Goal: Task Accomplishment & Management: Complete application form

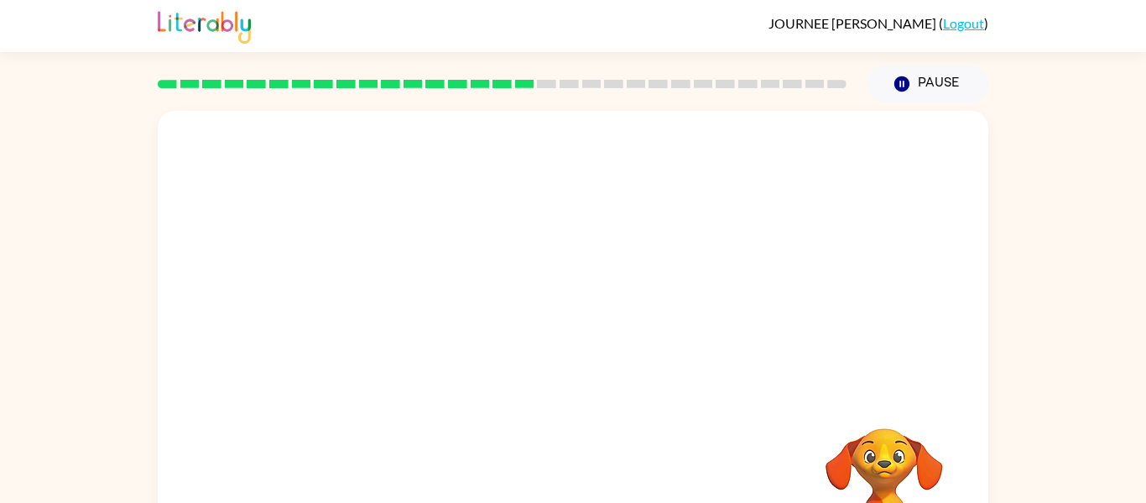
click at [397, 316] on video "Your browser must support playing .mp4 files to use Literably. Please try using…" at bounding box center [573, 252] width 831 height 282
click at [380, 308] on video "Your browser must support playing .mp4 files to use Literably. Please try using…" at bounding box center [573, 252] width 831 height 282
click at [384, 318] on video "Your browser must support playing .mp4 files to use Literably. Please try using…" at bounding box center [573, 252] width 831 height 282
click at [379, 322] on video "Your browser must support playing .mp4 files to use Literably. Please try using…" at bounding box center [573, 252] width 831 height 282
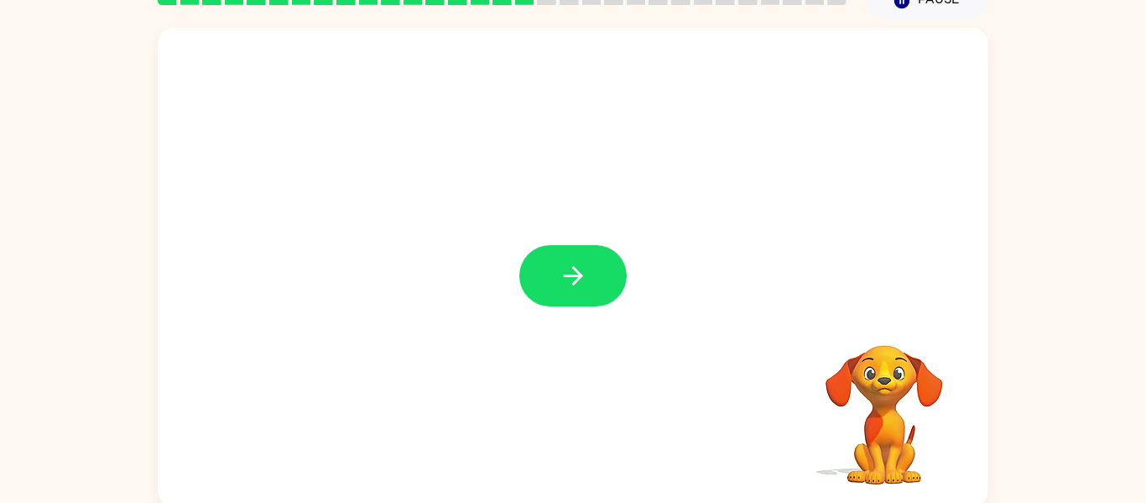
scroll to position [87, 0]
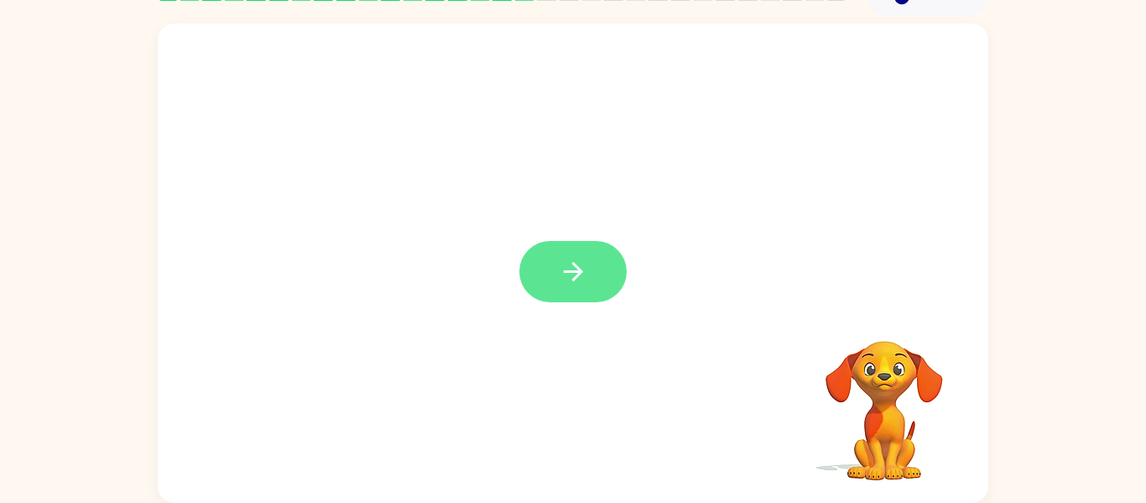
click at [542, 272] on button "button" at bounding box center [572, 271] width 107 height 61
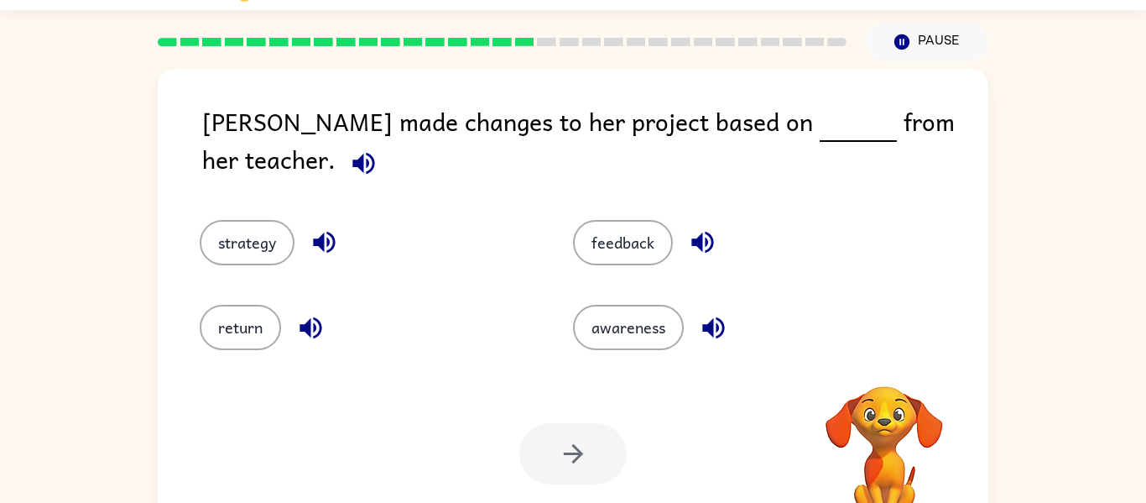
scroll to position [40, 0]
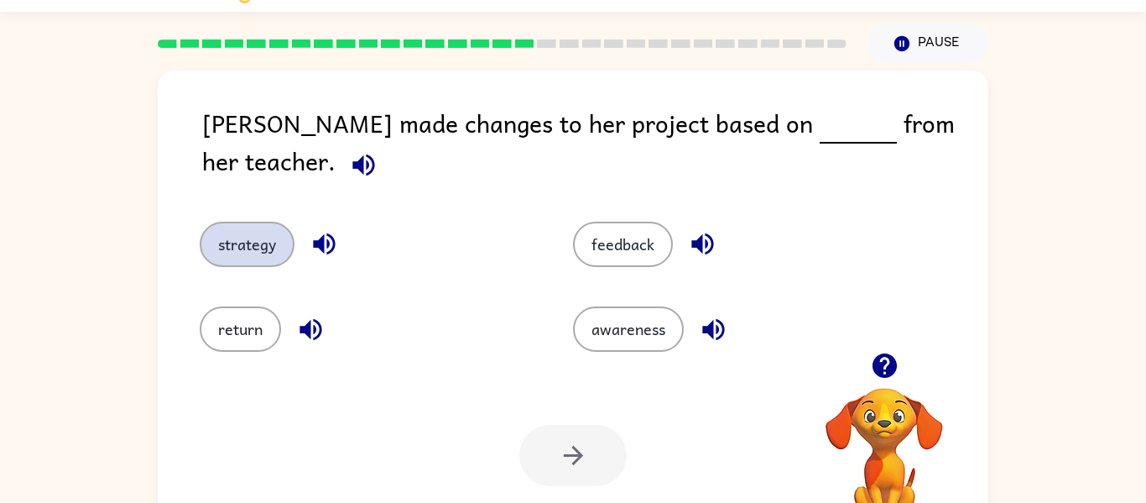
click at [255, 236] on button "strategy" at bounding box center [247, 244] width 95 height 45
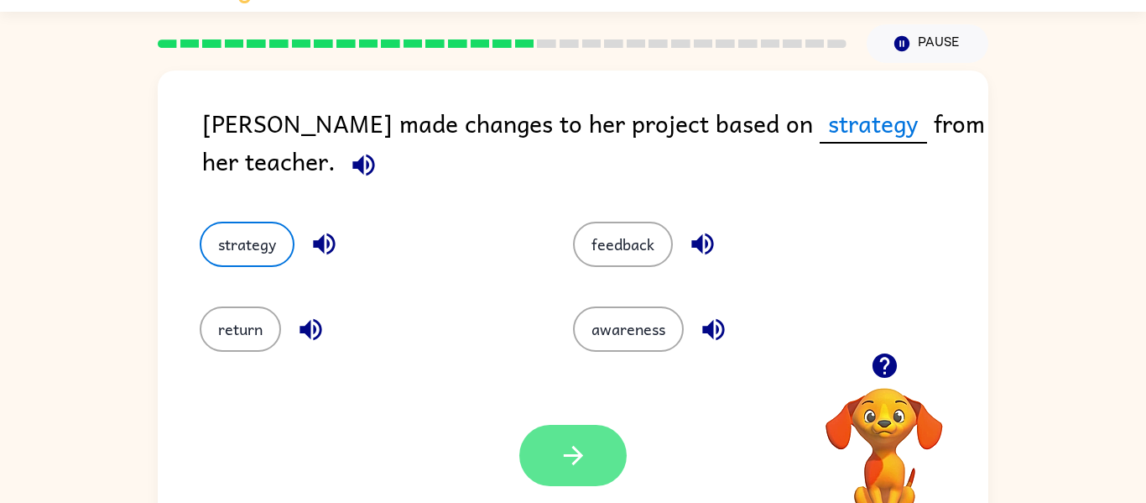
click at [583, 465] on icon "button" at bounding box center [573, 455] width 29 height 29
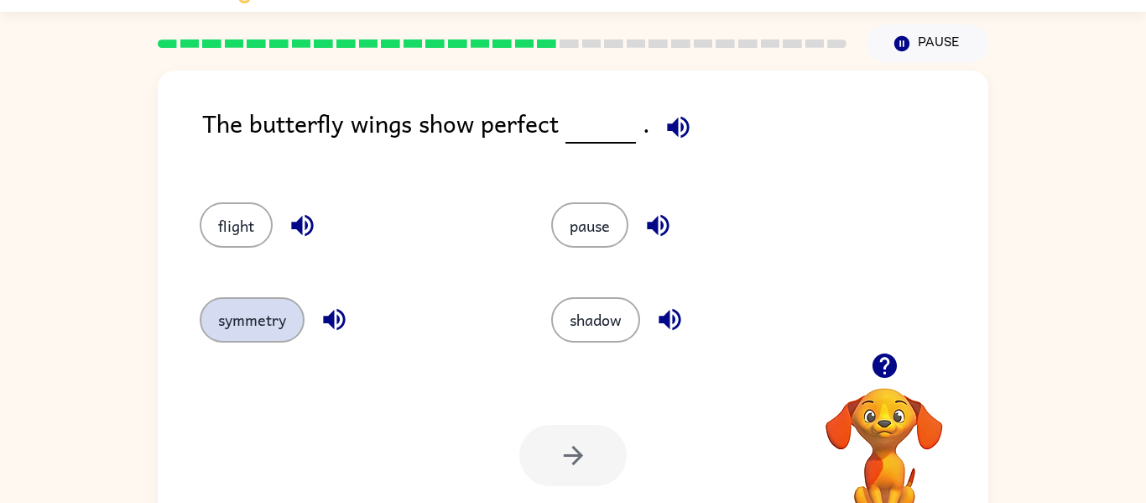
click at [262, 321] on button "symmetry" at bounding box center [252, 319] width 105 height 45
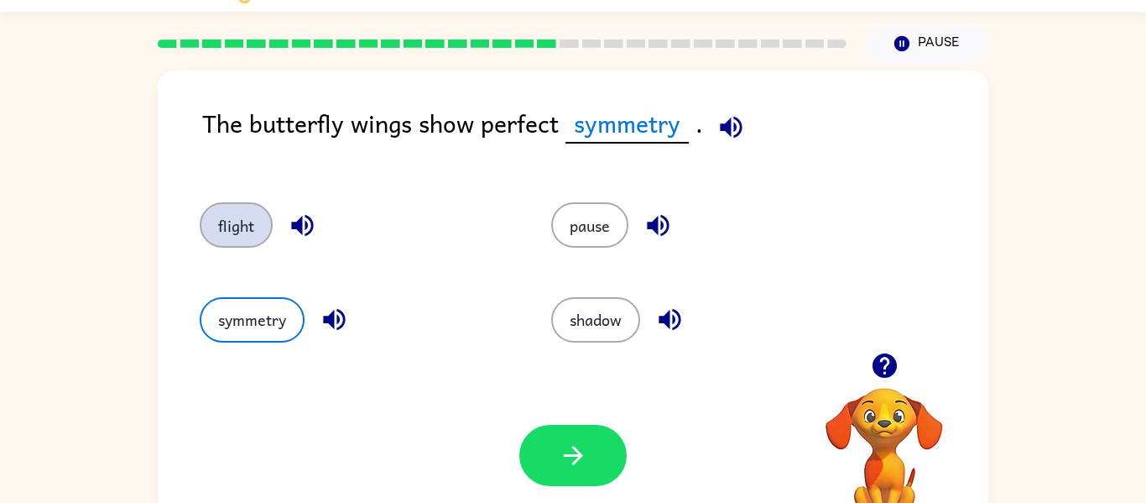
click at [230, 240] on button "flight" at bounding box center [236, 224] width 73 height 45
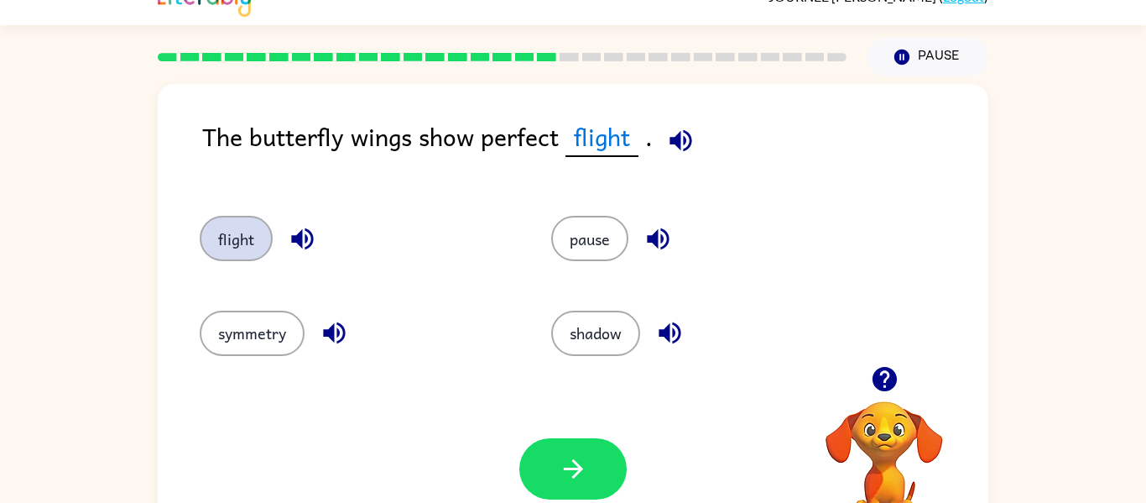
scroll to position [23, 0]
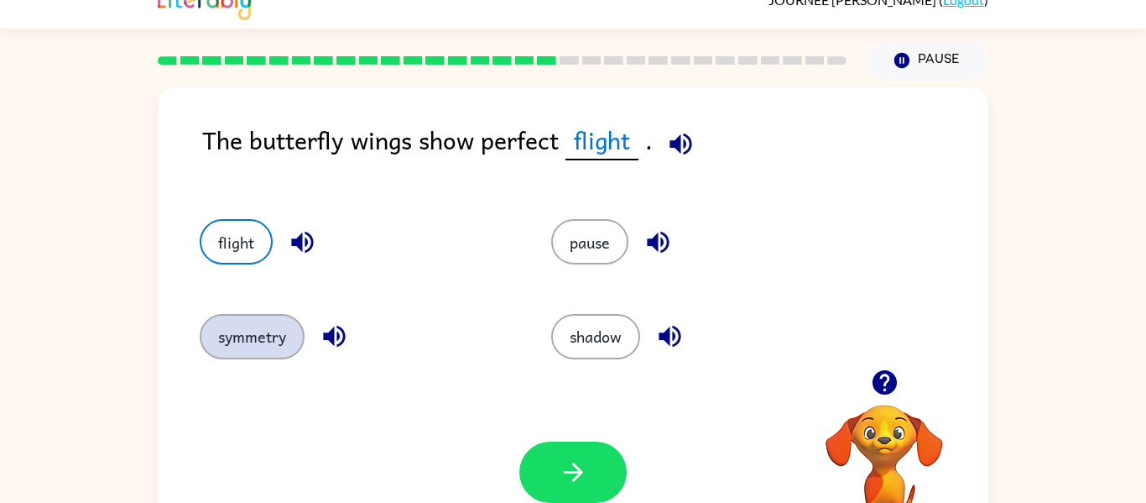
click at [266, 342] on button "symmetry" at bounding box center [252, 336] width 105 height 45
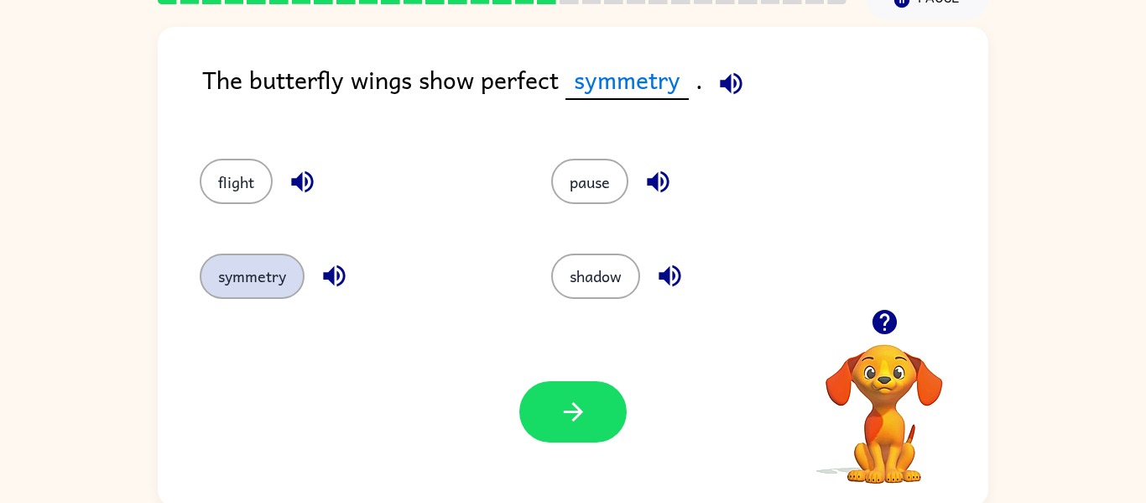
scroll to position [87, 0]
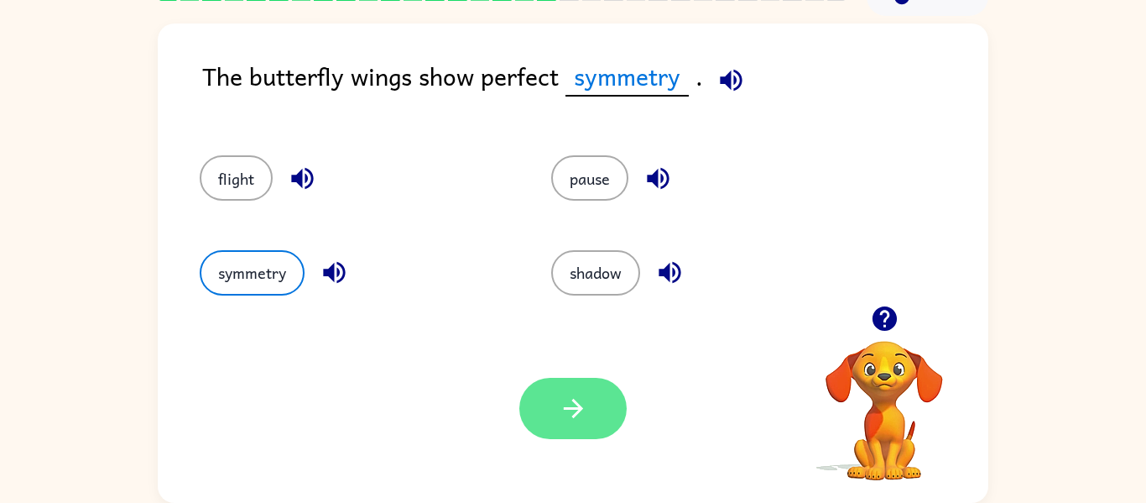
click at [555, 406] on button "button" at bounding box center [572, 408] width 107 height 61
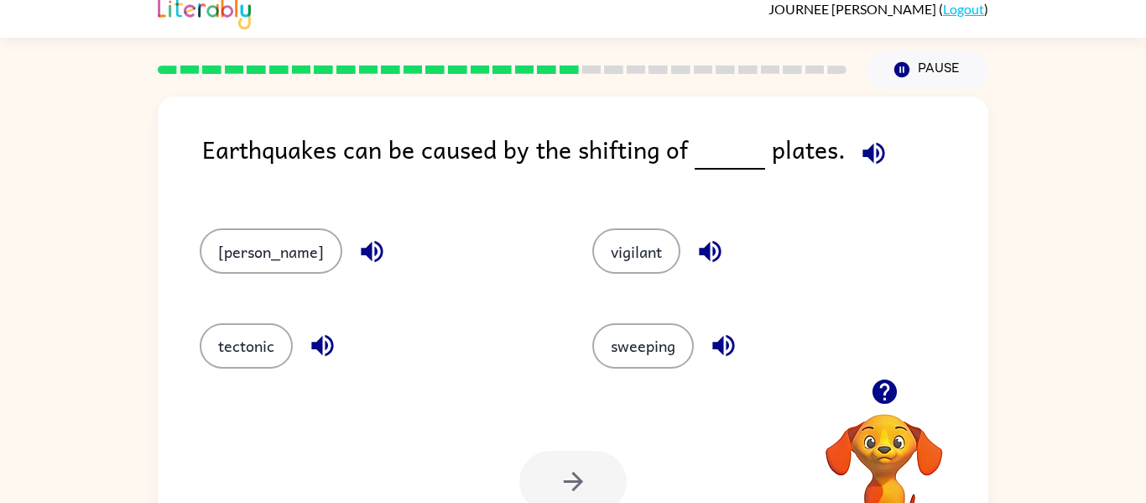
scroll to position [15, 0]
click at [252, 341] on button "tectonic" at bounding box center [246, 344] width 93 height 45
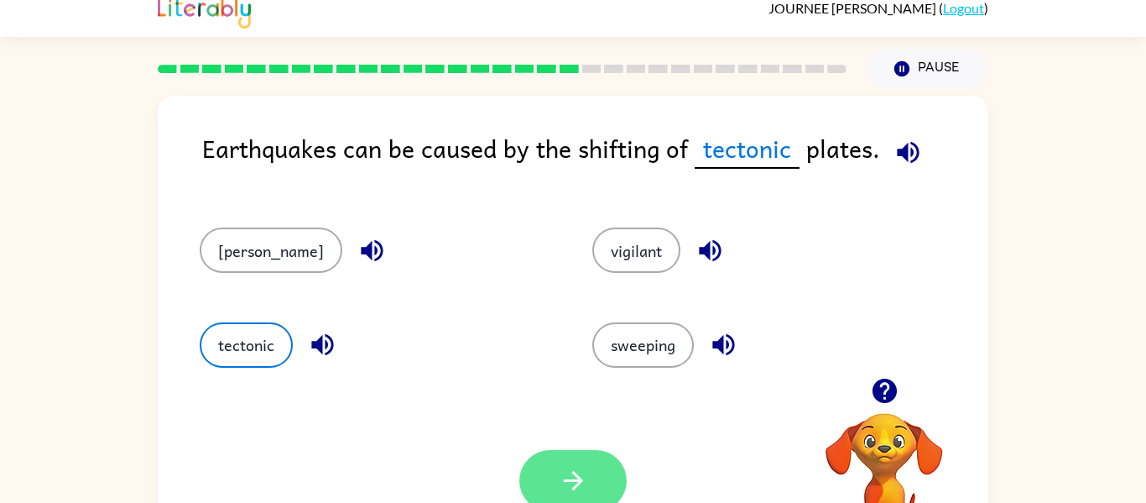
click at [623, 472] on button "button" at bounding box center [572, 480] width 107 height 61
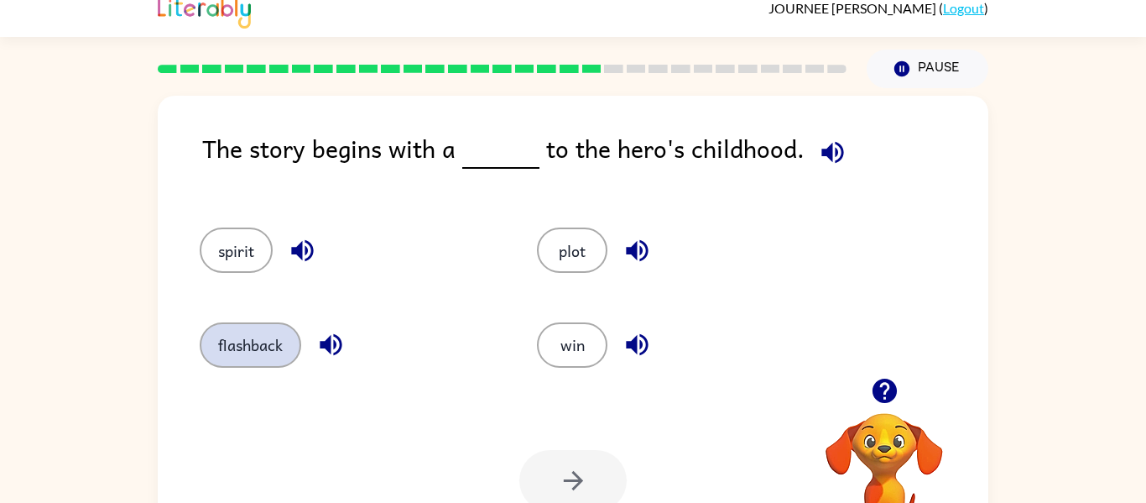
click at [240, 340] on button "flashback" at bounding box center [251, 344] width 102 height 45
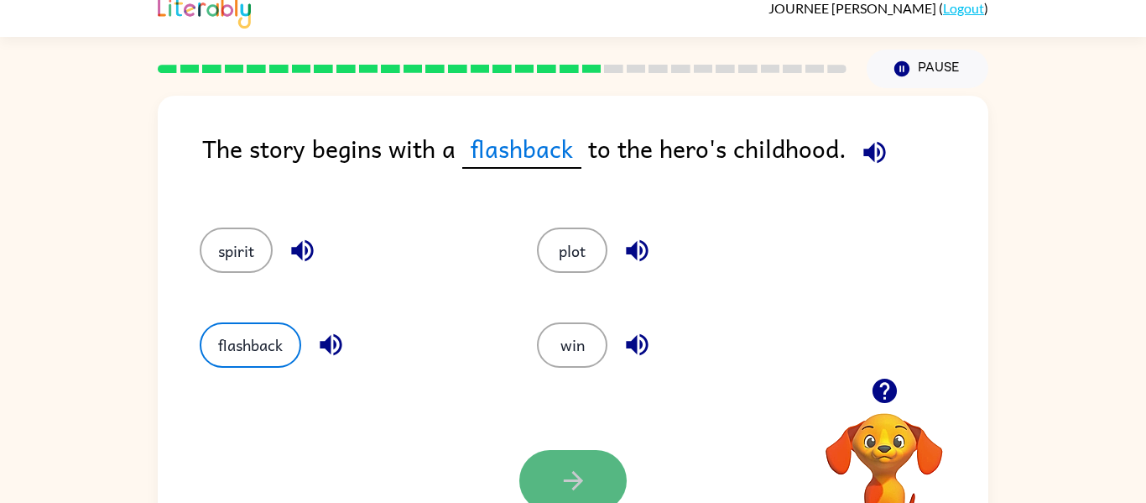
click at [543, 474] on button "button" at bounding box center [572, 480] width 107 height 61
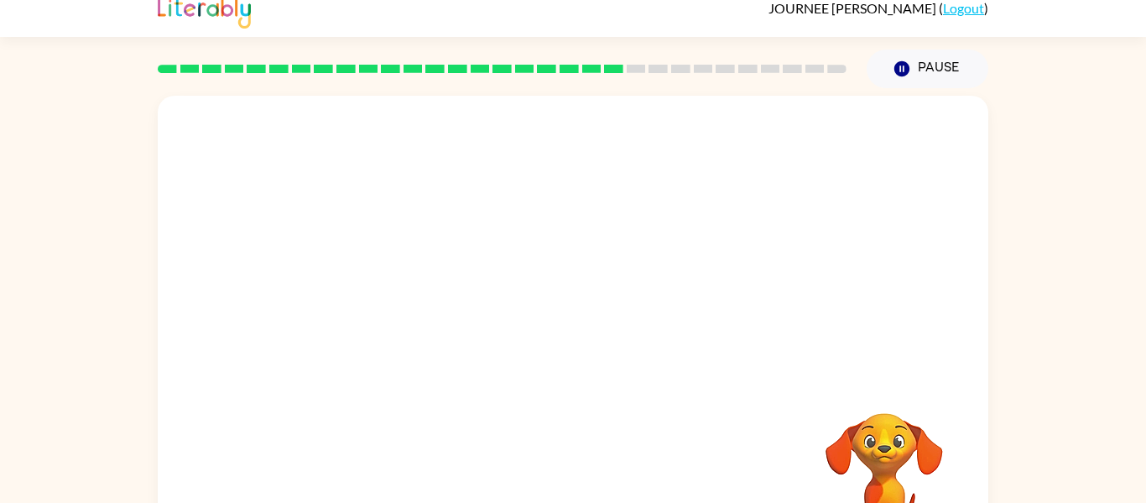
click at [415, 337] on video "Your browser must support playing .mp4 files to use Literably. Please try using…" at bounding box center [573, 237] width 831 height 282
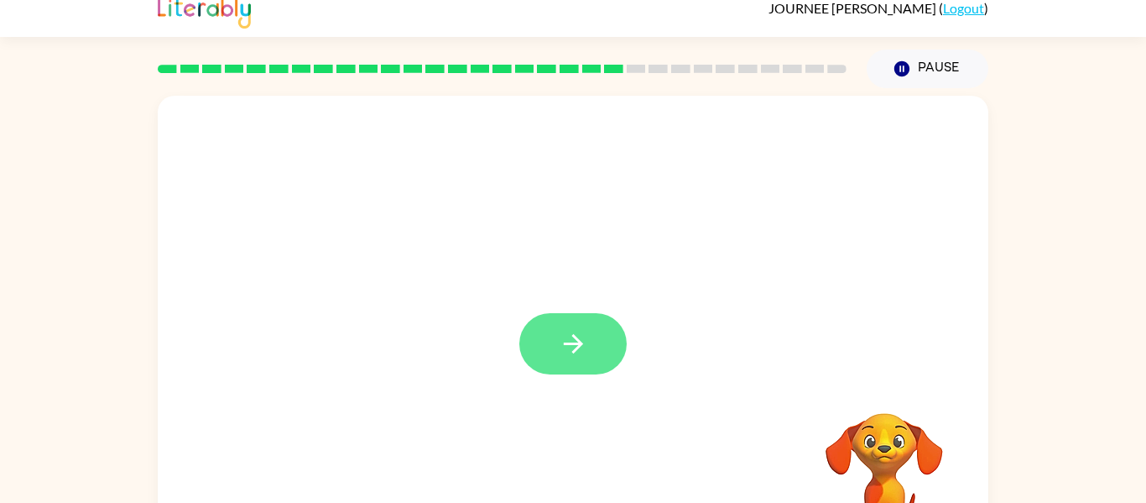
click at [624, 343] on button "button" at bounding box center [572, 343] width 107 height 61
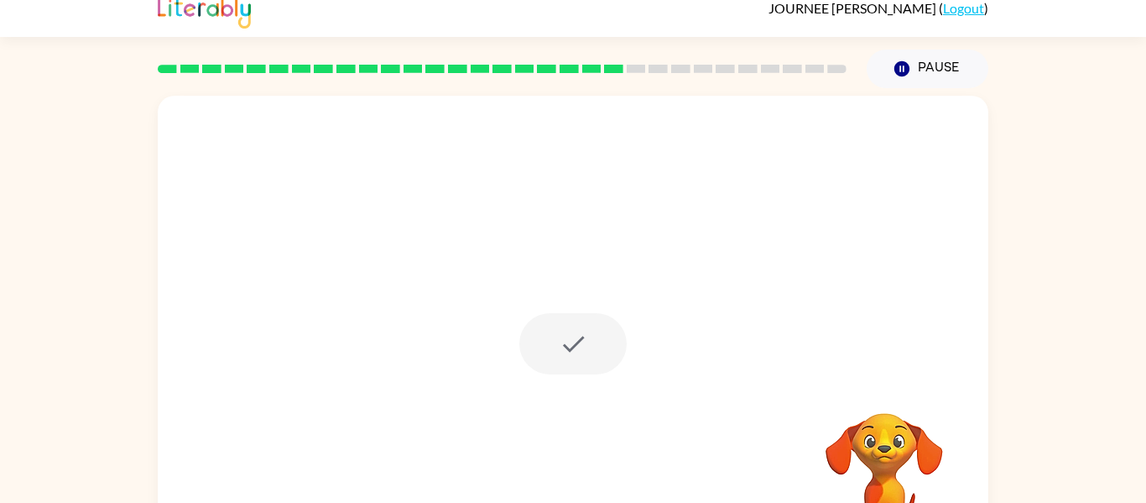
click at [608, 357] on div at bounding box center [572, 343] width 107 height 61
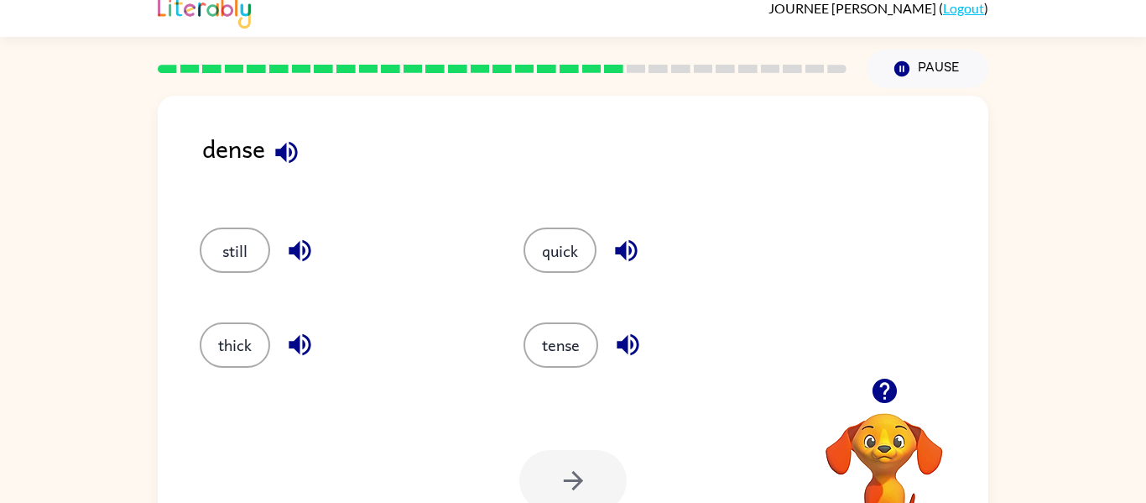
click at [287, 148] on icon "button" at bounding box center [286, 152] width 22 height 22
click at [288, 159] on icon "button" at bounding box center [286, 152] width 29 height 29
click at [291, 159] on icon "button" at bounding box center [286, 152] width 29 height 29
click at [305, 162] on button "button" at bounding box center [286, 152] width 43 height 43
click at [304, 161] on button "button" at bounding box center [286, 152] width 43 height 43
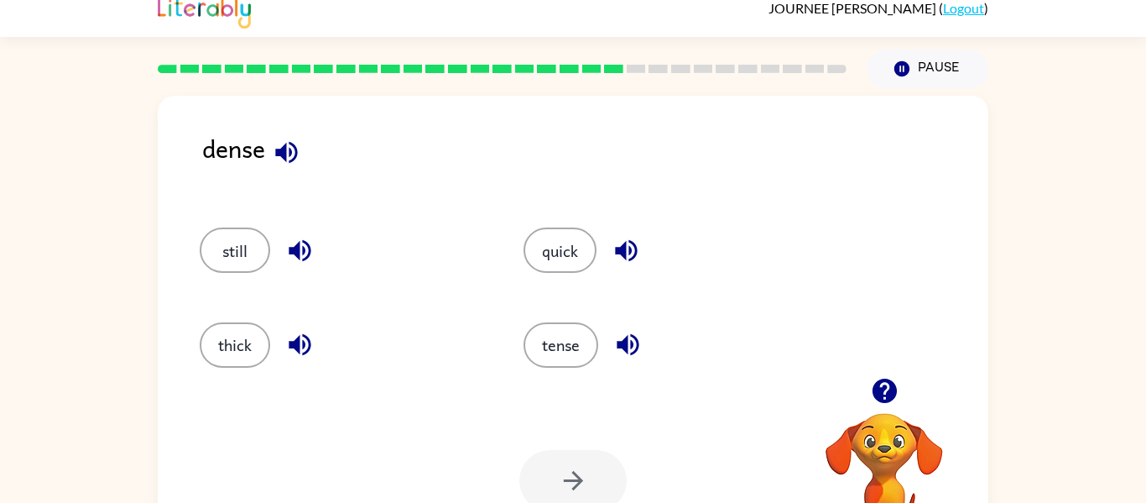
click at [306, 147] on button "button" at bounding box center [286, 152] width 43 height 43
click at [305, 166] on div "dense" at bounding box center [595, 161] width 786 height 65
click at [305, 161] on button "button" at bounding box center [286, 152] width 43 height 43
click at [306, 162] on button "button" at bounding box center [286, 152] width 43 height 43
click at [342, 180] on div "dense" at bounding box center [595, 161] width 786 height 65
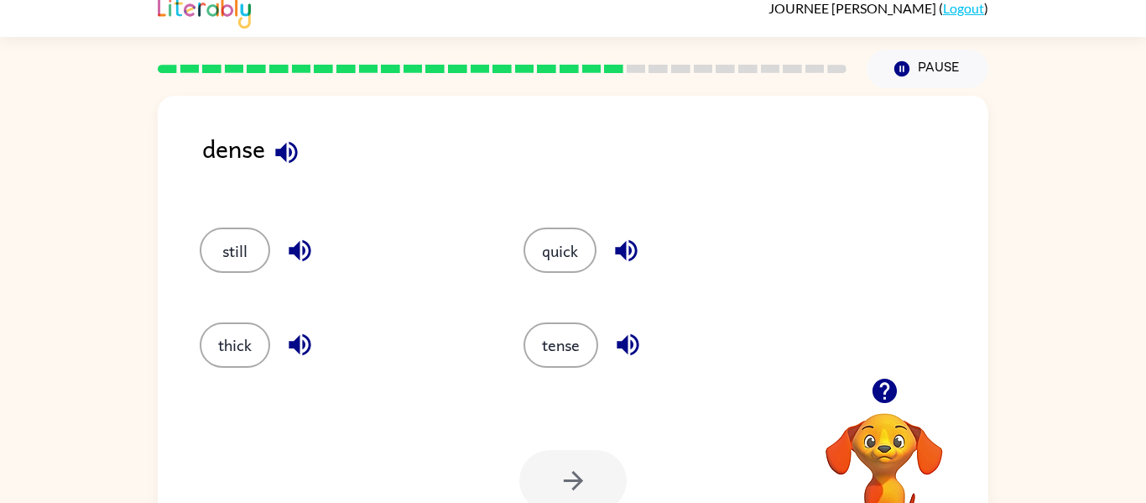
click at [300, 149] on icon "button" at bounding box center [286, 152] width 29 height 29
click at [220, 340] on button "thick" at bounding box center [235, 344] width 70 height 45
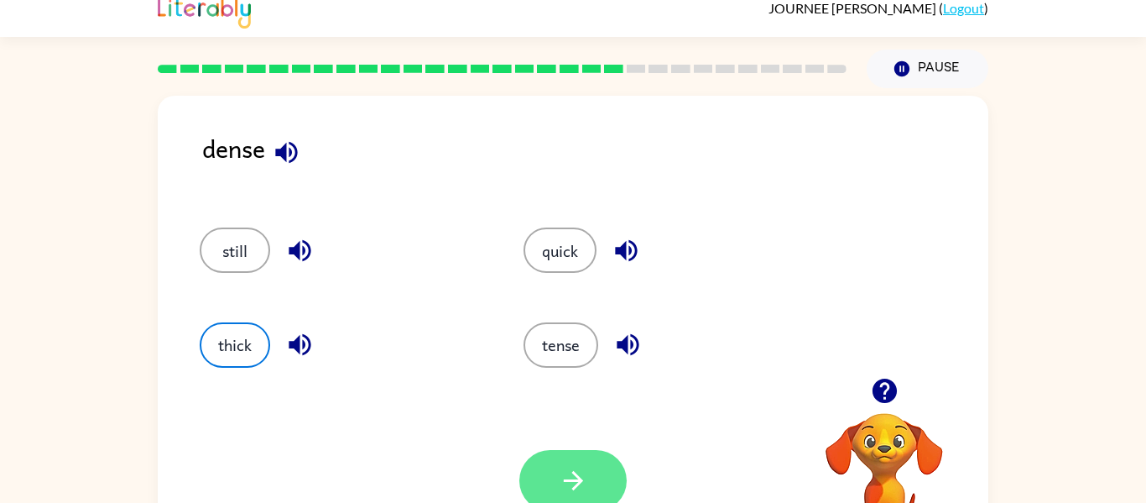
click at [576, 491] on icon "button" at bounding box center [573, 480] width 29 height 29
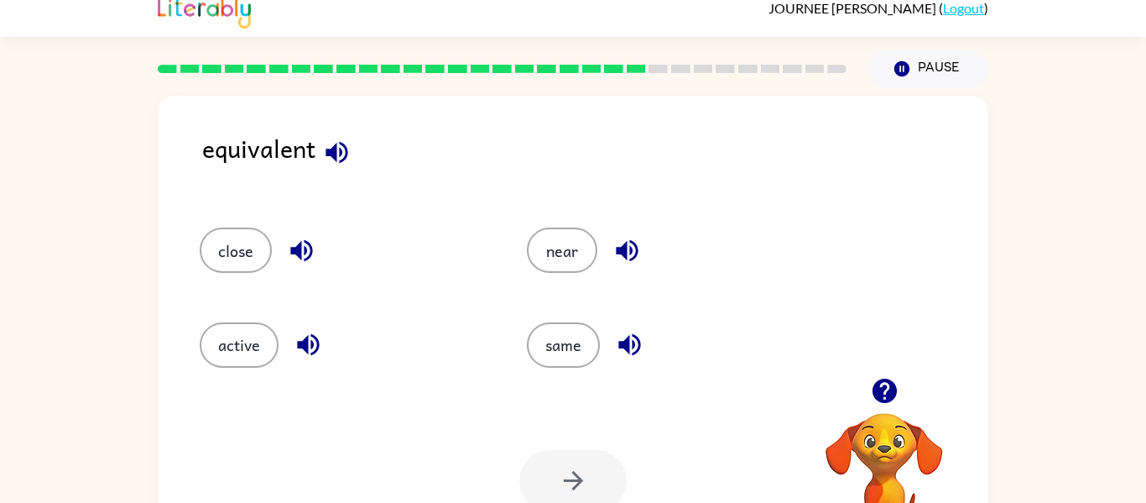
click at [335, 154] on icon "button" at bounding box center [337, 152] width 22 height 22
click at [582, 363] on button "same" at bounding box center [563, 344] width 73 height 45
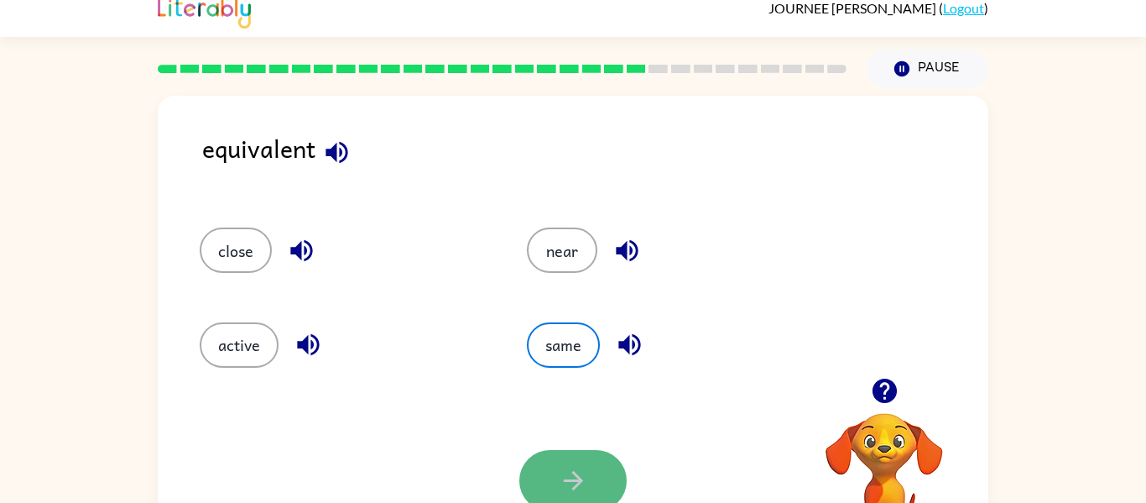
click at [571, 483] on icon "button" at bounding box center [573, 480] width 29 height 29
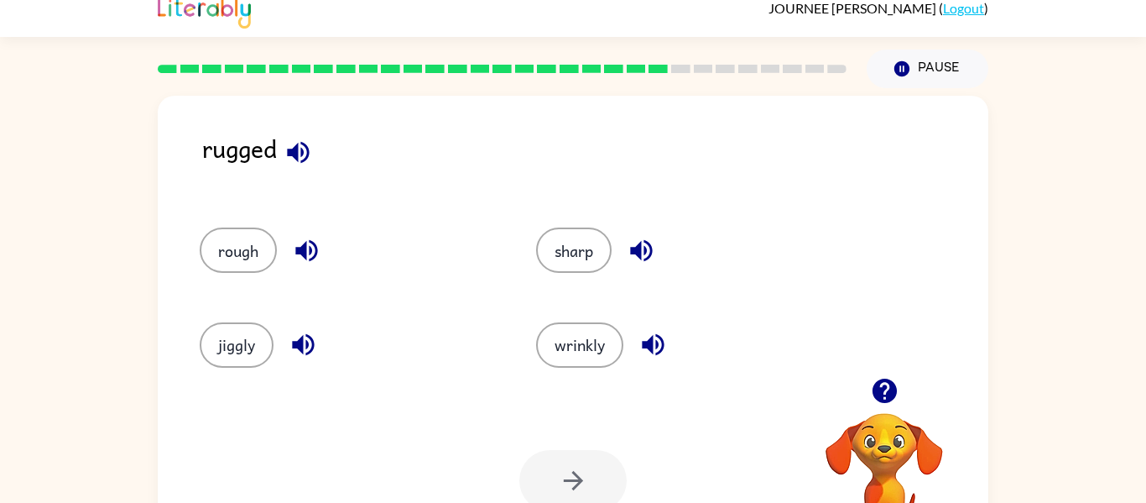
click at [310, 170] on button "button" at bounding box center [298, 152] width 43 height 43
click at [296, 134] on button "button" at bounding box center [298, 152] width 43 height 43
click at [320, 138] on div "rugged" at bounding box center [595, 161] width 786 height 65
click at [292, 160] on icon "button" at bounding box center [298, 152] width 29 height 29
click at [311, 168] on button "button" at bounding box center [298, 152] width 43 height 43
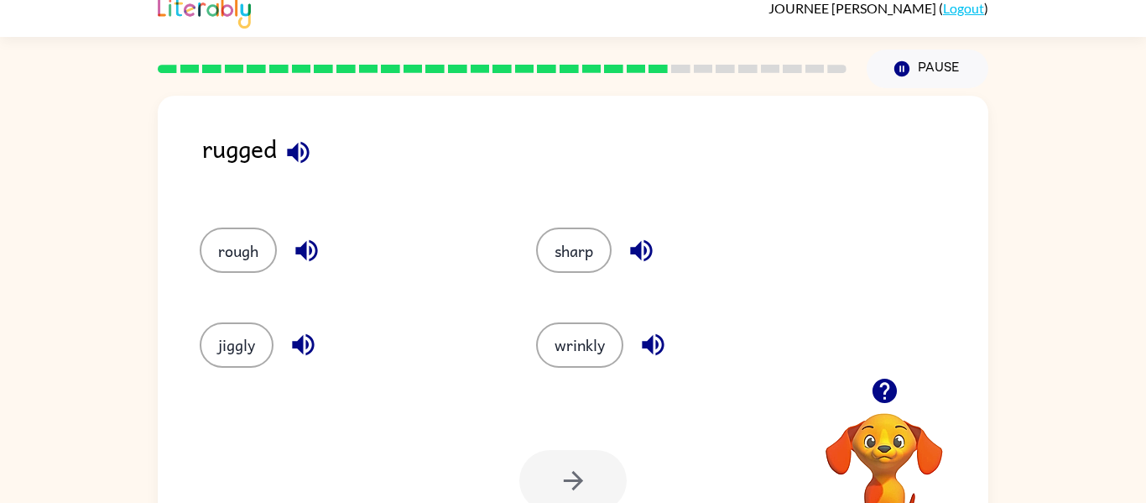
click at [579, 473] on div at bounding box center [572, 480] width 107 height 61
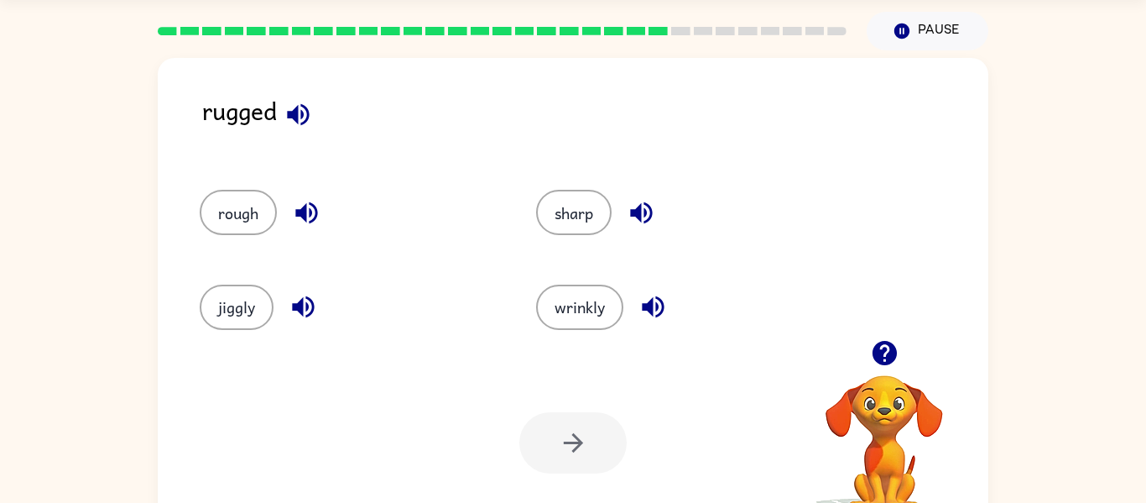
scroll to position [60, 0]
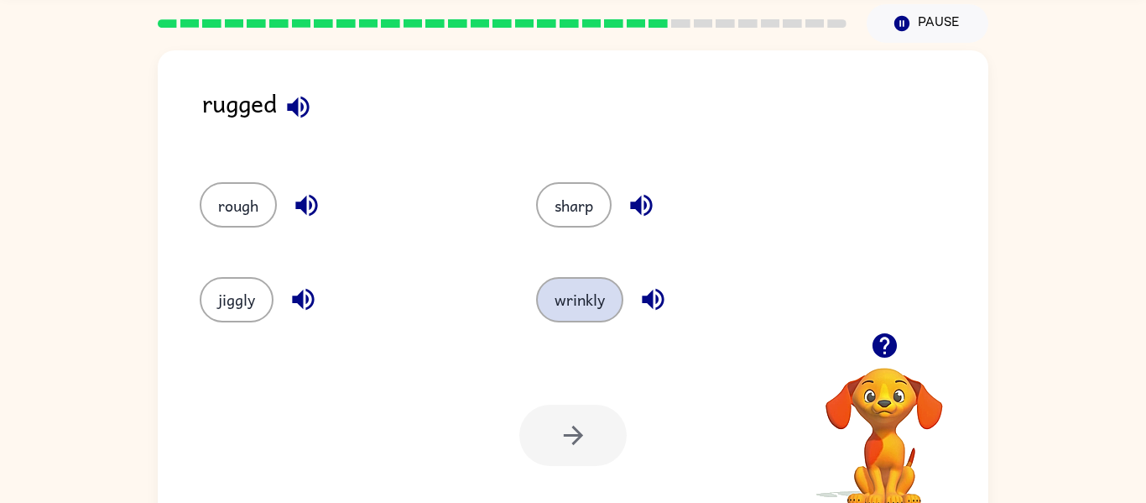
click at [596, 295] on button "wrinkly" at bounding box center [579, 299] width 87 height 45
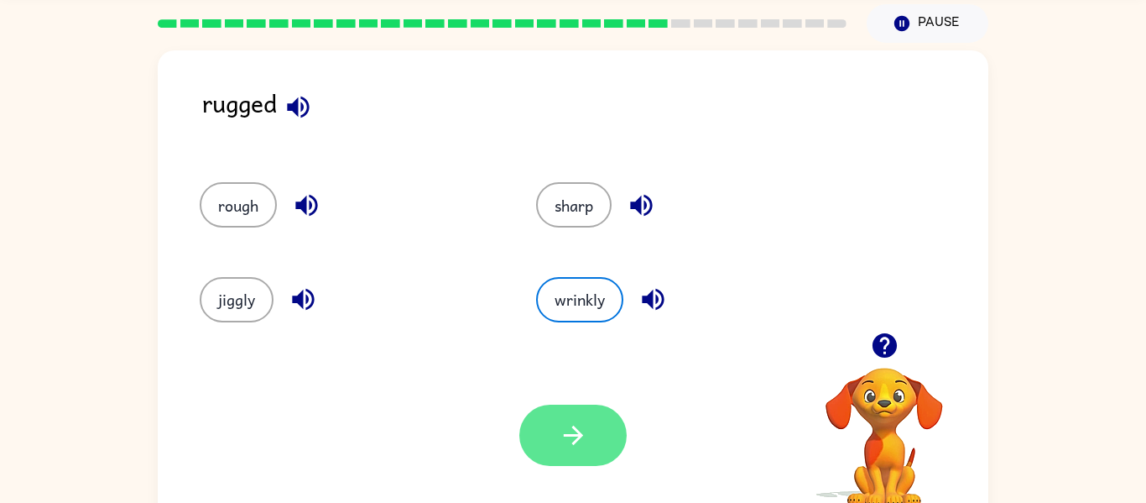
click at [600, 454] on button "button" at bounding box center [572, 434] width 107 height 61
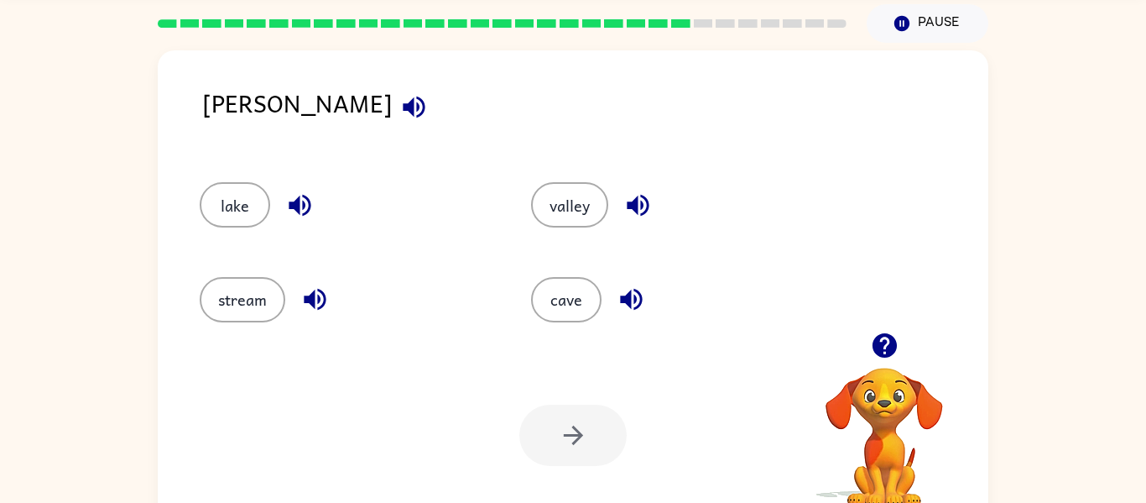
click at [399, 116] on icon "button" at bounding box center [413, 106] width 29 height 29
click at [260, 197] on button "lake" at bounding box center [235, 204] width 70 height 45
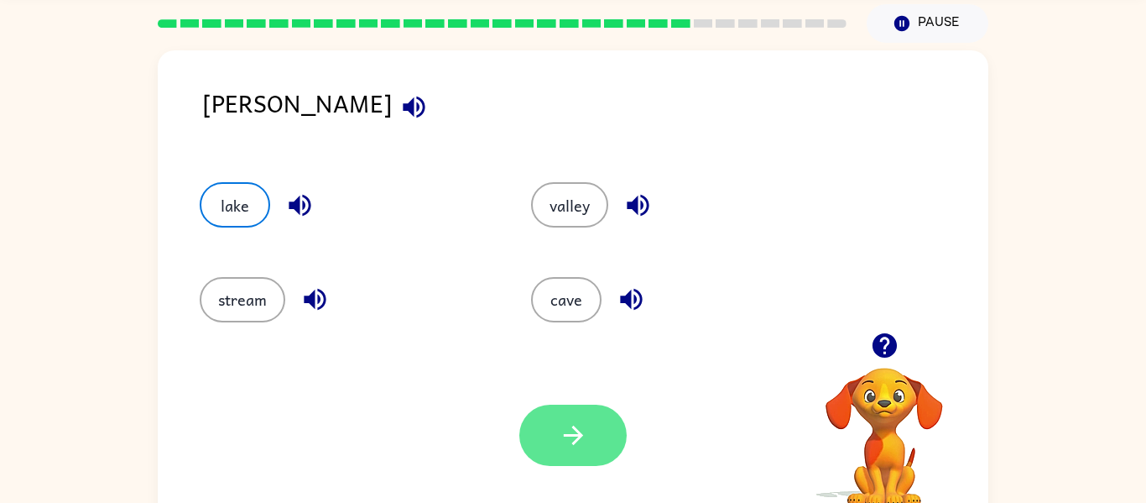
click at [583, 460] on button "button" at bounding box center [572, 434] width 107 height 61
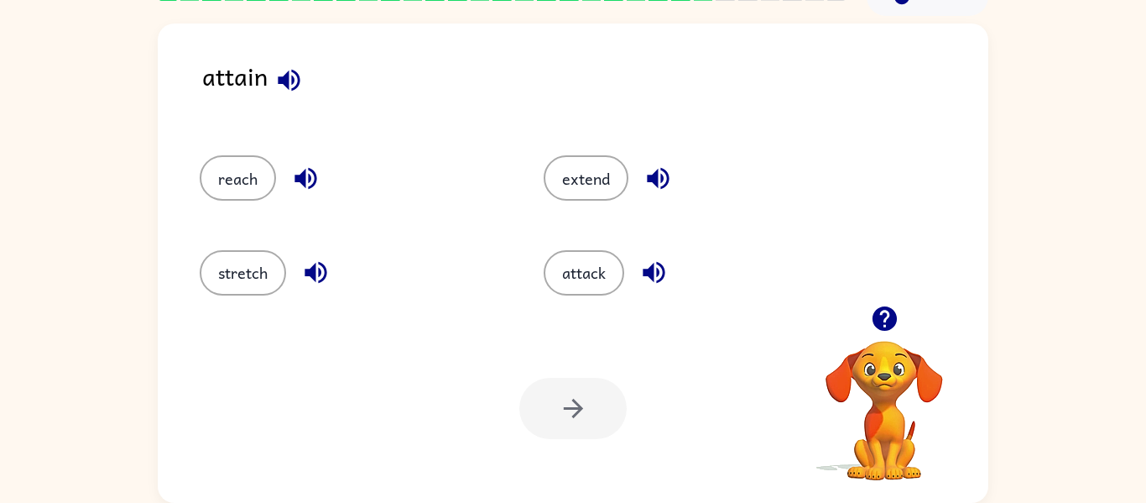
click at [292, 82] on icon "button" at bounding box center [289, 80] width 22 height 22
click at [238, 179] on button "reach" at bounding box center [238, 177] width 76 height 45
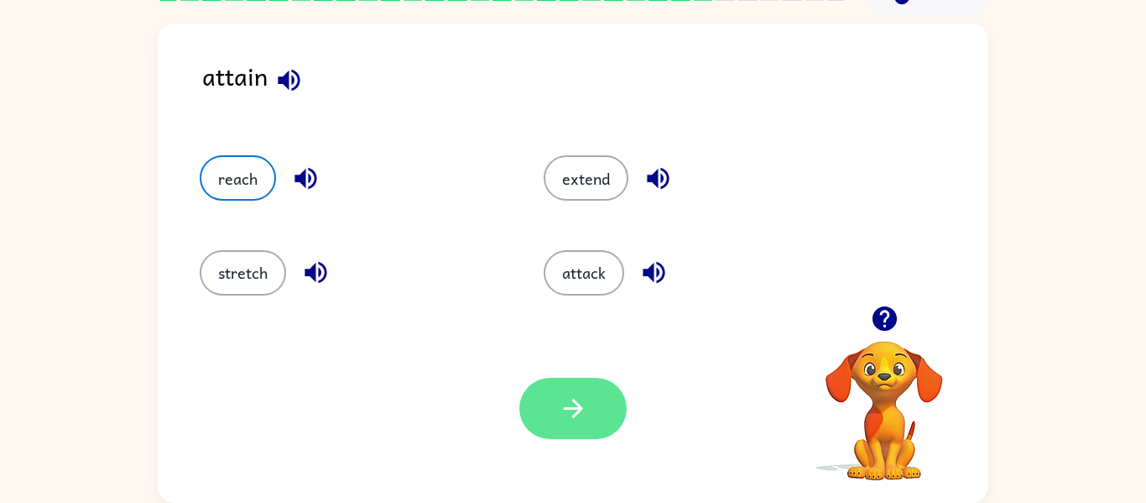
click at [589, 387] on button "button" at bounding box center [572, 408] width 107 height 61
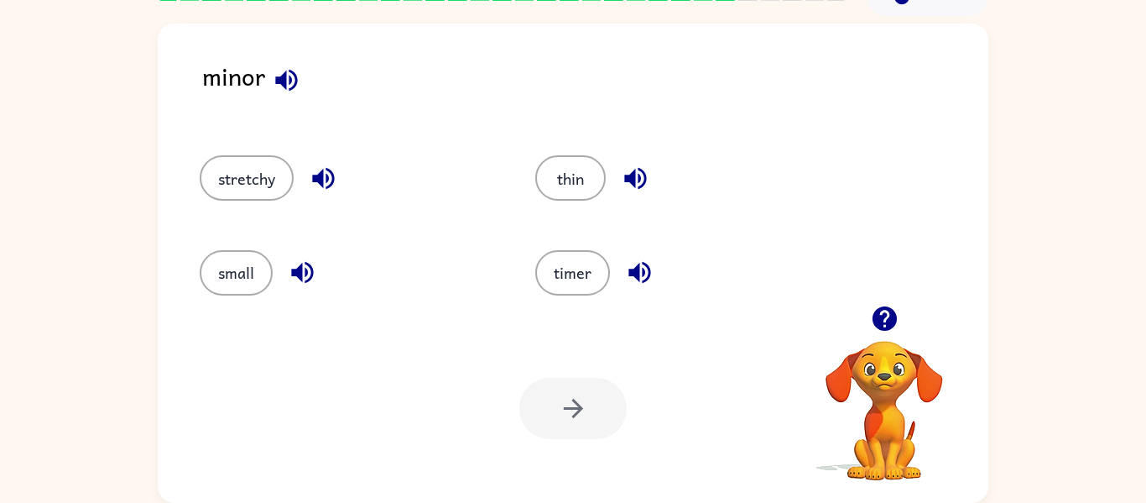
click at [283, 69] on icon "button" at bounding box center [286, 79] width 29 height 29
click at [247, 254] on button "small" at bounding box center [236, 272] width 73 height 45
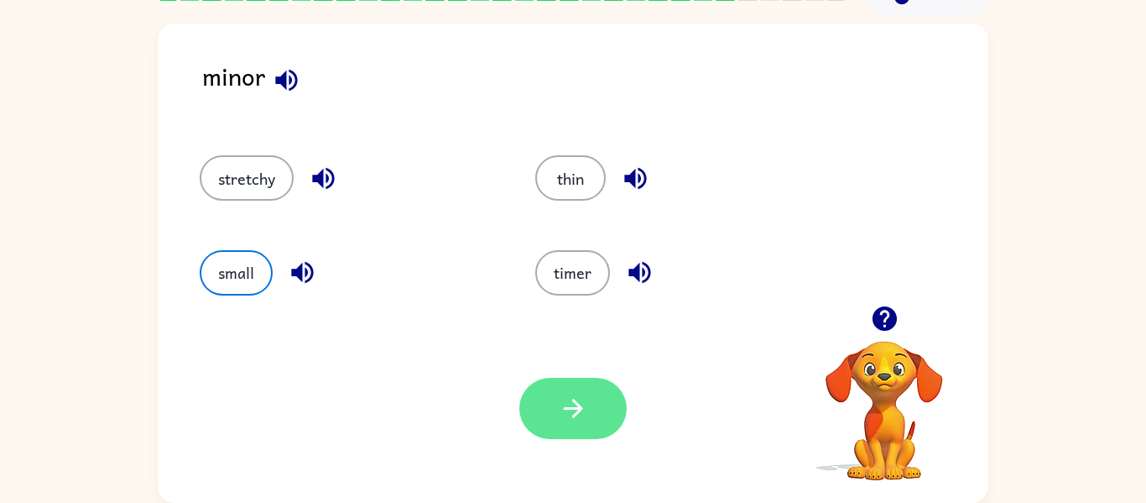
click at [579, 410] on icon "button" at bounding box center [572, 408] width 19 height 19
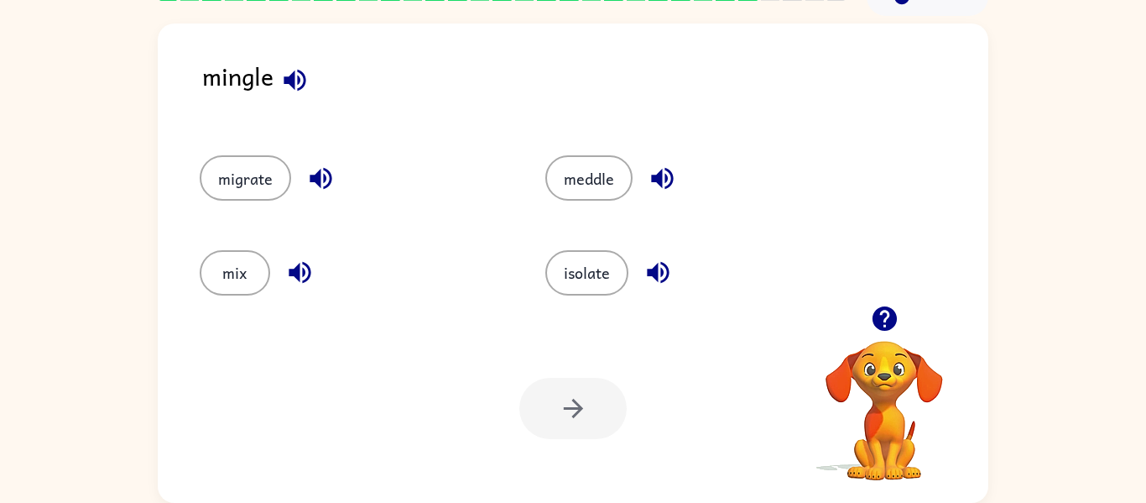
click at [287, 71] on icon "button" at bounding box center [294, 79] width 29 height 29
click at [605, 288] on button "isolate" at bounding box center [586, 272] width 83 height 45
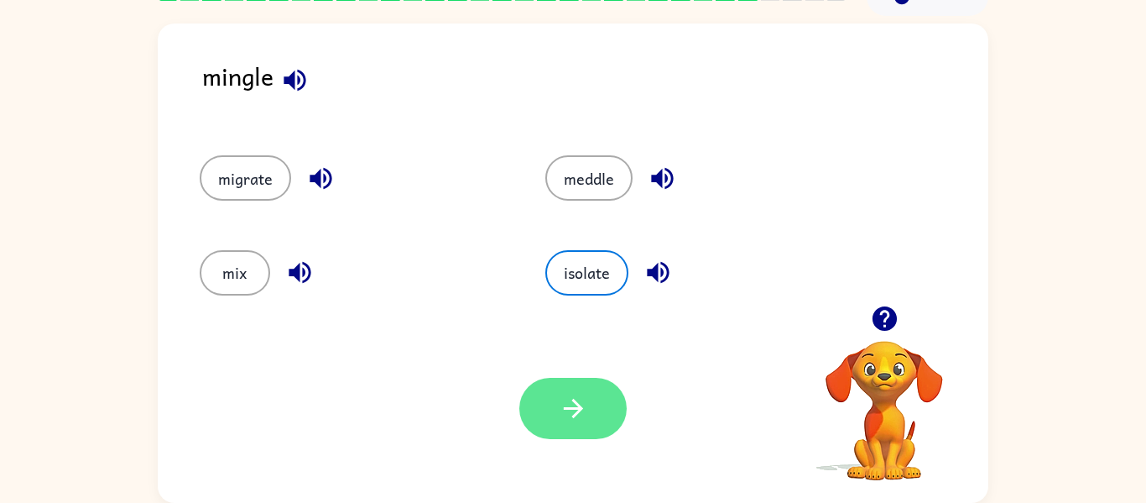
click at [598, 428] on button "button" at bounding box center [572, 408] width 107 height 61
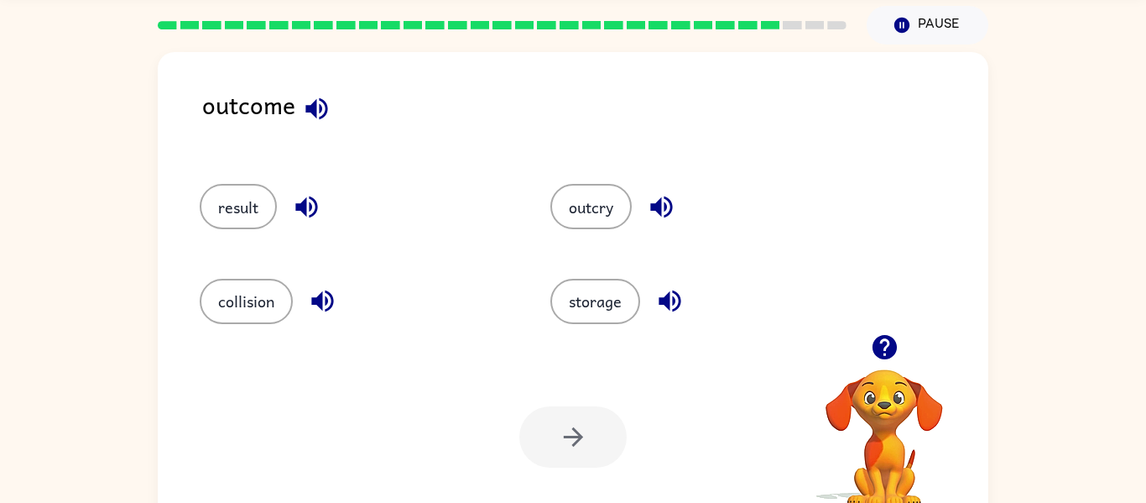
scroll to position [37, 0]
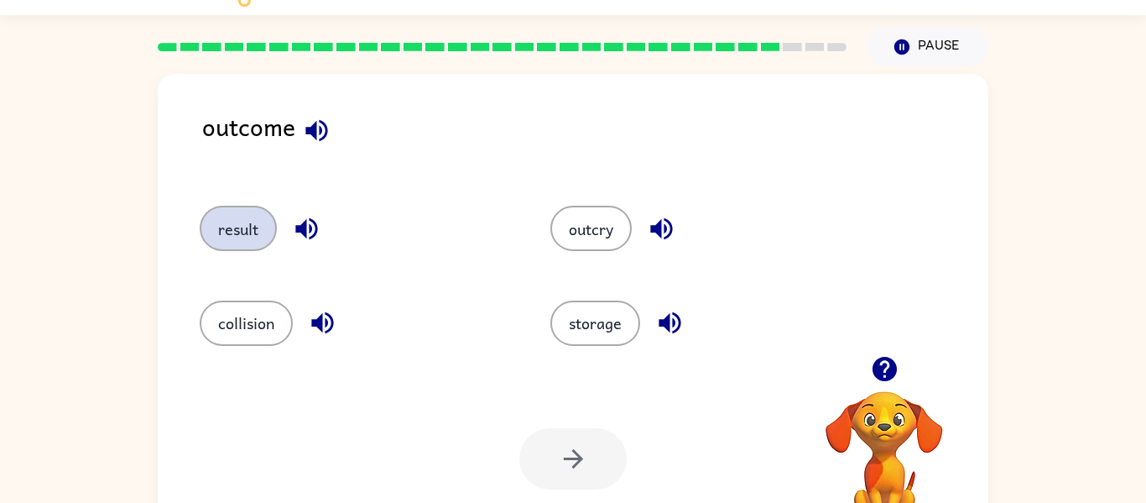
click at [225, 227] on button "result" at bounding box center [238, 228] width 77 height 45
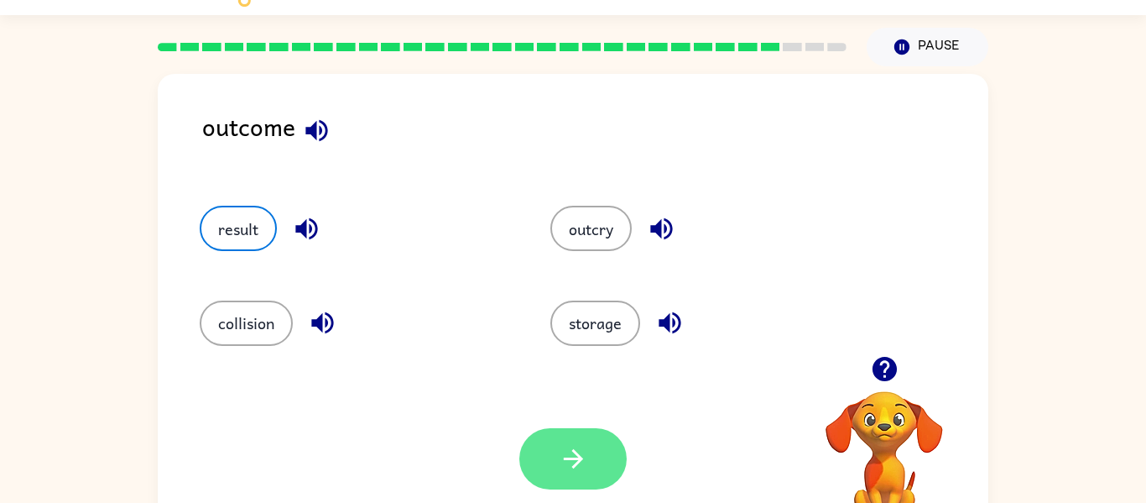
click at [542, 486] on button "button" at bounding box center [572, 458] width 107 height 61
click at [594, 460] on div at bounding box center [572, 458] width 107 height 61
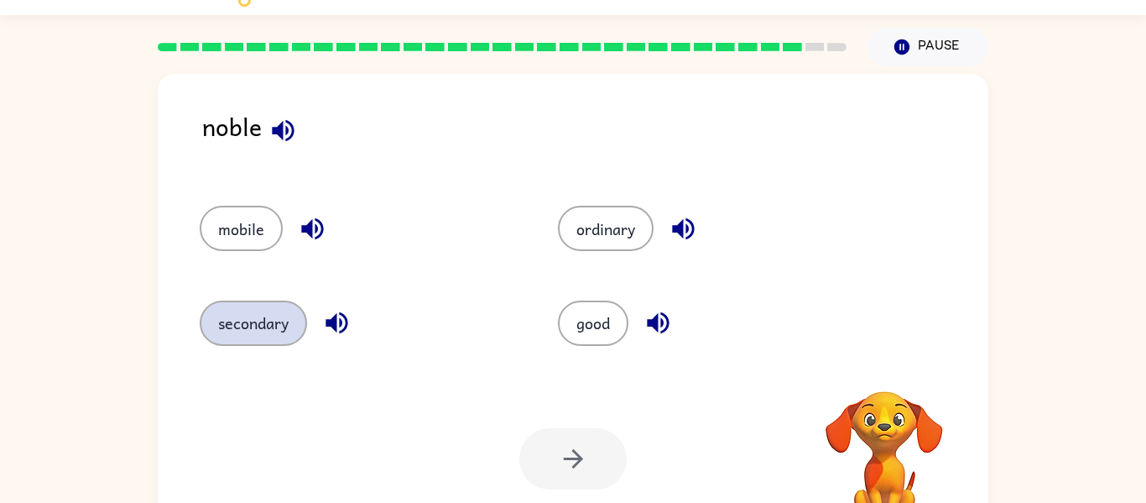
click at [274, 315] on button "secondary" at bounding box center [253, 322] width 107 height 45
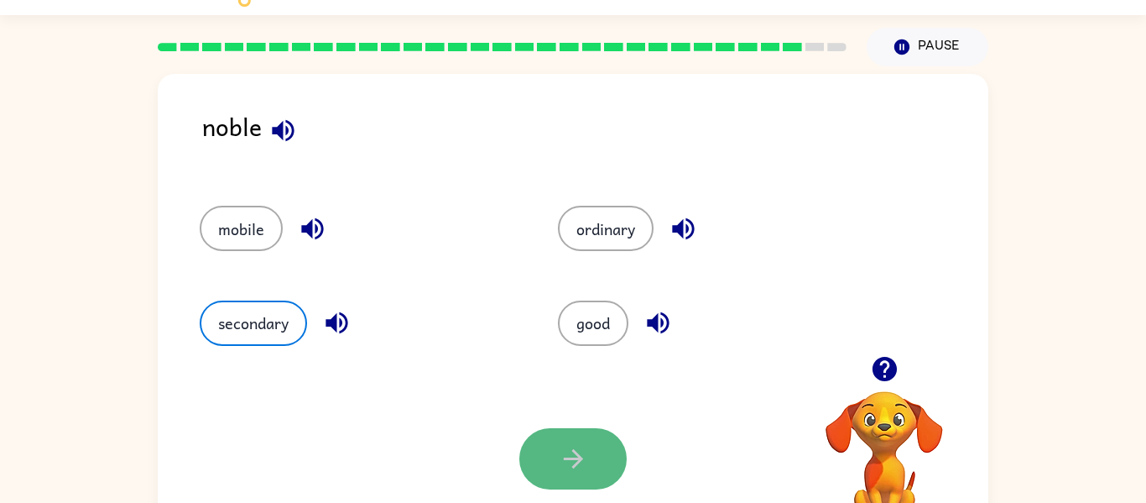
click at [550, 466] on button "button" at bounding box center [572, 458] width 107 height 61
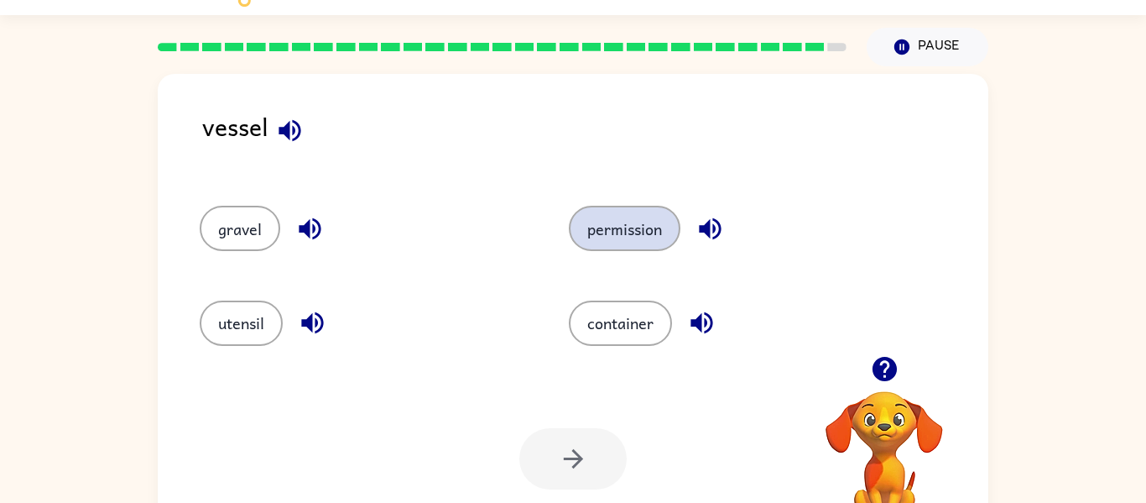
click at [653, 218] on button "permission" at bounding box center [625, 228] width 112 height 45
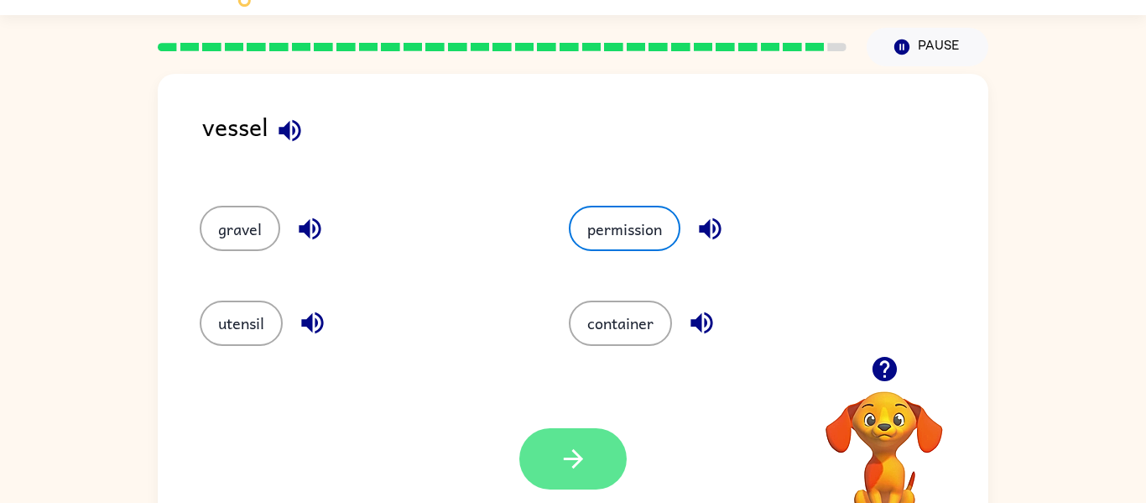
click at [577, 472] on icon "button" at bounding box center [573, 458] width 29 height 29
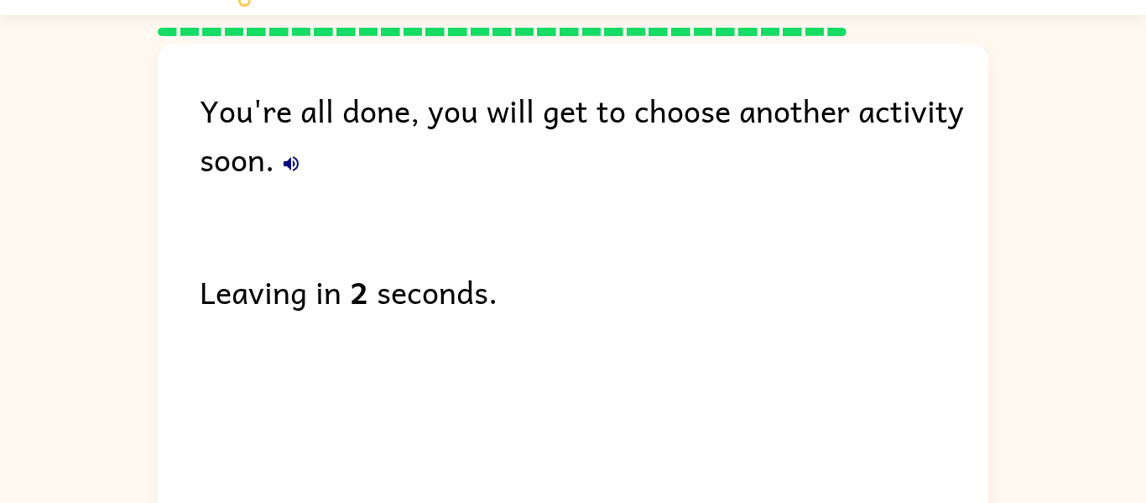
scroll to position [57, 0]
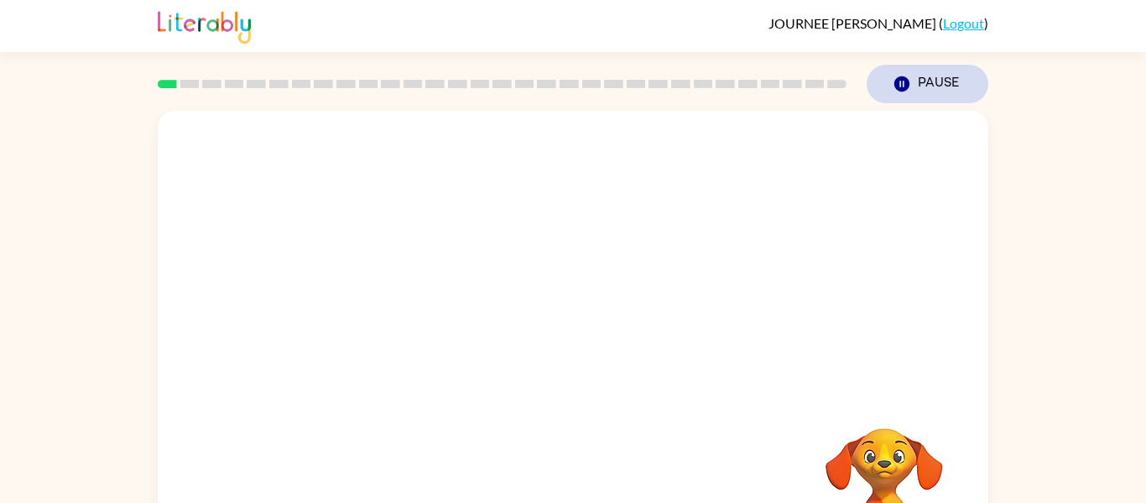
click at [912, 69] on button "Pause Pause" at bounding box center [928, 84] width 122 height 39
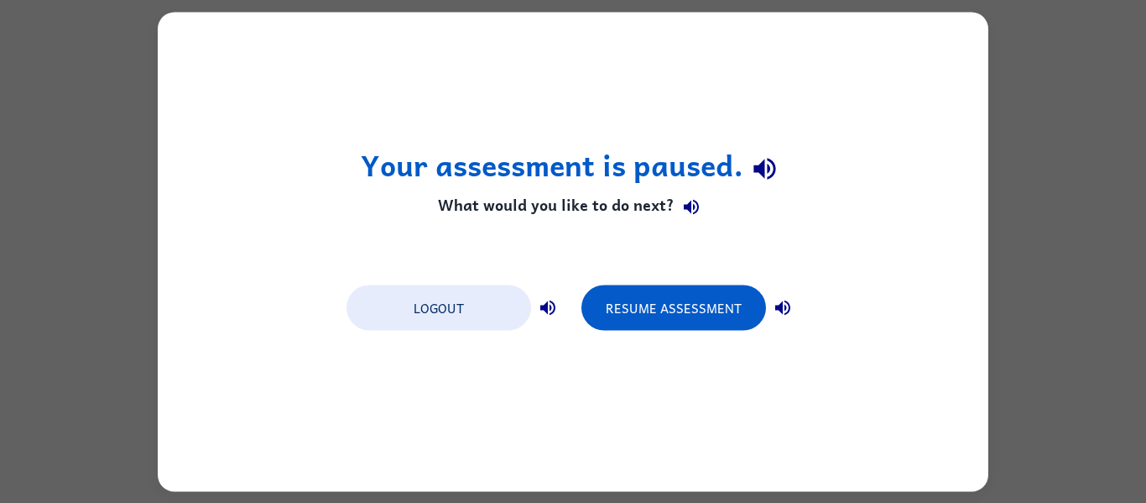
click at [919, 85] on div "Your assessment is paused. What would you like to do next? Logout Resume Assess…" at bounding box center [573, 251] width 831 height 479
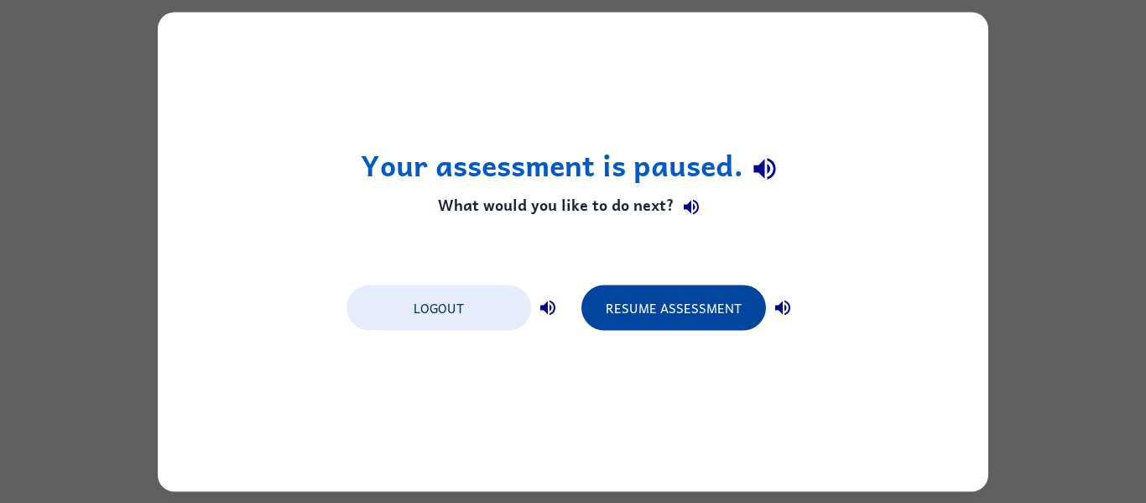
click at [686, 317] on button "Resume Assessment" at bounding box center [674, 306] width 185 height 45
click at [686, 311] on button "Resume Assessment" at bounding box center [674, 306] width 185 height 45
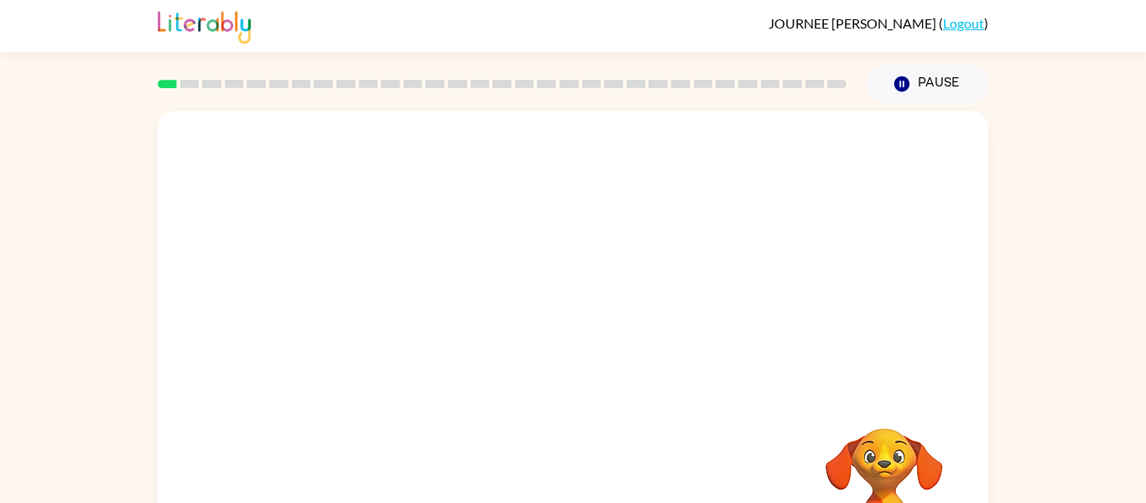
click at [897, 380] on div at bounding box center [573, 252] width 831 height 282
click at [886, 381] on div at bounding box center [573, 252] width 831 height 282
click at [921, 77] on button "Pause Pause" at bounding box center [928, 84] width 122 height 39
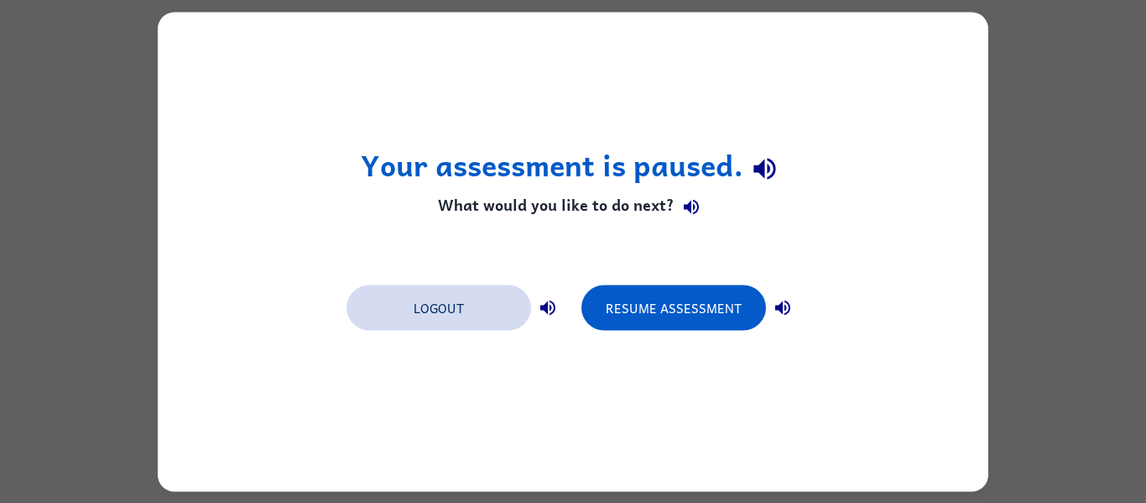
click at [481, 316] on button "Logout" at bounding box center [439, 306] width 185 height 45
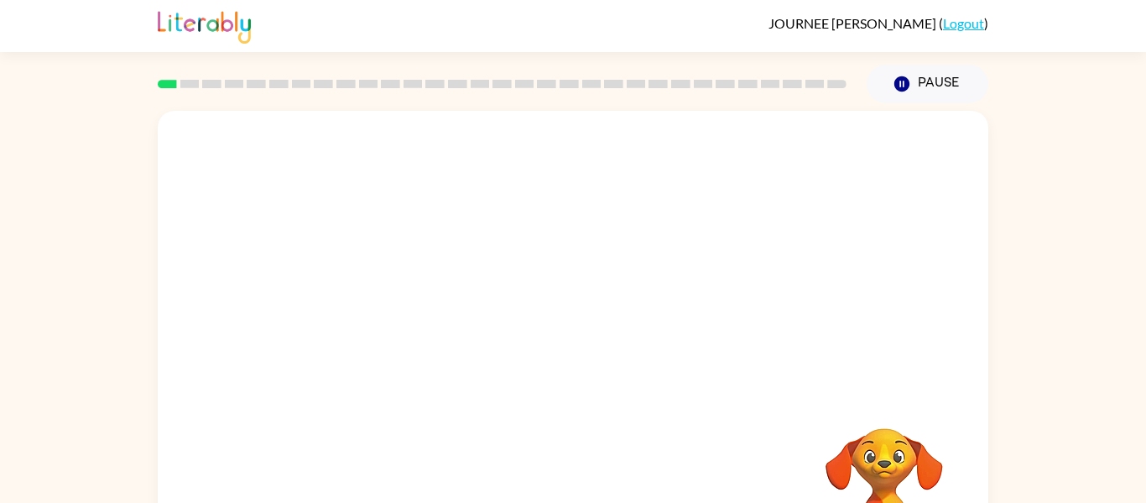
scroll to position [4, 0]
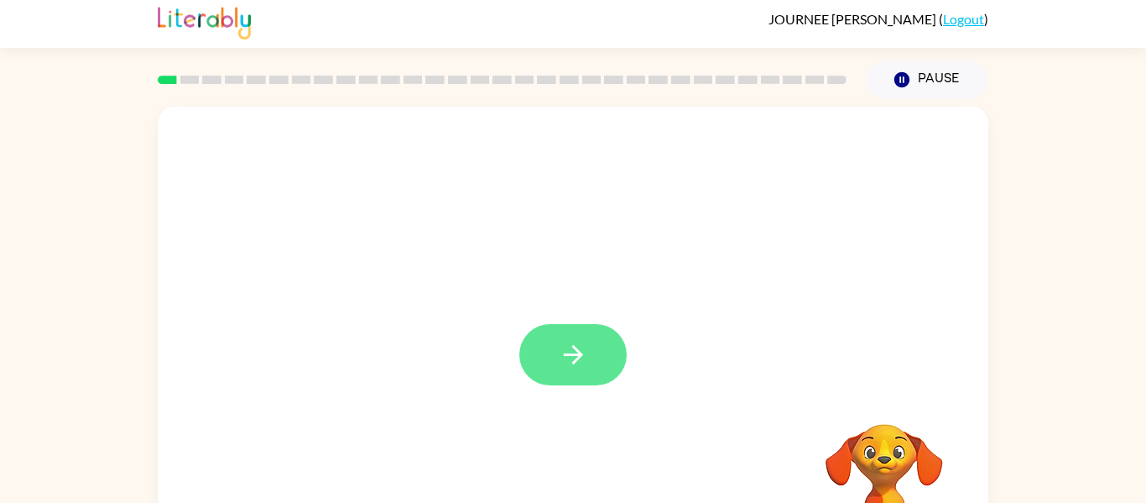
click at [604, 353] on button "button" at bounding box center [572, 354] width 107 height 61
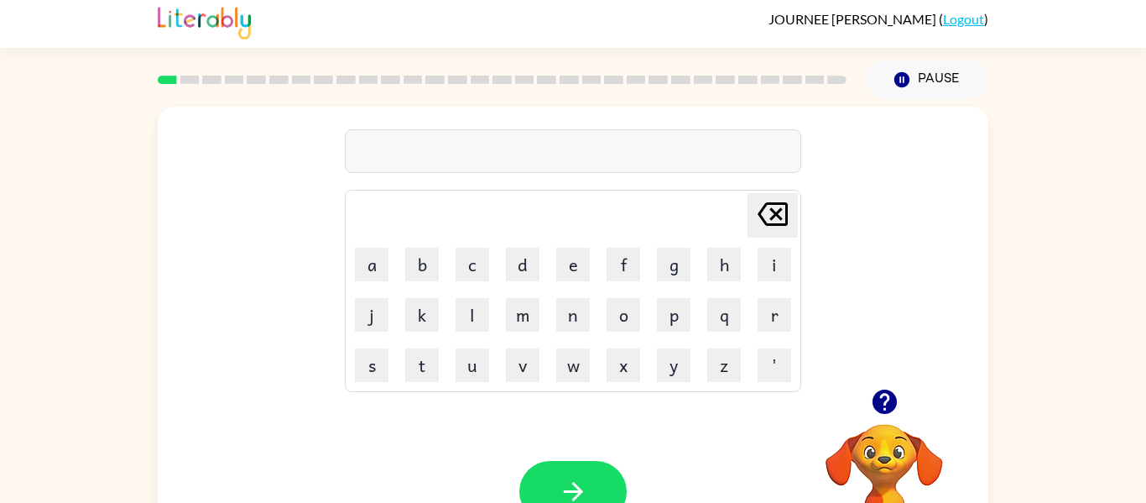
click at [1049, 132] on div "Delete Delete last character input a b c d e f g h i j k l m n o p q r s t u v …" at bounding box center [573, 342] width 1146 height 487
click at [910, 61] on button "Pause Pause" at bounding box center [928, 79] width 122 height 39
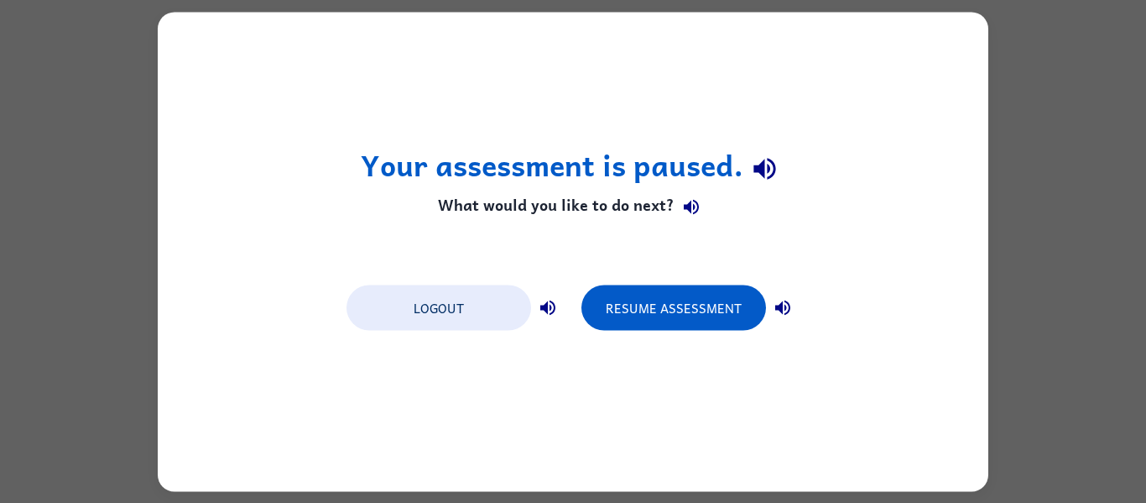
scroll to position [0, 0]
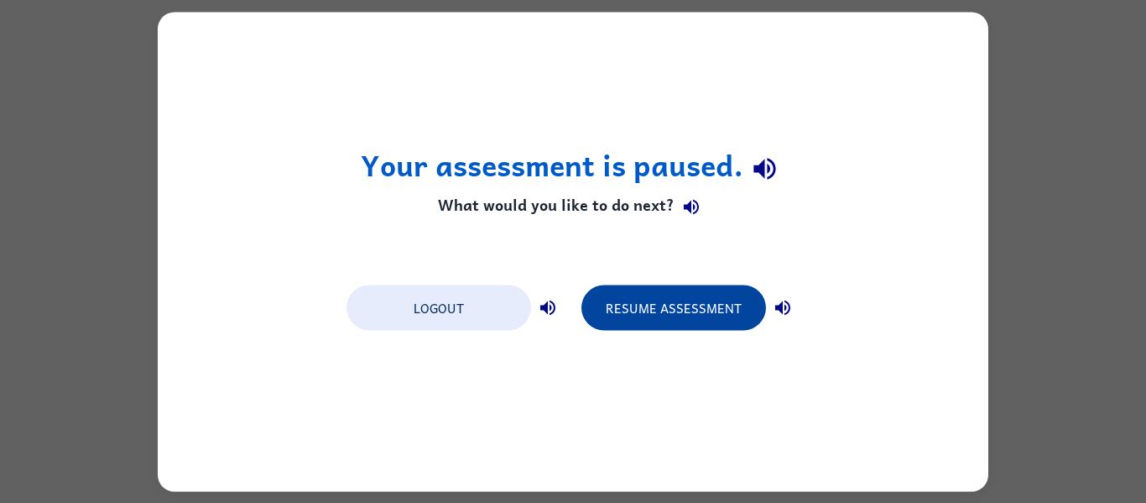
click at [733, 290] on button "Resume Assessment" at bounding box center [674, 306] width 185 height 45
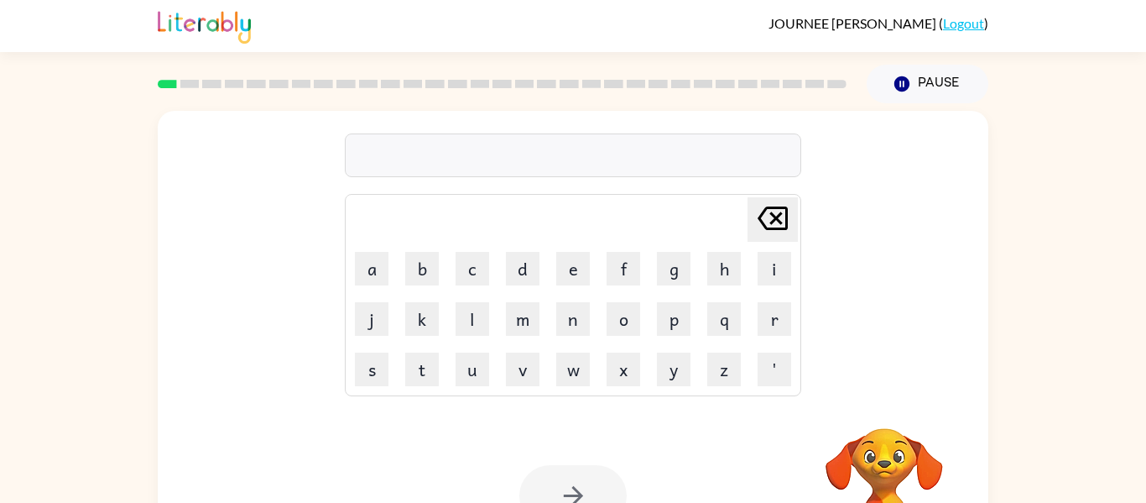
click at [558, 164] on div at bounding box center [573, 155] width 457 height 44
click at [536, 168] on div at bounding box center [573, 155] width 457 height 44
click at [584, 154] on div at bounding box center [573, 155] width 457 height 44
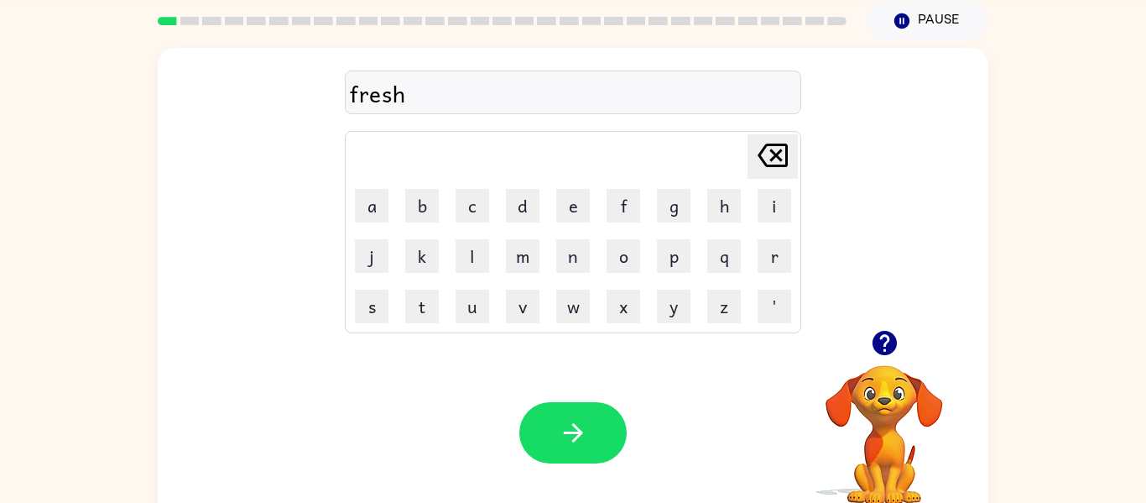
scroll to position [64, 0]
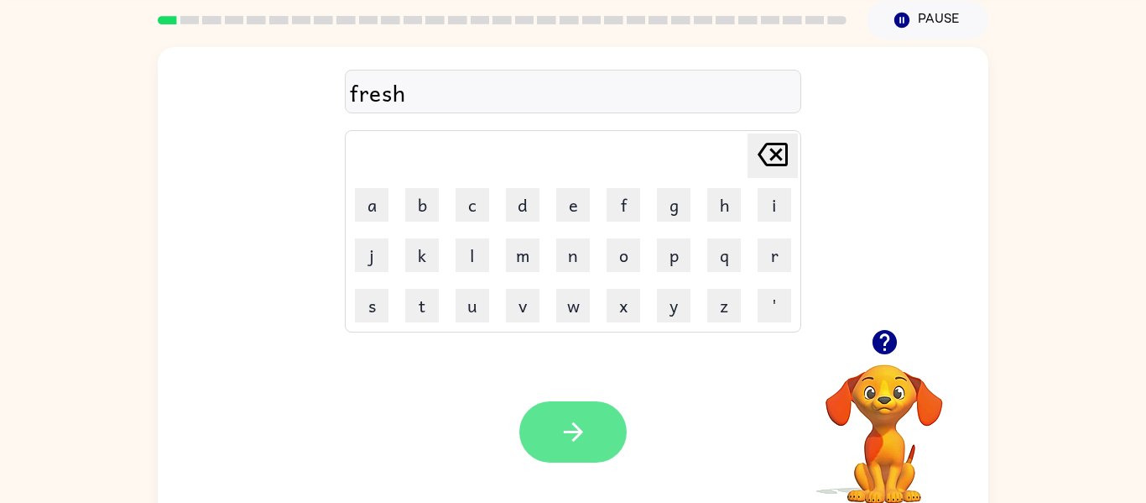
click at [590, 423] on button "button" at bounding box center [572, 431] width 107 height 61
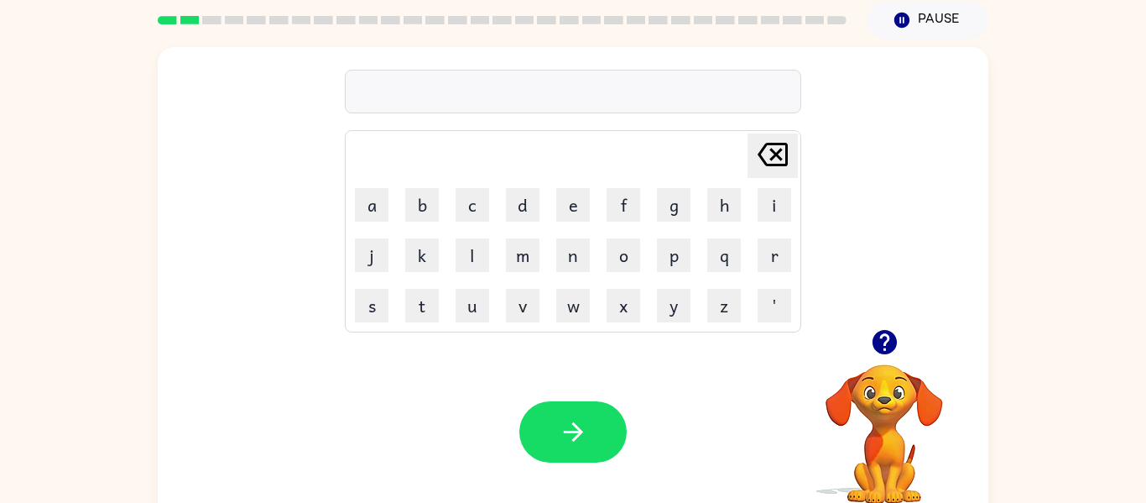
click at [525, 81] on div at bounding box center [573, 92] width 457 height 44
click at [387, 195] on button "a" at bounding box center [372, 205] width 34 height 34
click at [673, 216] on button "g" at bounding box center [674, 205] width 34 height 34
click at [368, 206] on button "a" at bounding box center [372, 205] width 34 height 34
click at [783, 150] on icon "Delete Delete last character input" at bounding box center [773, 154] width 40 height 40
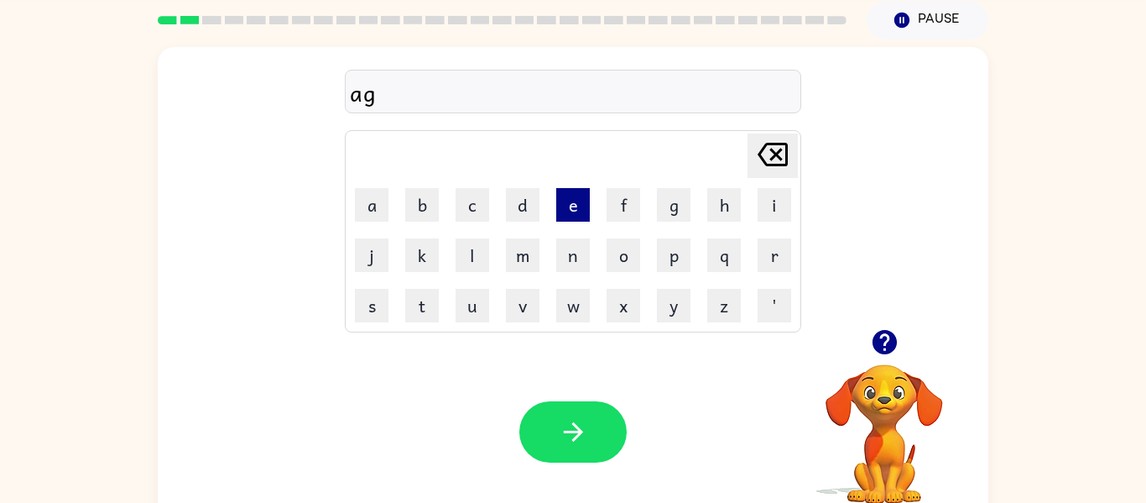
click at [575, 216] on button "e" at bounding box center [573, 205] width 34 height 34
click at [635, 269] on button "o" at bounding box center [624, 255] width 34 height 34
click at [674, 215] on button "g" at bounding box center [674, 205] width 34 height 34
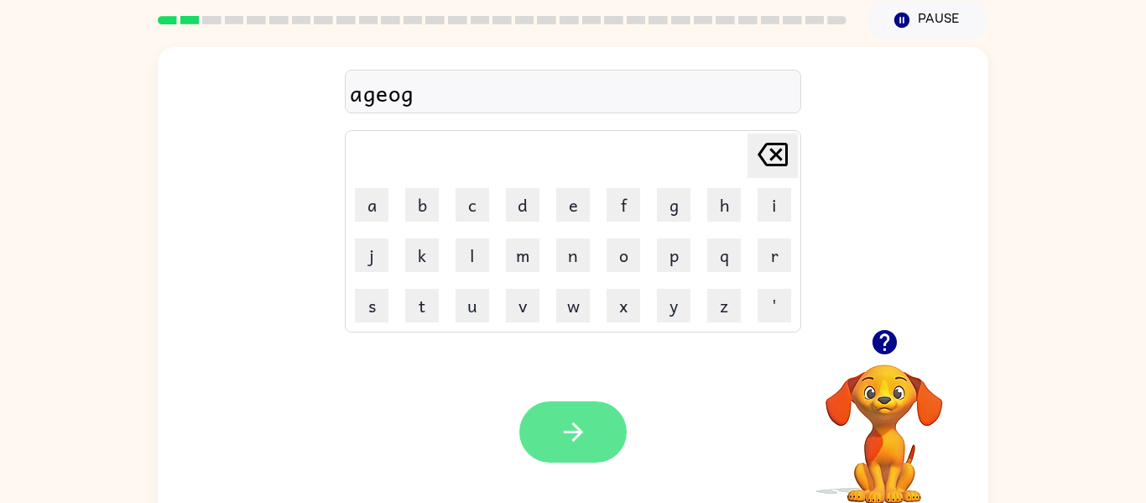
click at [612, 418] on button "button" at bounding box center [572, 431] width 107 height 61
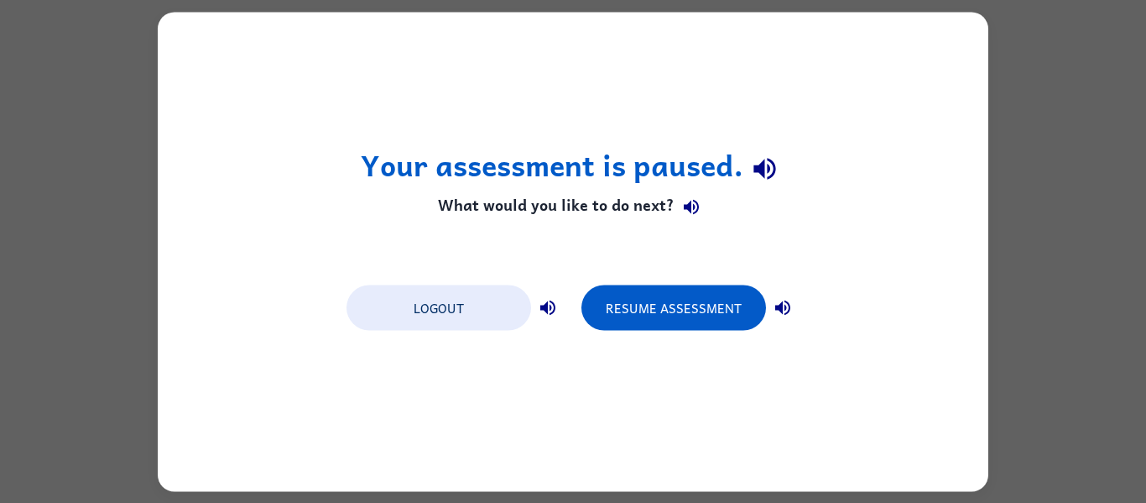
scroll to position [0, 0]
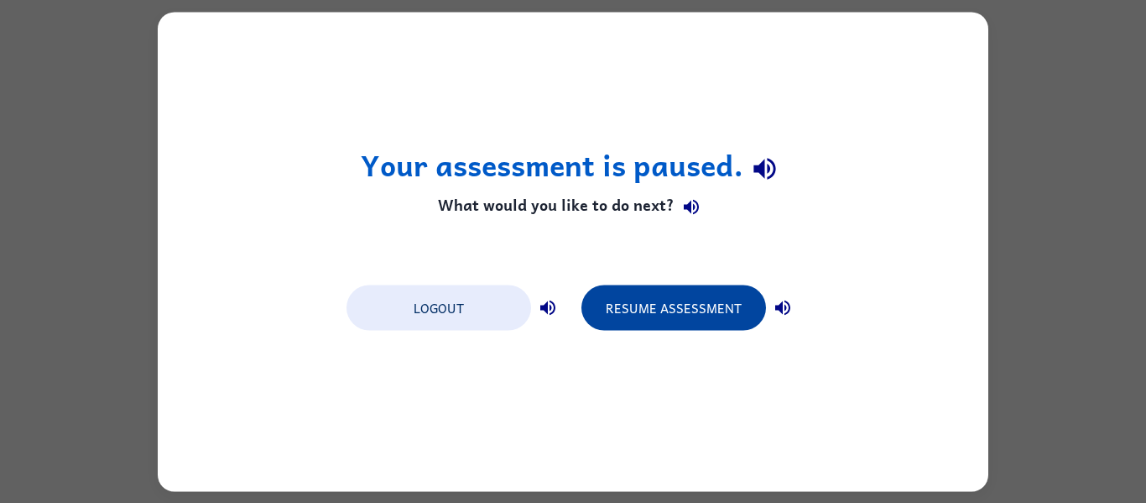
click at [722, 307] on button "Resume Assessment" at bounding box center [674, 306] width 185 height 45
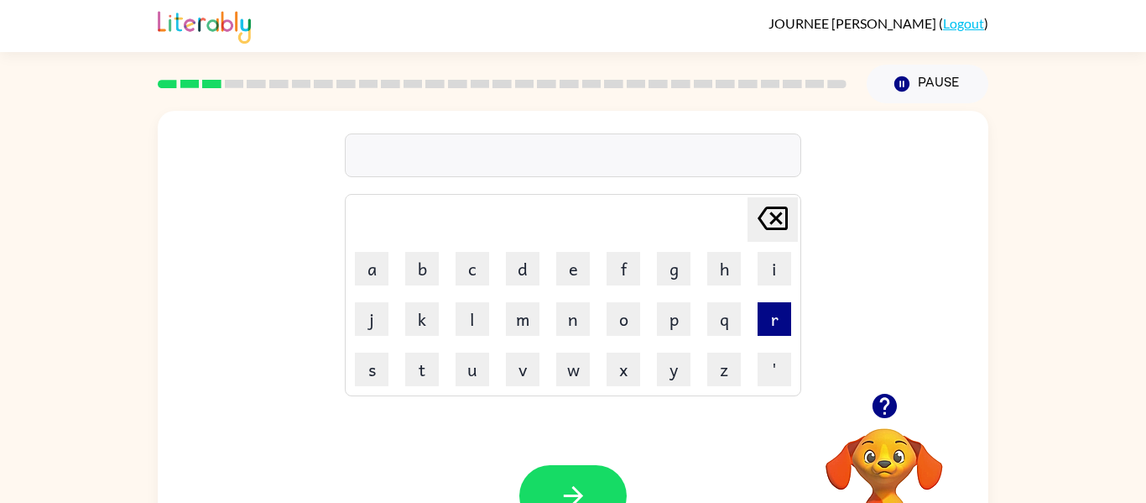
click at [769, 333] on button "r" at bounding box center [775, 319] width 34 height 34
click at [572, 279] on button "e" at bounding box center [573, 269] width 34 height 34
click at [376, 278] on button "a" at bounding box center [372, 269] width 34 height 34
click at [533, 272] on button "d" at bounding box center [523, 269] width 34 height 34
click at [377, 320] on button "j" at bounding box center [372, 319] width 34 height 34
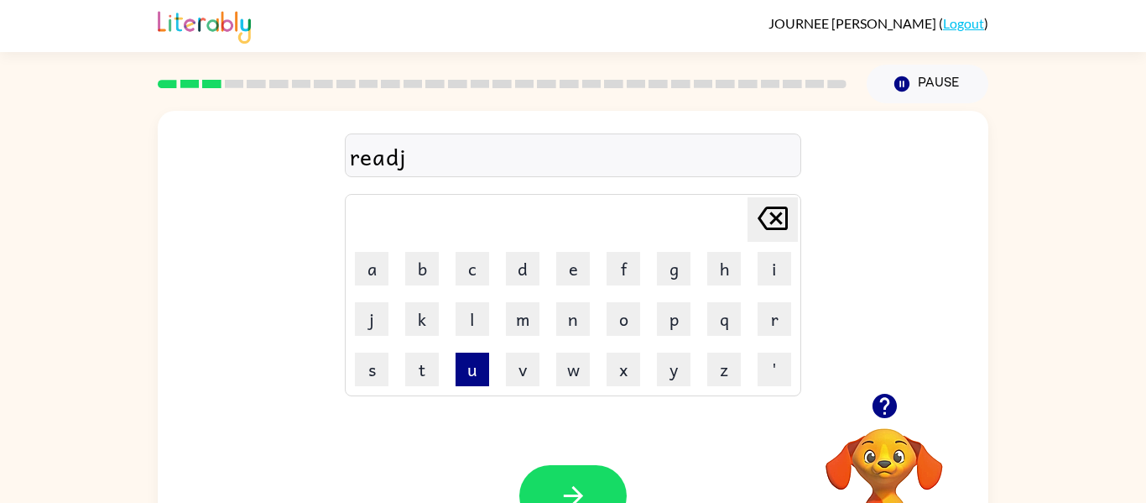
click at [477, 375] on button "u" at bounding box center [473, 369] width 34 height 34
click at [383, 365] on button "s" at bounding box center [372, 369] width 34 height 34
click at [431, 359] on button "t" at bounding box center [422, 369] width 34 height 34
click at [773, 264] on button "i" at bounding box center [775, 269] width 34 height 34
click at [634, 320] on button "o" at bounding box center [624, 319] width 34 height 34
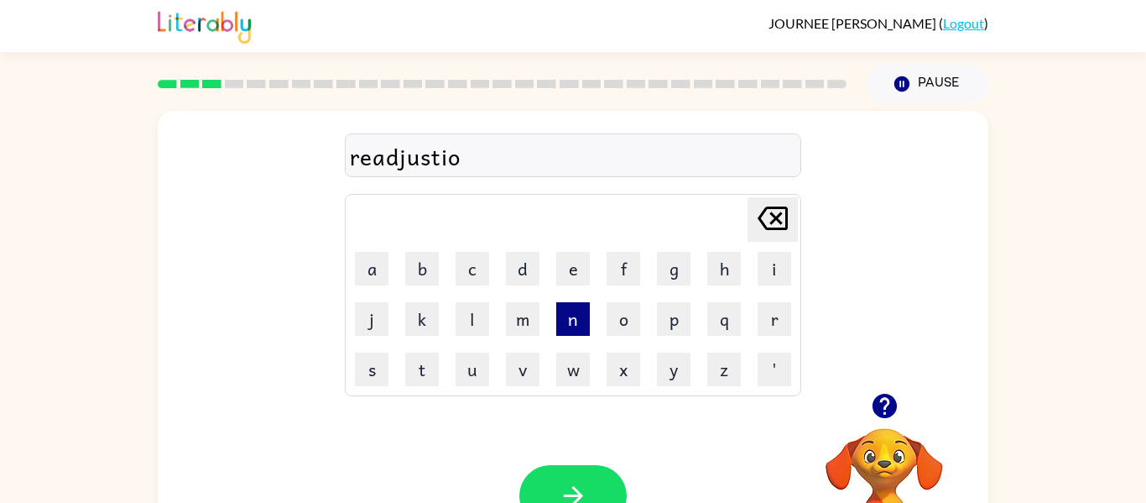
click at [575, 325] on button "n" at bounding box center [573, 319] width 34 height 34
click at [555, 488] on button "button" at bounding box center [572, 495] width 107 height 61
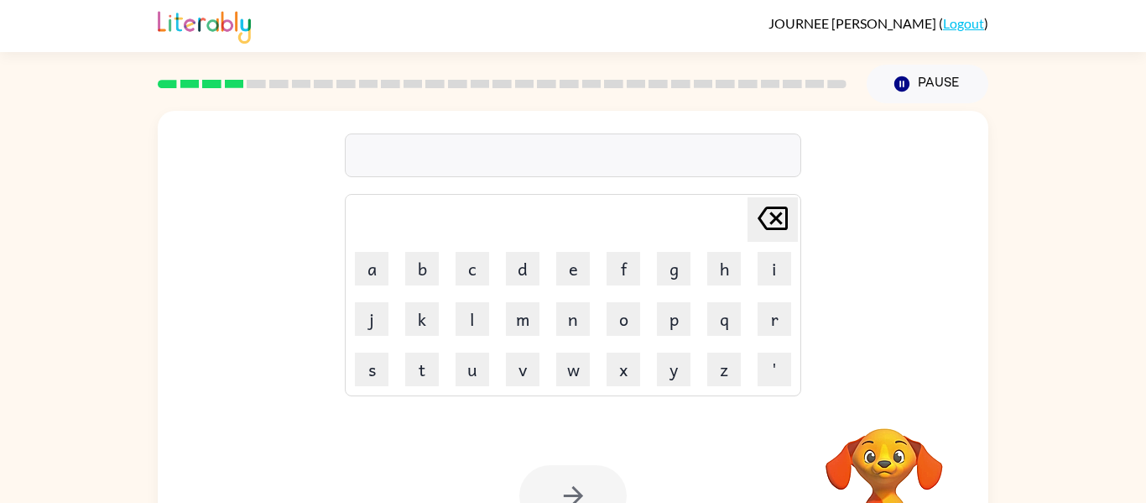
click at [524, 154] on div at bounding box center [573, 155] width 457 height 44
click at [673, 164] on div at bounding box center [573, 155] width 457 height 44
click at [686, 149] on div at bounding box center [573, 155] width 457 height 44
click at [698, 161] on div at bounding box center [573, 155] width 457 height 44
click at [671, 172] on div at bounding box center [573, 155] width 457 height 44
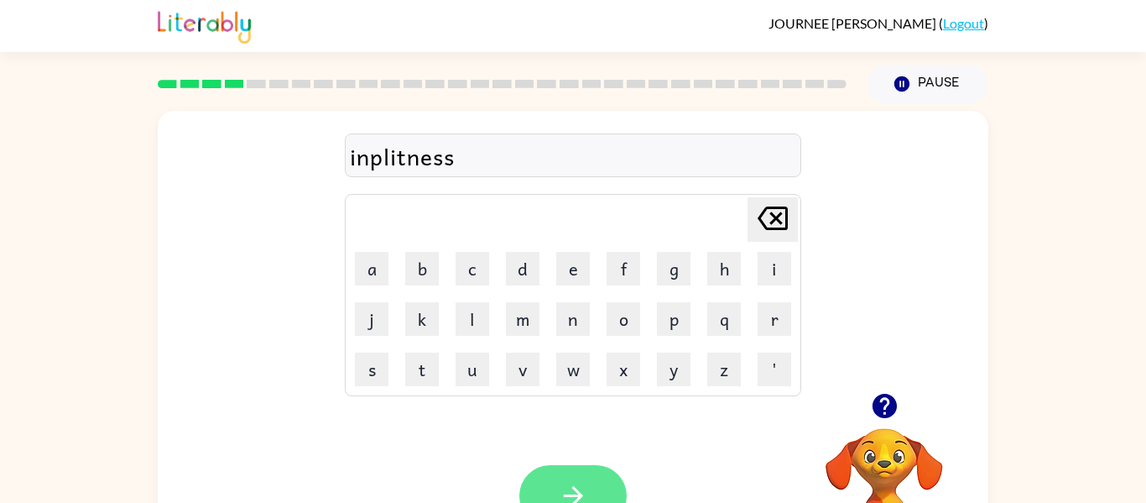
click at [594, 482] on button "button" at bounding box center [572, 495] width 107 height 61
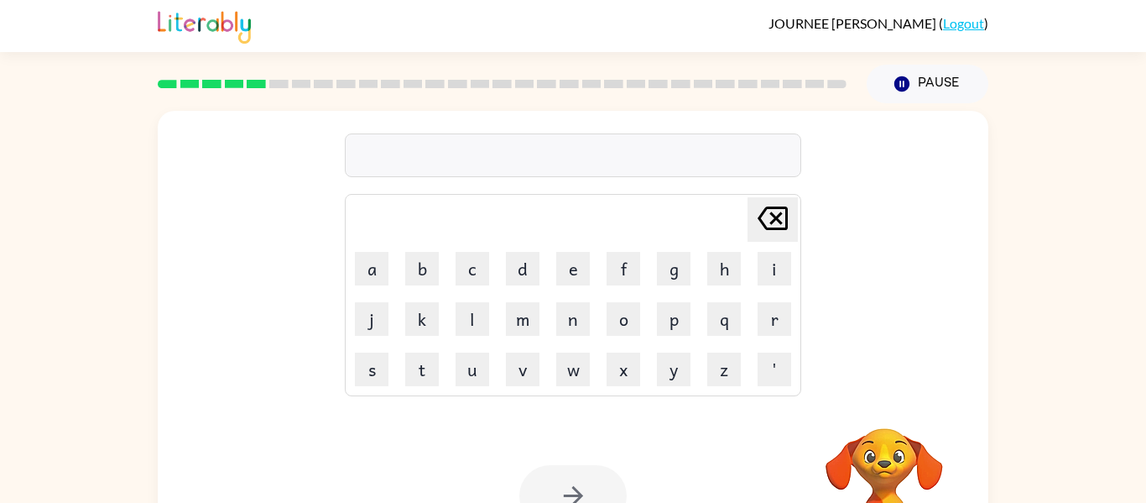
click at [734, 153] on div at bounding box center [573, 155] width 457 height 44
click at [758, 149] on div at bounding box center [573, 155] width 457 height 44
click at [738, 165] on div at bounding box center [573, 155] width 457 height 44
click at [733, 175] on div at bounding box center [573, 155] width 457 height 44
click at [728, 173] on div at bounding box center [573, 155] width 457 height 44
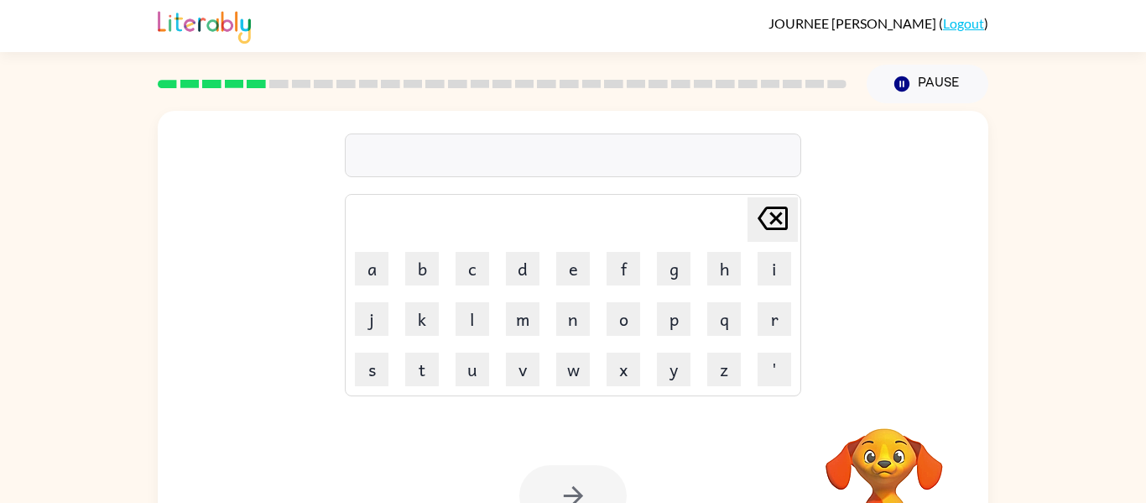
click at [738, 163] on div at bounding box center [573, 155] width 457 height 44
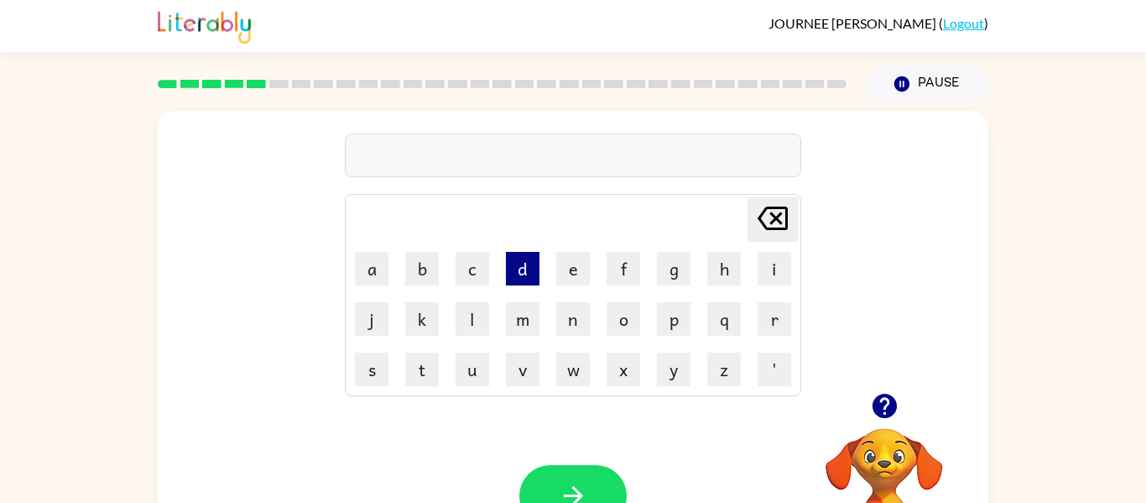
click at [533, 267] on button "d" at bounding box center [523, 269] width 34 height 34
click at [571, 277] on button "e" at bounding box center [573, 269] width 34 height 34
click at [786, 321] on button "r" at bounding box center [775, 319] width 34 height 34
click at [786, 309] on button "r" at bounding box center [775, 319] width 34 height 34
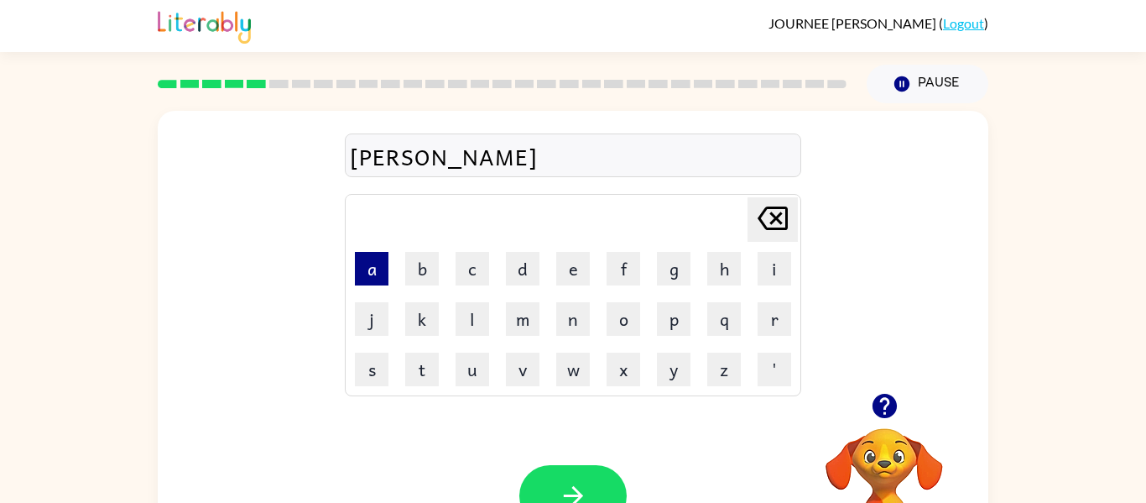
click at [361, 271] on button "a" at bounding box center [372, 269] width 34 height 34
click at [414, 398] on div "derra Delete Delete last character input a b c d e f g h i j k l m n o p q r s …" at bounding box center [573, 350] width 831 height 479
click at [780, 215] on icon at bounding box center [773, 217] width 30 height 23
click at [423, 365] on button "t" at bounding box center [422, 369] width 34 height 34
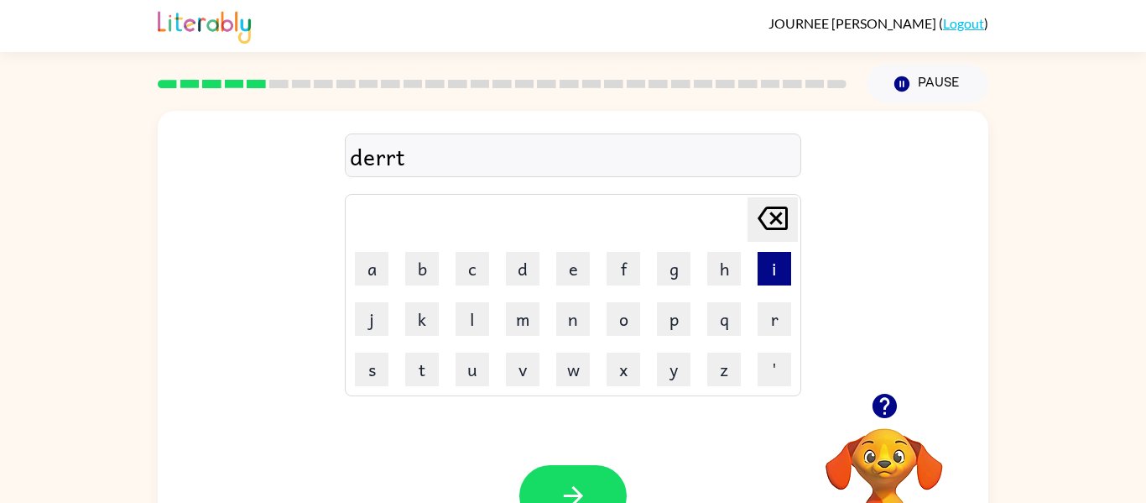
click at [786, 270] on button "i" at bounding box center [775, 269] width 34 height 34
click at [627, 333] on button "o" at bounding box center [624, 319] width 34 height 34
click at [568, 353] on button "w" at bounding box center [573, 369] width 34 height 34
click at [776, 222] on icon "Delete Delete last character input" at bounding box center [773, 218] width 40 height 40
click at [562, 315] on button "n" at bounding box center [573, 319] width 34 height 34
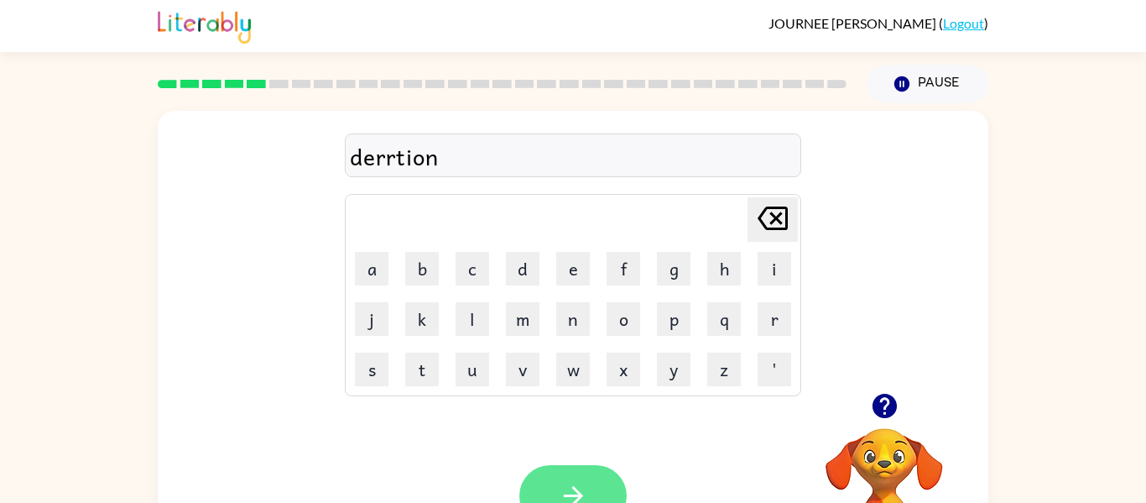
click at [569, 480] on button "button" at bounding box center [572, 495] width 107 height 61
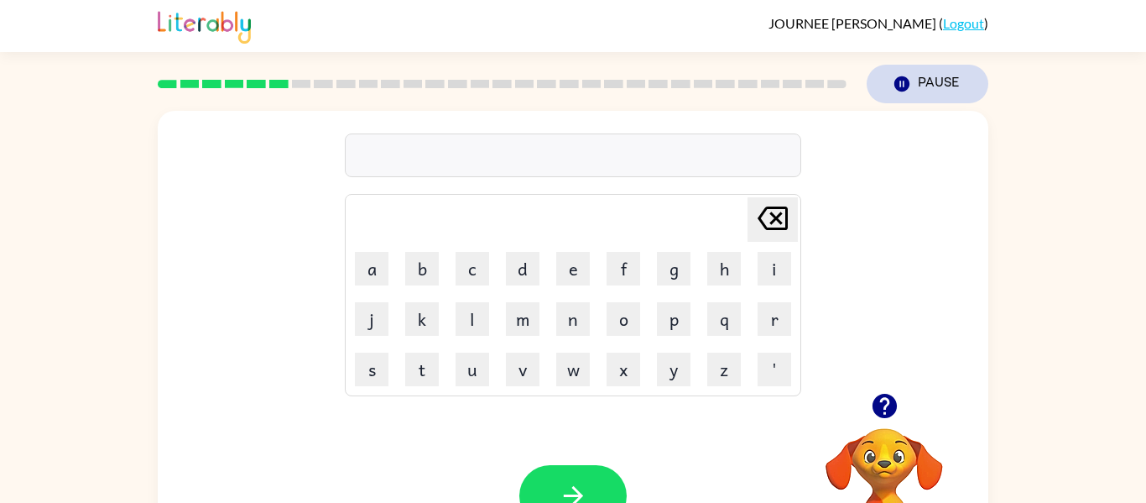
click at [916, 87] on button "Pause Pause" at bounding box center [928, 84] width 122 height 39
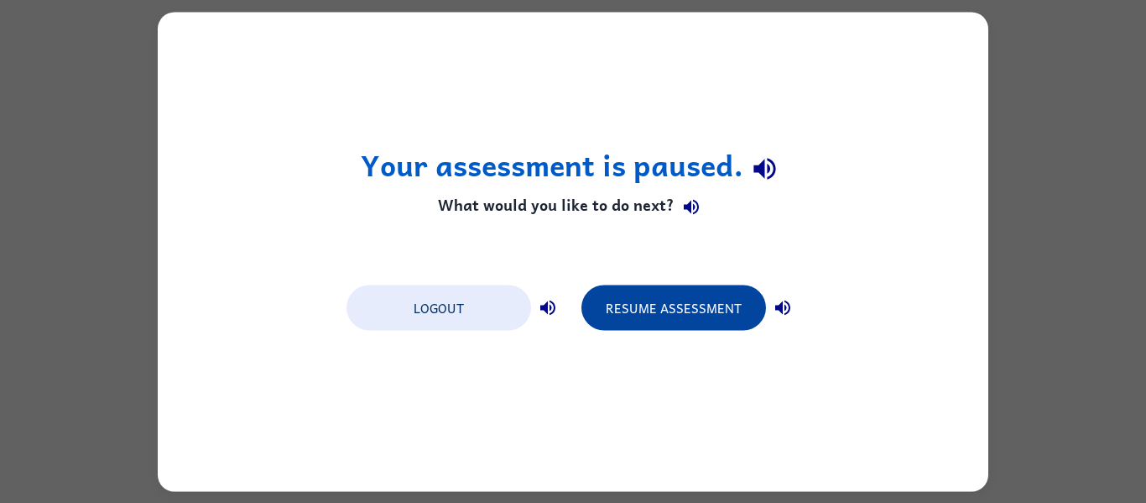
click at [678, 310] on button "Resume Assessment" at bounding box center [674, 306] width 185 height 45
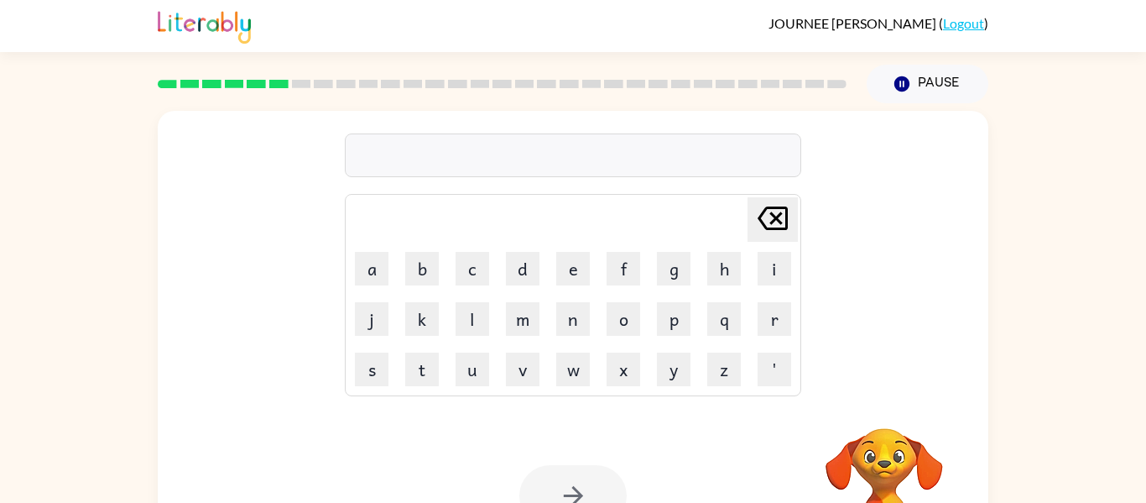
click at [479, 147] on div at bounding box center [573, 155] width 457 height 44
click at [593, 196] on td "Delete Delete last character input" at bounding box center [572, 219] width 451 height 46
click at [643, 187] on div "Delete Delete last character input a b c d e f g h i j k l m n o p q r s t u v …" at bounding box center [573, 252] width 457 height 288
click at [677, 161] on div at bounding box center [573, 155] width 457 height 44
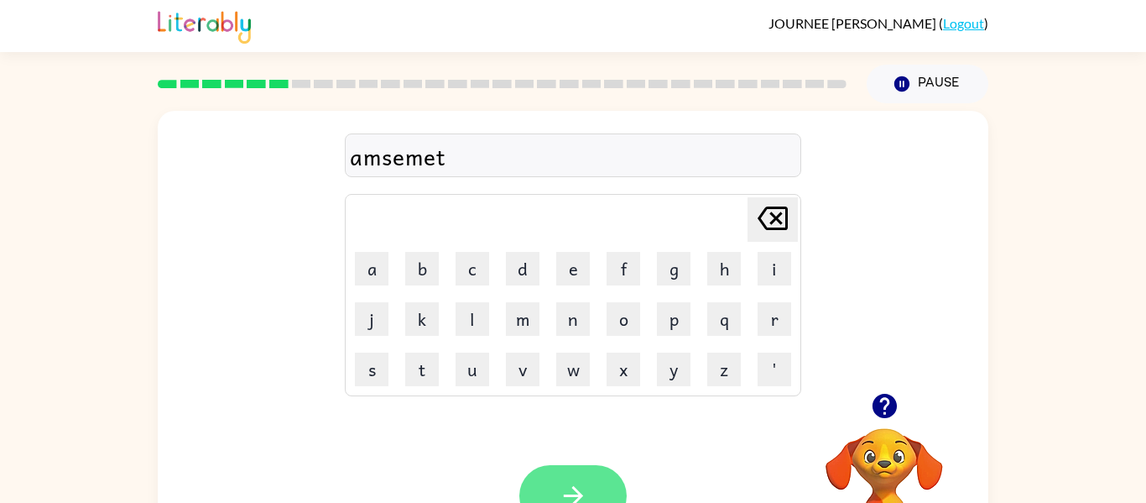
click at [597, 480] on button "button" at bounding box center [572, 495] width 107 height 61
click at [665, 169] on div at bounding box center [573, 155] width 457 height 44
click at [678, 159] on div at bounding box center [573, 155] width 457 height 44
click at [677, 147] on div at bounding box center [573, 155] width 457 height 44
click at [675, 158] on div at bounding box center [573, 155] width 457 height 44
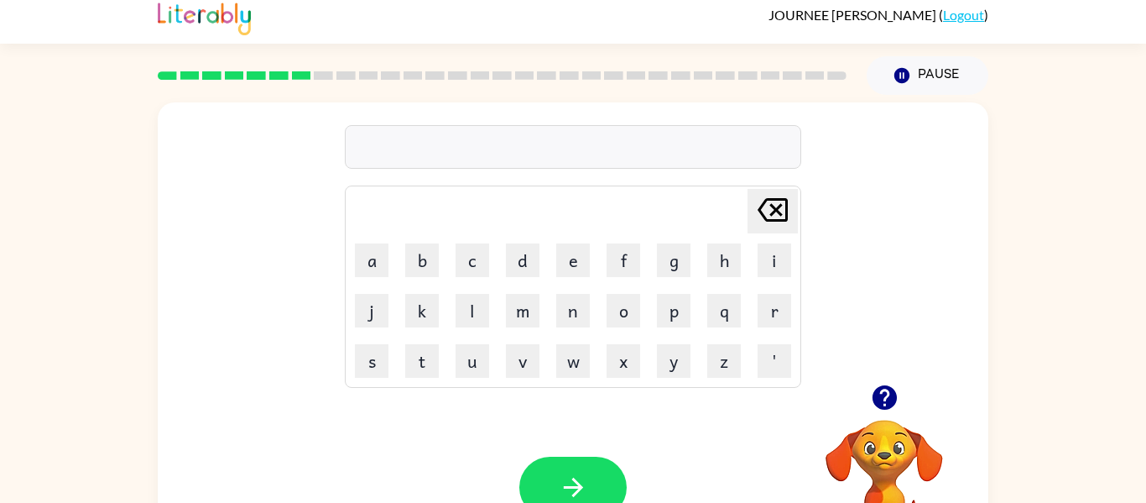
scroll to position [13, 0]
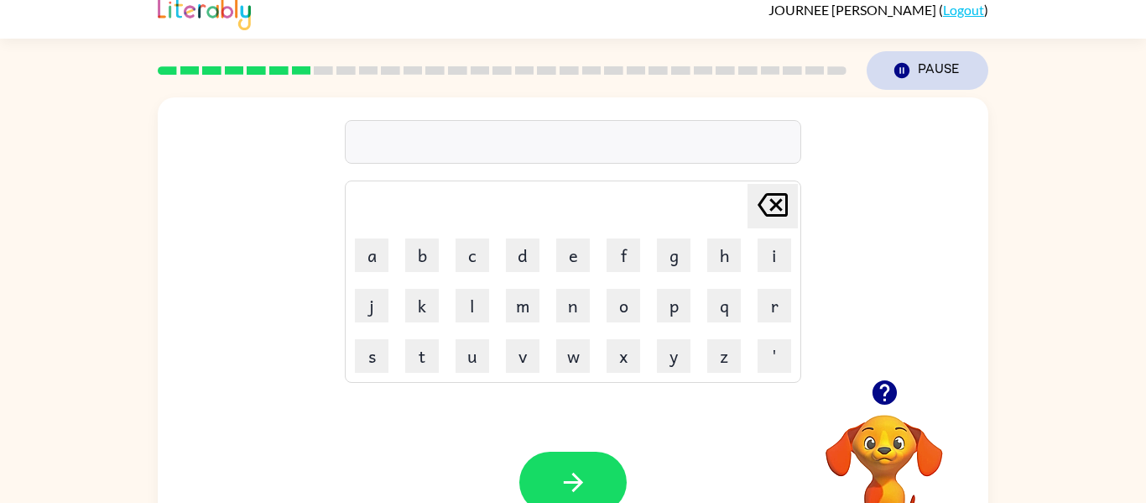
click at [939, 76] on button "Pause Pause" at bounding box center [928, 70] width 122 height 39
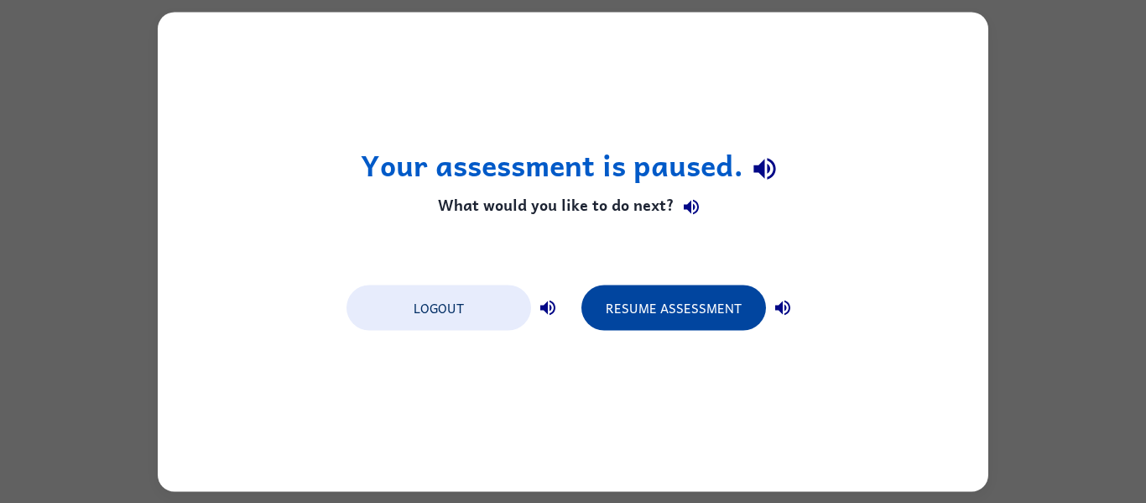
click at [703, 303] on button "Resume Assessment" at bounding box center [674, 306] width 185 height 45
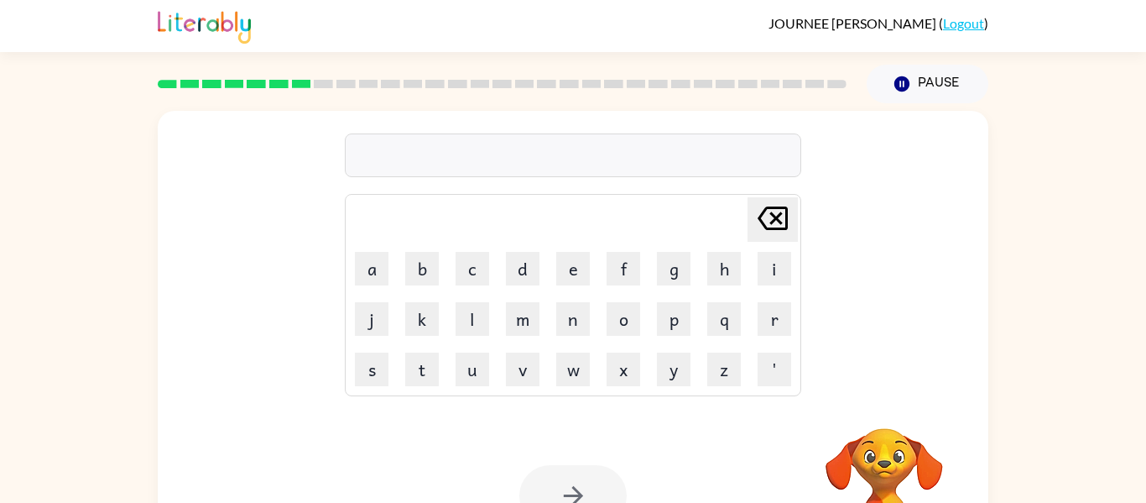
click at [618, 164] on div at bounding box center [573, 155] width 457 height 44
click at [657, 140] on div at bounding box center [573, 155] width 457 height 44
click at [682, 159] on div at bounding box center [573, 155] width 457 height 44
click at [690, 167] on div at bounding box center [573, 155] width 457 height 44
click at [699, 145] on div at bounding box center [573, 155] width 457 height 44
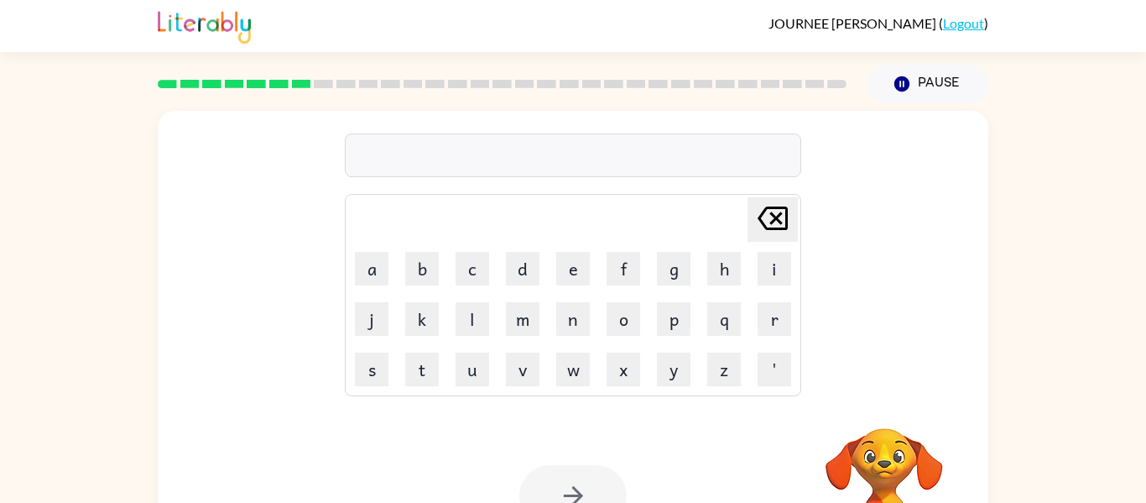
click at [702, 157] on div at bounding box center [573, 155] width 457 height 44
click at [712, 151] on div at bounding box center [573, 155] width 457 height 44
click at [705, 182] on div "Delete Delete last character input a b c d e f g h i j k l m n o p q r s t u v …" at bounding box center [573, 252] width 457 height 288
click at [723, 155] on div at bounding box center [573, 155] width 457 height 44
click at [561, 476] on button "button" at bounding box center [572, 495] width 107 height 61
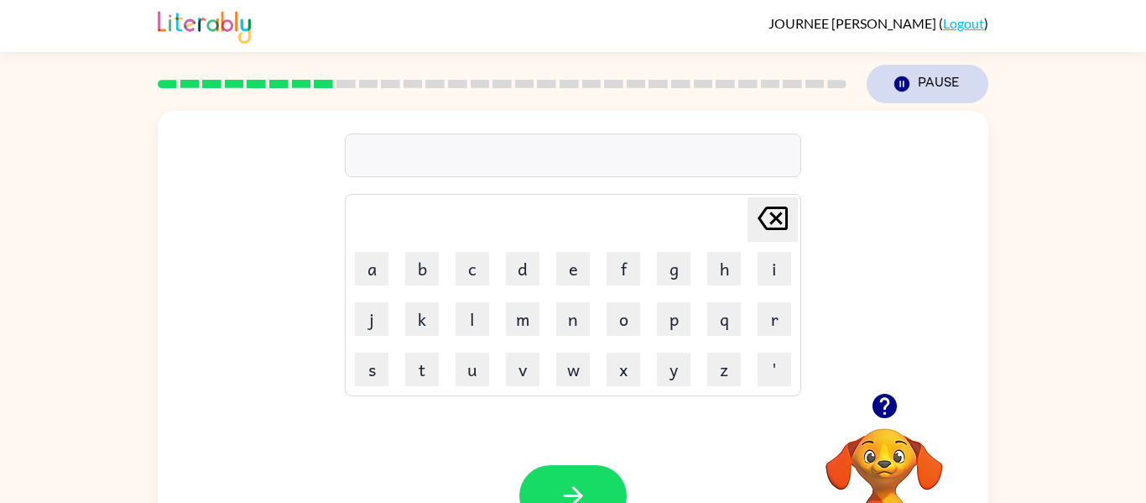
click at [908, 98] on button "Pause Pause" at bounding box center [928, 84] width 122 height 39
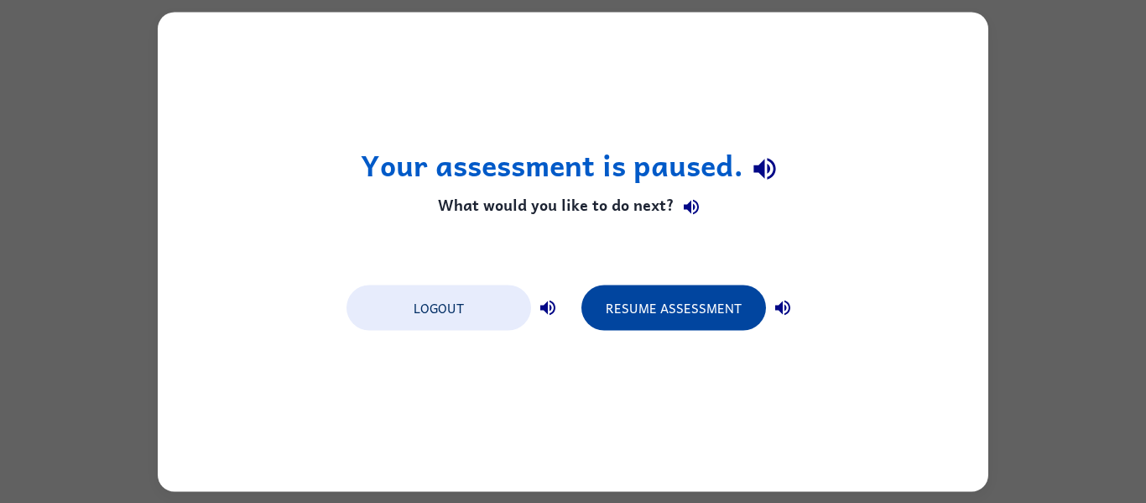
click at [721, 321] on button "Resume Assessment" at bounding box center [674, 306] width 185 height 45
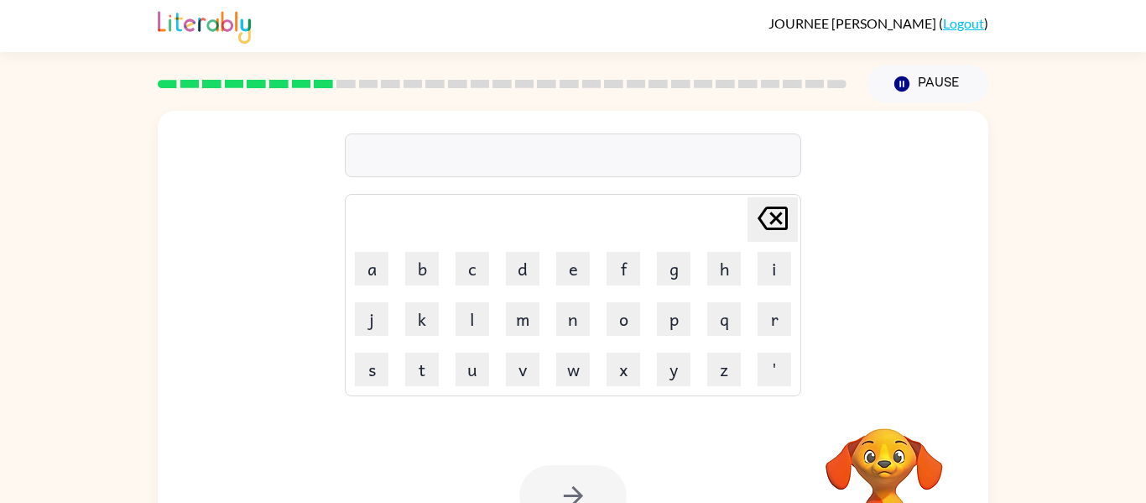
click at [525, 172] on div at bounding box center [573, 155] width 457 height 44
click at [545, 149] on div at bounding box center [573, 155] width 457 height 44
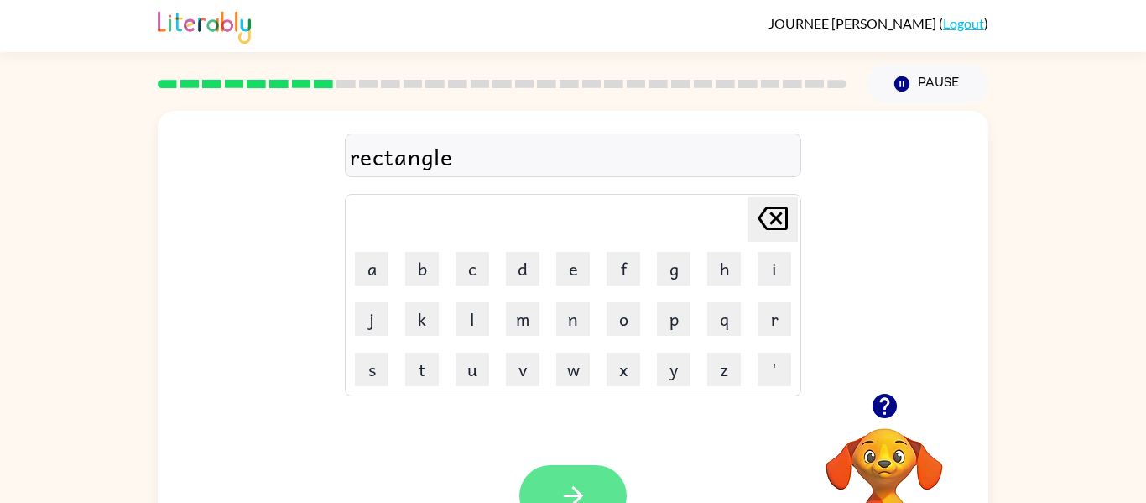
click at [598, 468] on button "button" at bounding box center [572, 495] width 107 height 61
click at [607, 492] on div at bounding box center [572, 495] width 107 height 61
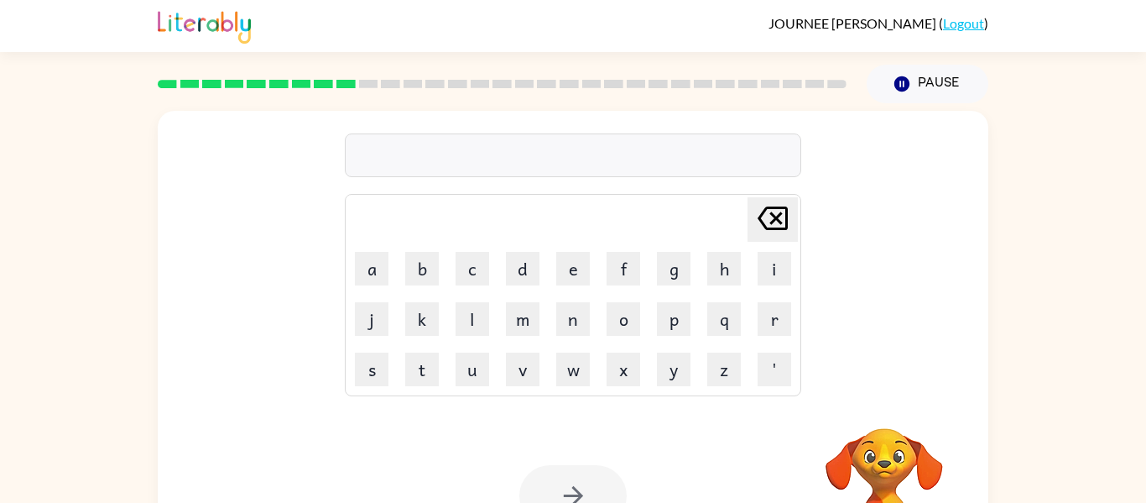
click at [654, 172] on div at bounding box center [573, 155] width 457 height 44
click at [665, 174] on div at bounding box center [573, 155] width 457 height 44
click at [667, 222] on td "Delete Delete last character input" at bounding box center [572, 219] width 451 height 46
click at [684, 164] on div at bounding box center [573, 155] width 457 height 44
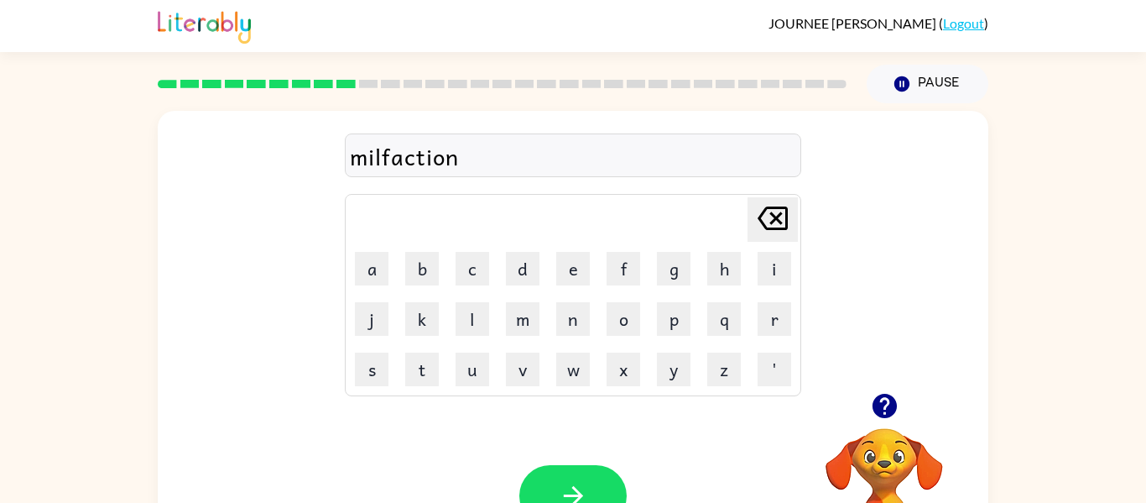
click at [538, 466] on div at bounding box center [572, 495] width 107 height 61
click at [582, 478] on button "button" at bounding box center [572, 495] width 107 height 61
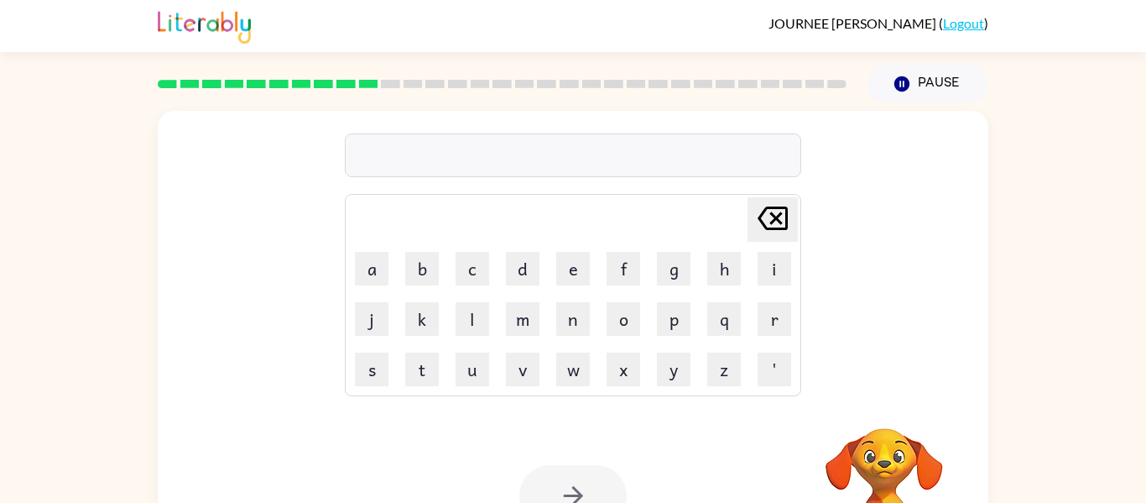
click at [524, 165] on div at bounding box center [573, 155] width 457 height 44
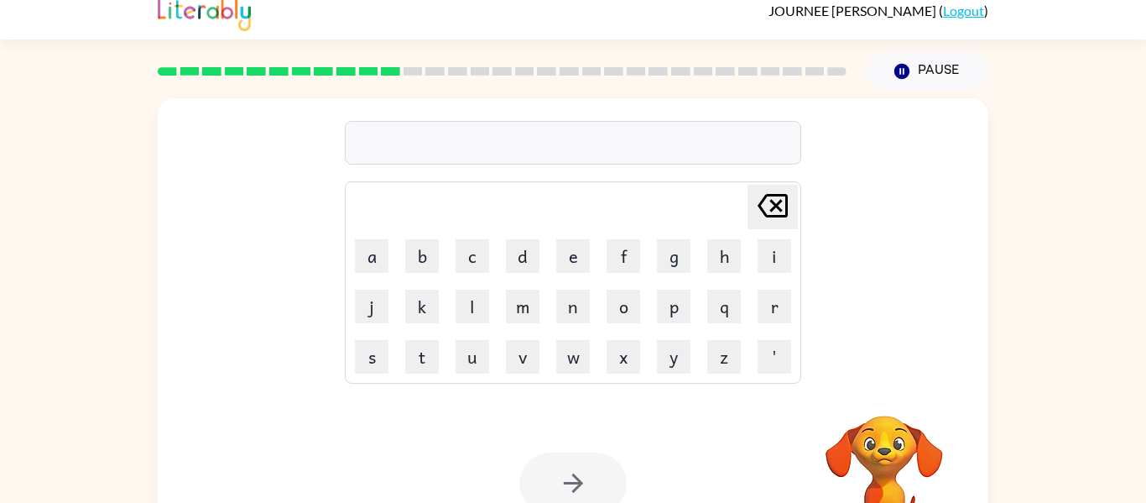
scroll to position [13, 0]
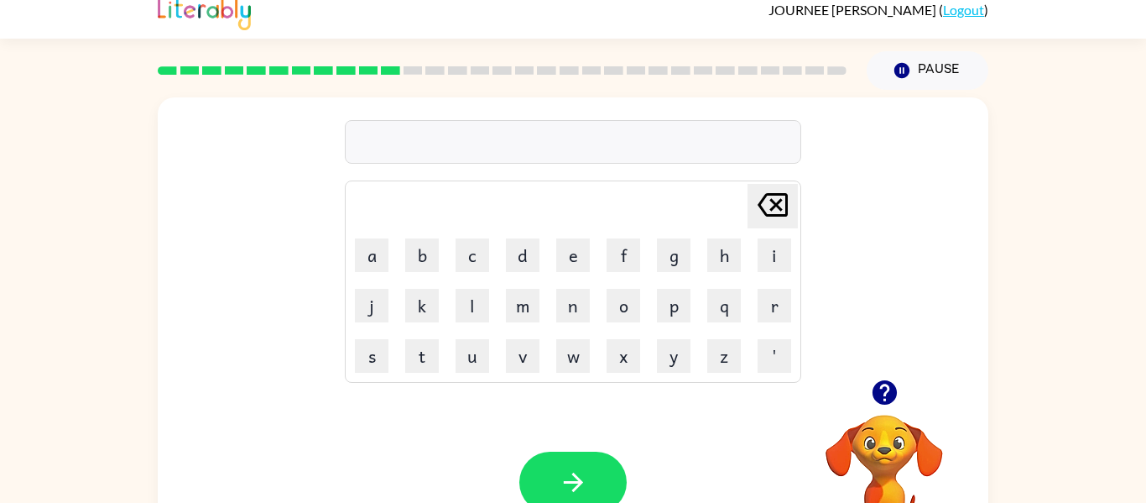
click at [699, 134] on div at bounding box center [573, 142] width 457 height 44
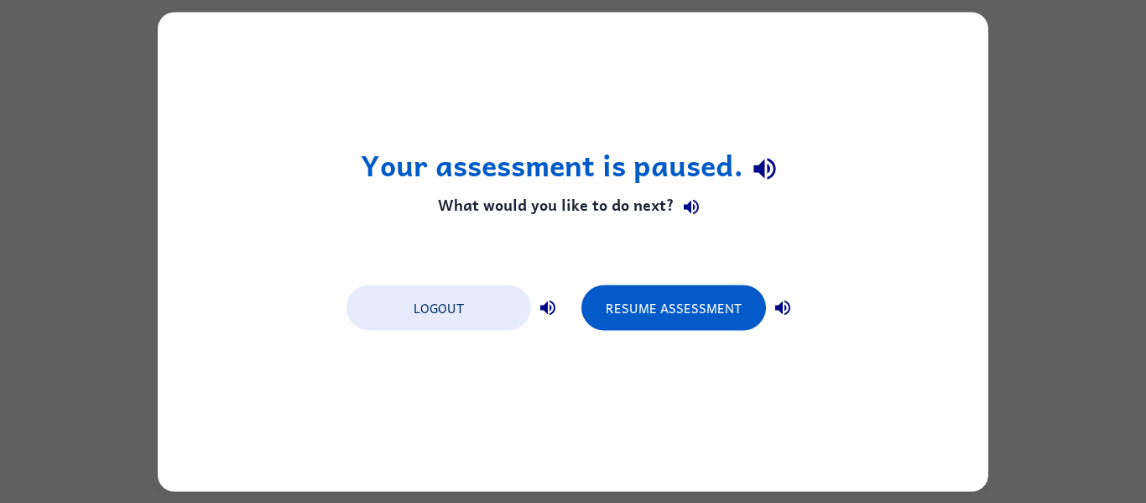
scroll to position [0, 0]
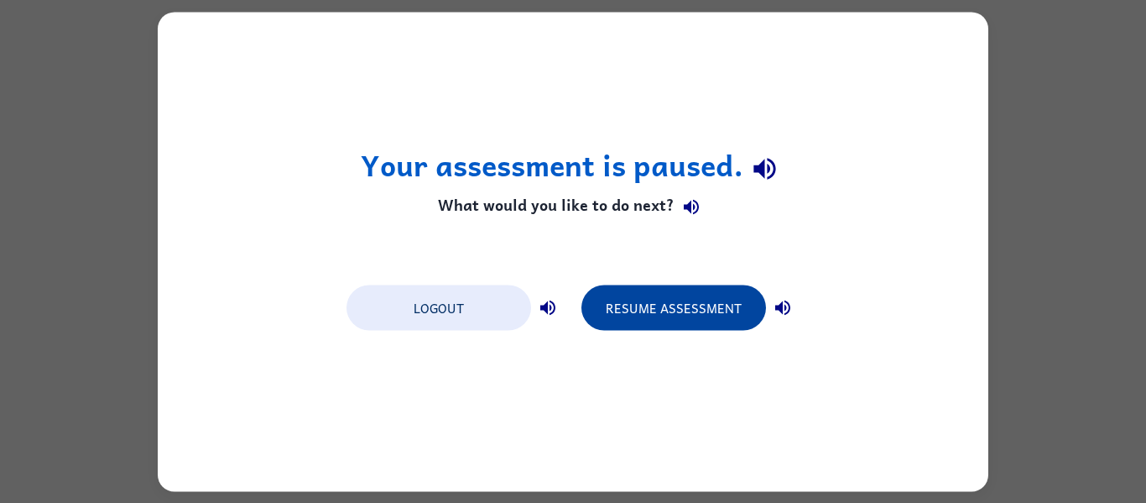
click at [684, 294] on button "Resume Assessment" at bounding box center [674, 306] width 185 height 45
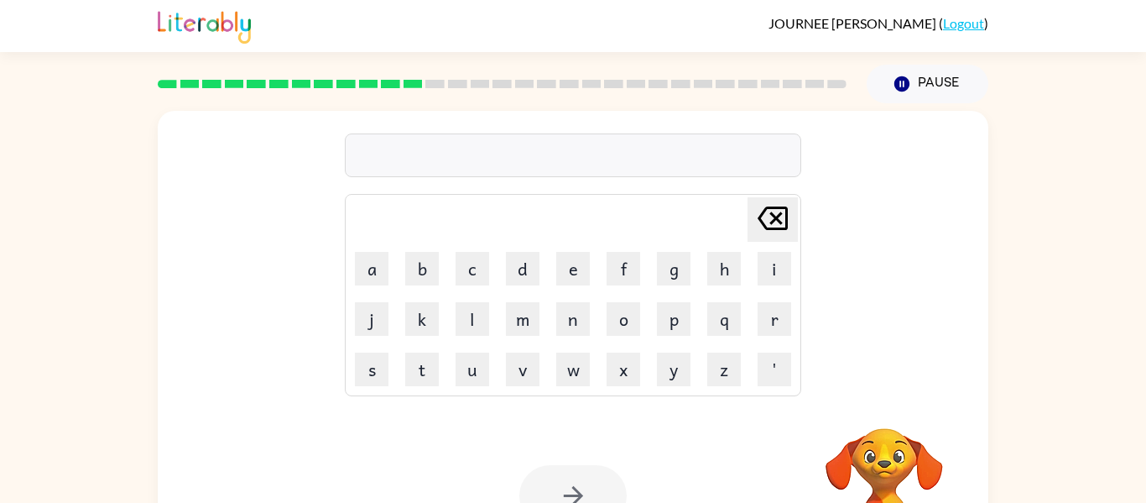
click at [676, 155] on div at bounding box center [573, 155] width 457 height 44
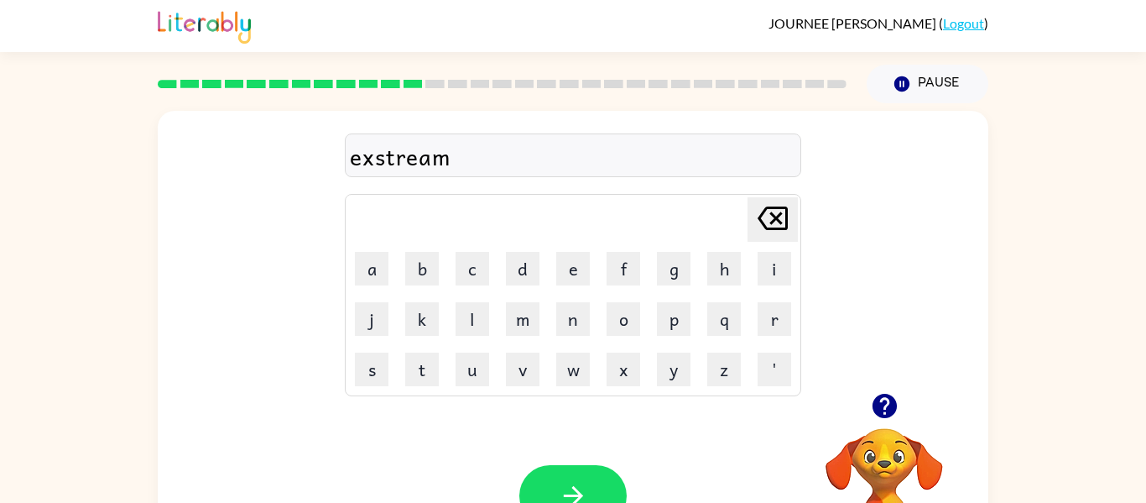
scroll to position [87, 0]
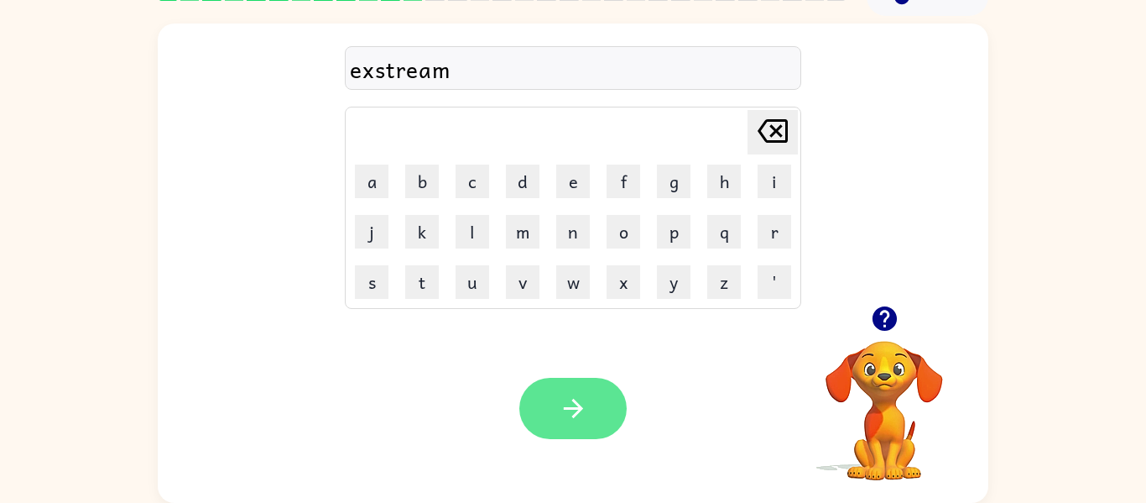
click at [577, 418] on icon "button" at bounding box center [573, 408] width 29 height 29
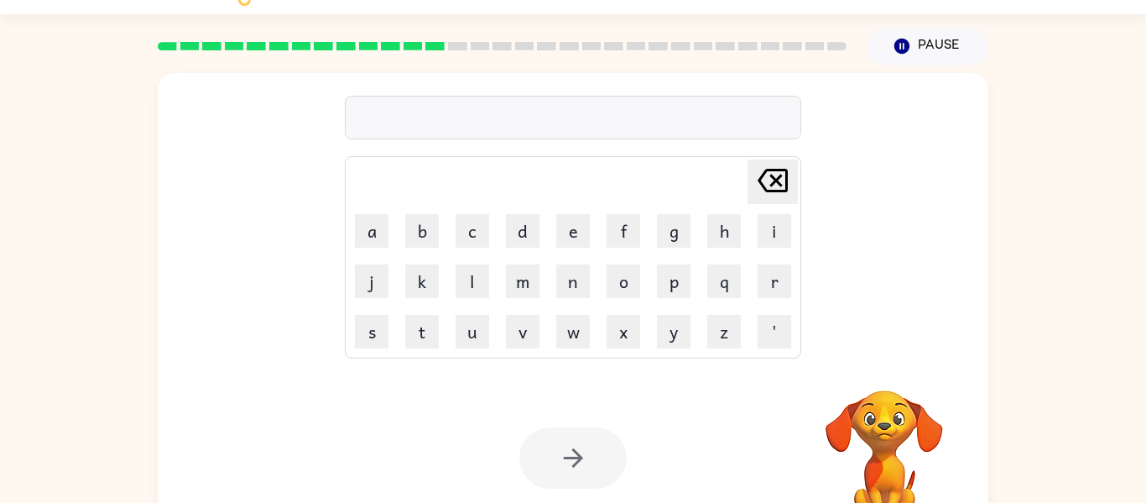
scroll to position [0, 0]
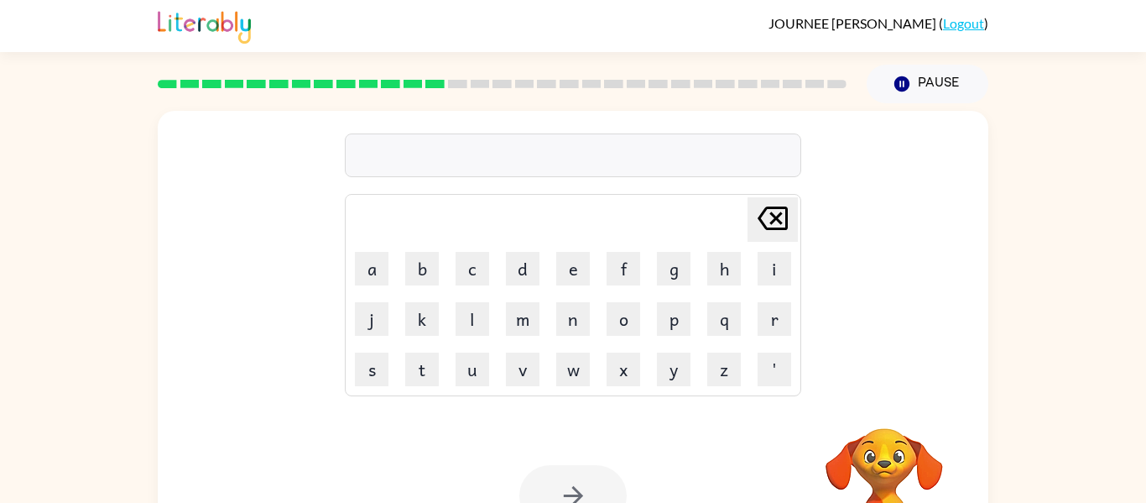
click at [628, 162] on div at bounding box center [573, 155] width 457 height 44
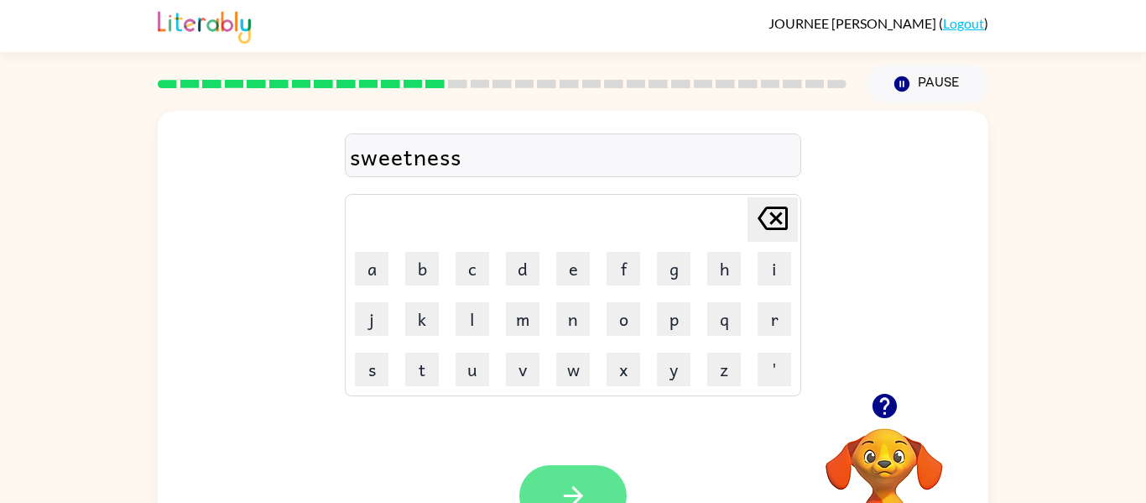
click at [571, 477] on button "button" at bounding box center [572, 495] width 107 height 61
click at [398, 162] on div at bounding box center [573, 155] width 457 height 44
click at [571, 487] on icon "button" at bounding box center [573, 495] width 29 height 29
click at [555, 498] on button "button" at bounding box center [572, 495] width 107 height 61
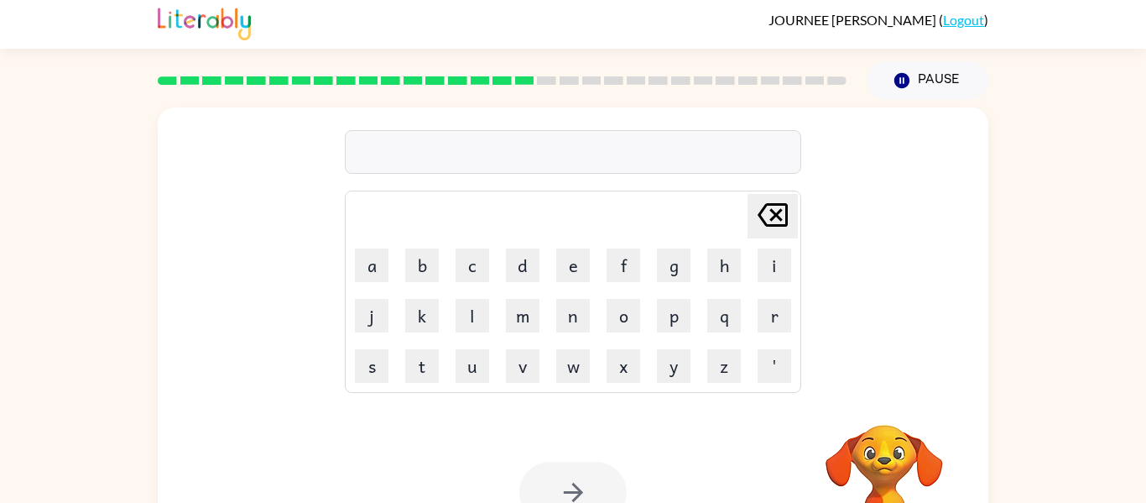
scroll to position [5, 0]
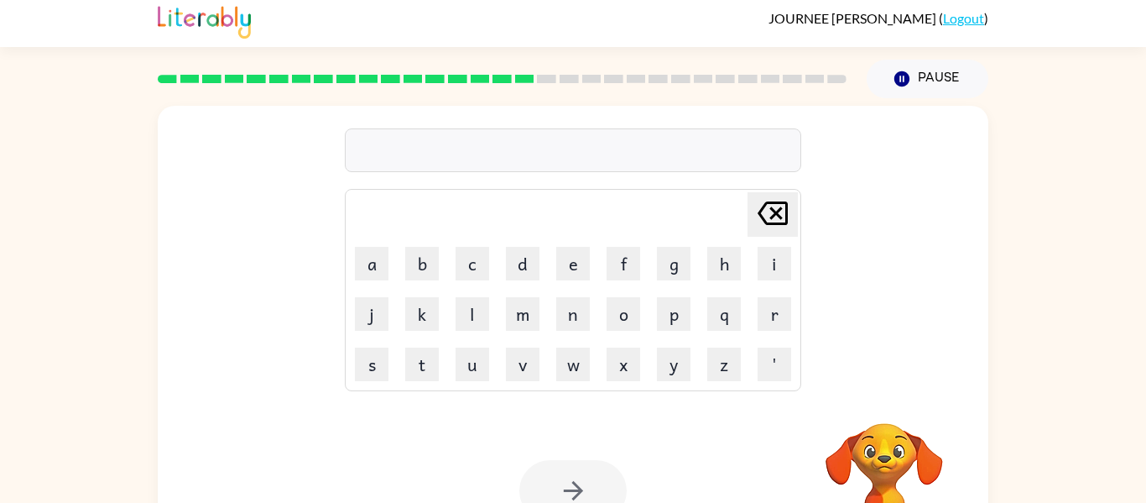
click at [650, 149] on div at bounding box center [573, 150] width 457 height 44
click at [670, 153] on div at bounding box center [573, 150] width 457 height 44
click at [706, 133] on div at bounding box center [573, 150] width 457 height 44
click at [699, 145] on div at bounding box center [573, 150] width 457 height 44
click at [686, 163] on div at bounding box center [573, 150] width 457 height 44
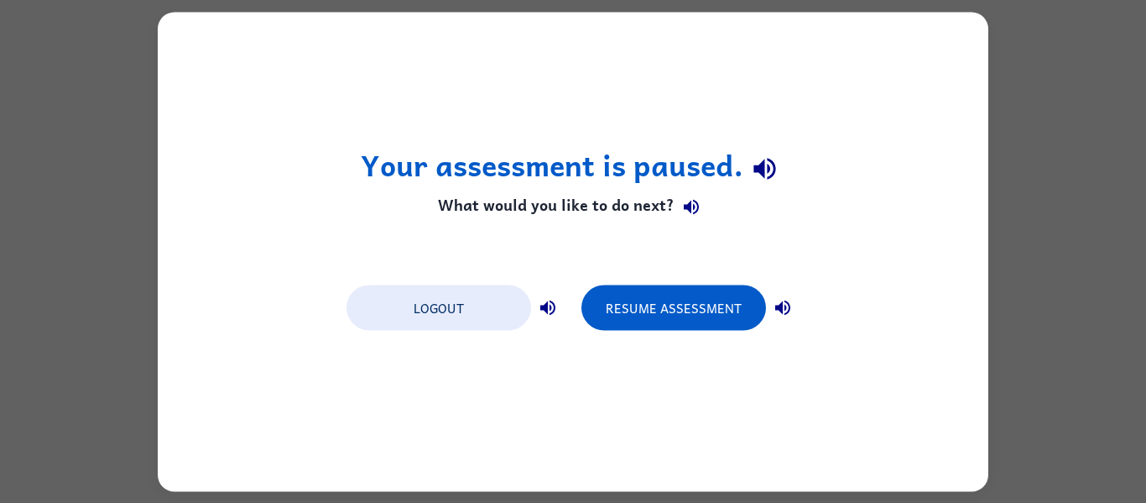
scroll to position [0, 0]
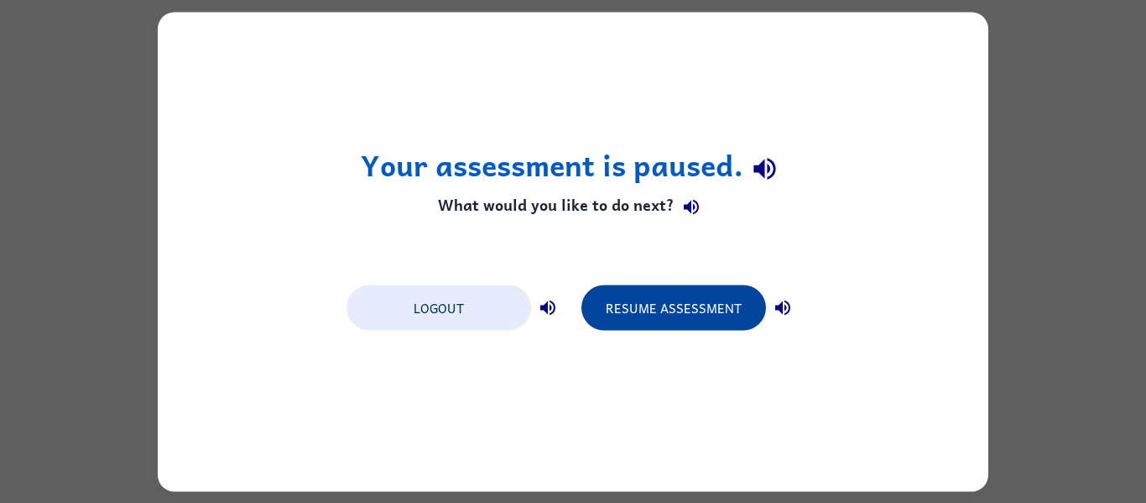
click at [711, 295] on button "Resume Assessment" at bounding box center [674, 306] width 185 height 45
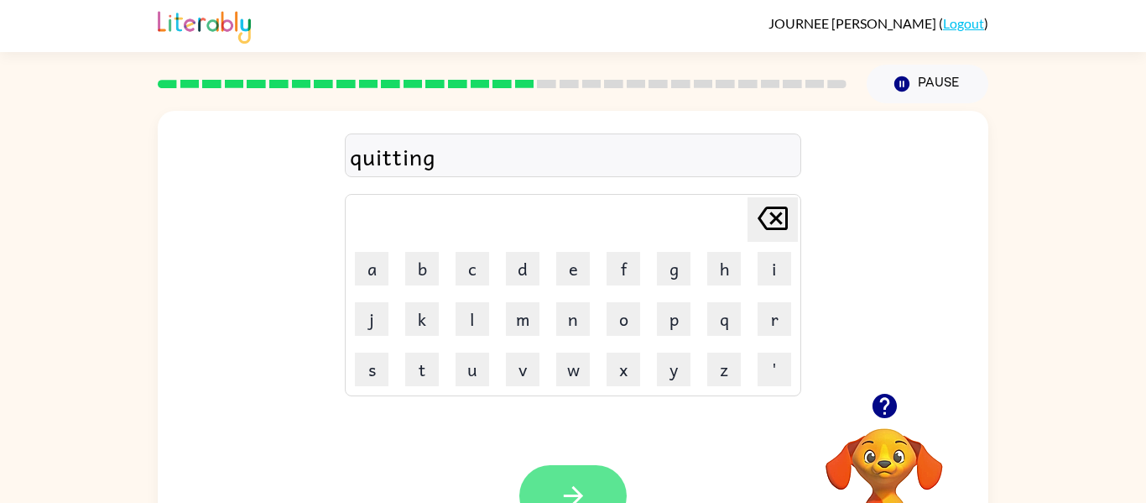
click at [582, 498] on icon "button" at bounding box center [573, 495] width 29 height 29
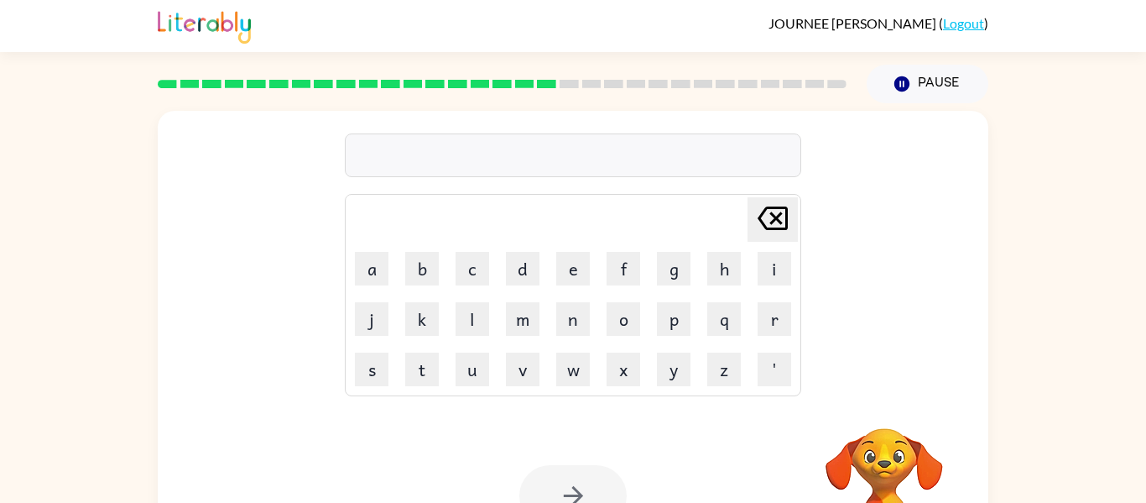
click at [594, 149] on div at bounding box center [573, 155] width 457 height 44
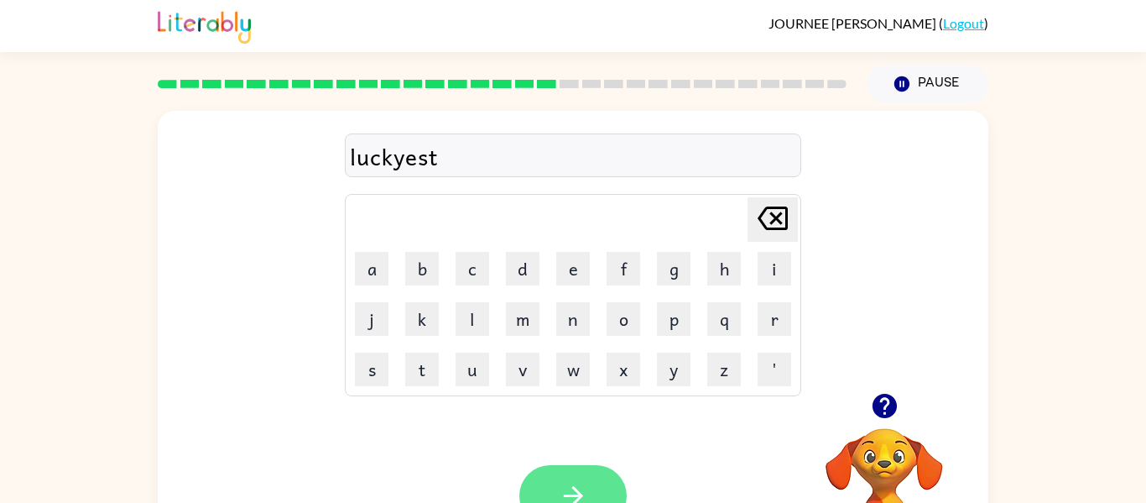
click at [552, 475] on button "button" at bounding box center [572, 495] width 107 height 61
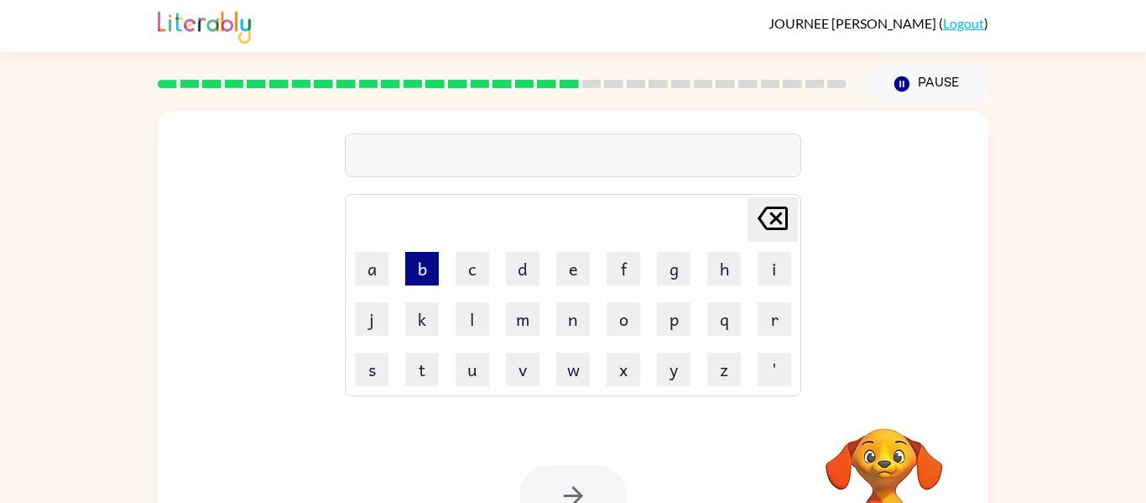
click at [427, 276] on button "b" at bounding box center [422, 269] width 34 height 34
click at [564, 273] on button "e" at bounding box center [573, 269] width 34 height 34
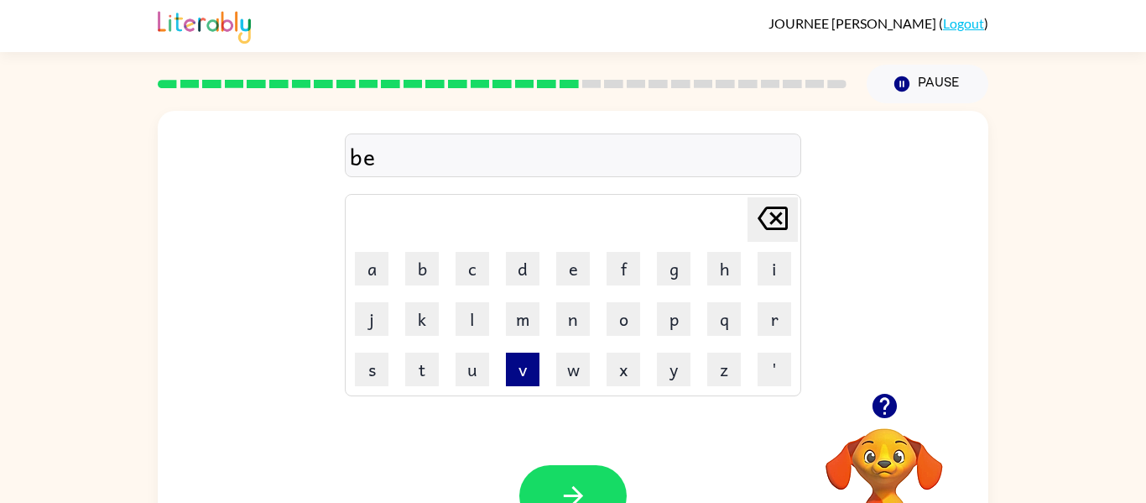
click at [530, 382] on button "v" at bounding box center [523, 369] width 34 height 34
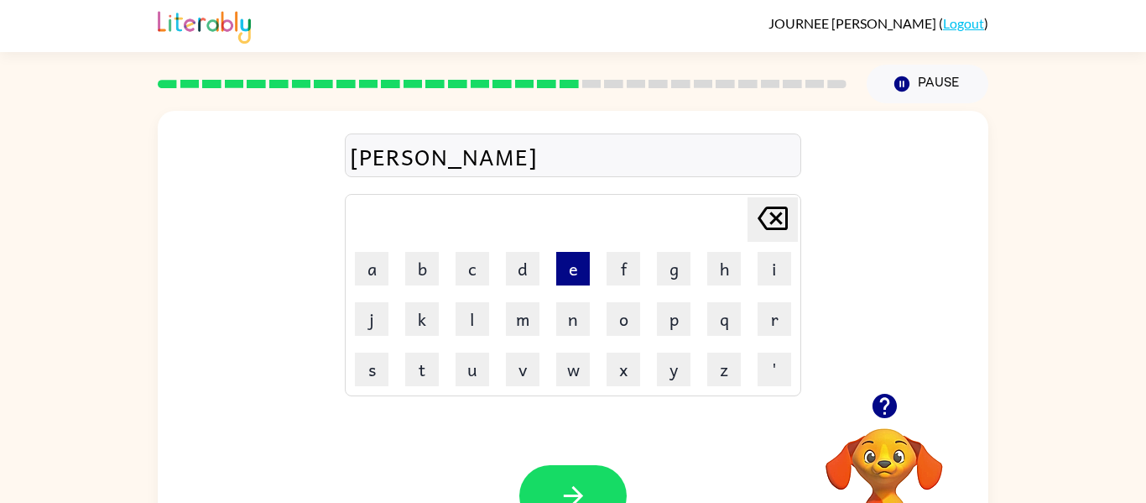
click at [571, 272] on button "e" at bounding box center [573, 269] width 34 height 34
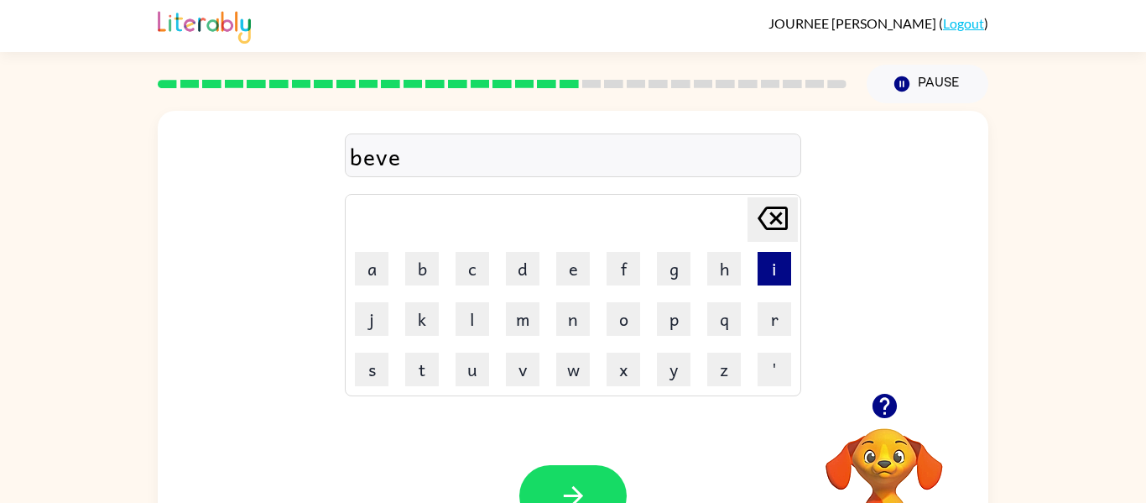
click at [771, 269] on button "i" at bounding box center [775, 269] width 34 height 34
click at [677, 374] on button "y" at bounding box center [674, 369] width 34 height 34
click at [373, 283] on button "a" at bounding box center [372, 269] width 34 height 34
click at [415, 269] on button "b" at bounding box center [422, 269] width 34 height 34
click at [483, 333] on button "l" at bounding box center [473, 319] width 34 height 34
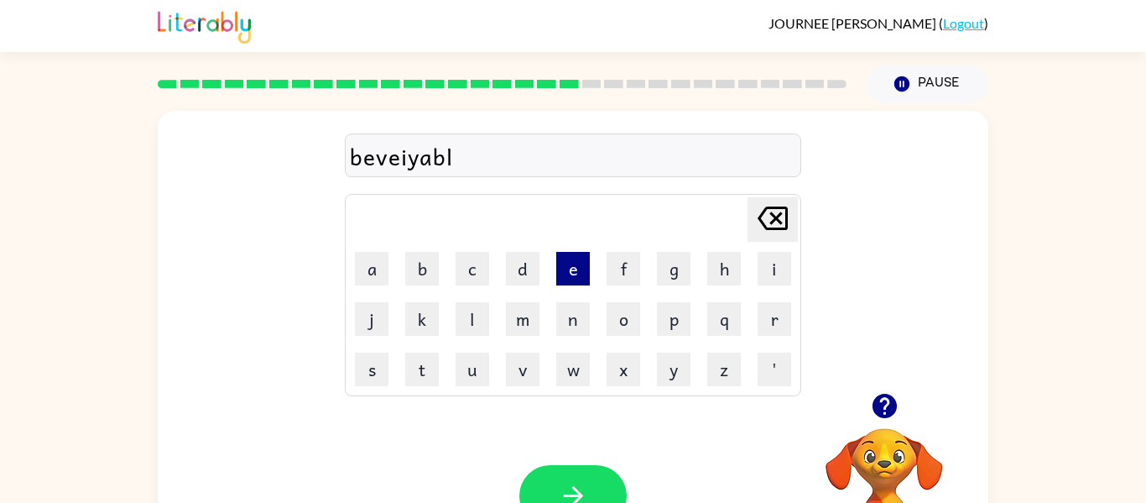
click at [580, 274] on button "e" at bounding box center [573, 269] width 34 height 34
click at [574, 485] on icon "button" at bounding box center [573, 495] width 29 height 29
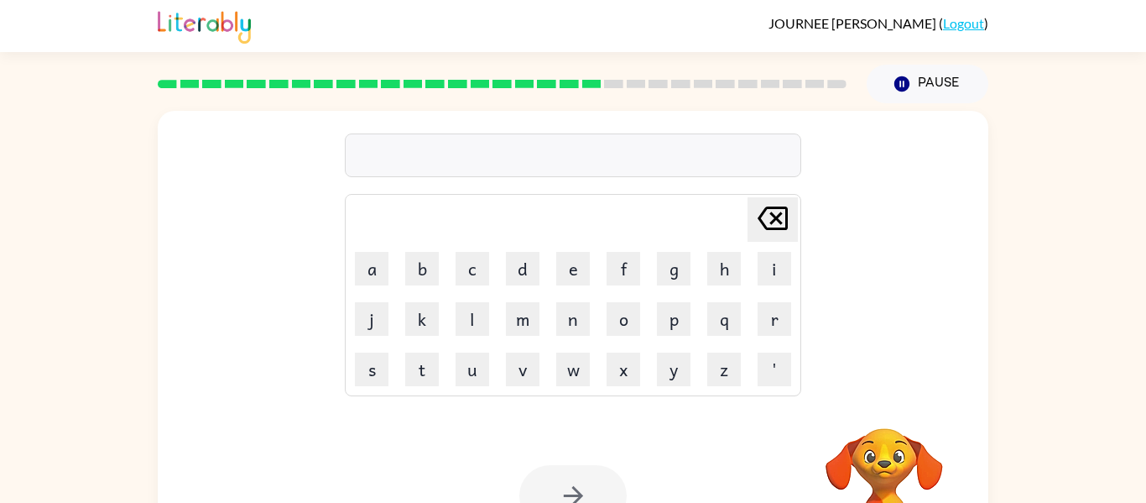
click at [384, 166] on div at bounding box center [573, 155] width 457 height 44
click at [547, 483] on button "button" at bounding box center [572, 495] width 107 height 61
click at [597, 139] on div at bounding box center [573, 155] width 457 height 44
click at [576, 152] on div at bounding box center [573, 155] width 457 height 44
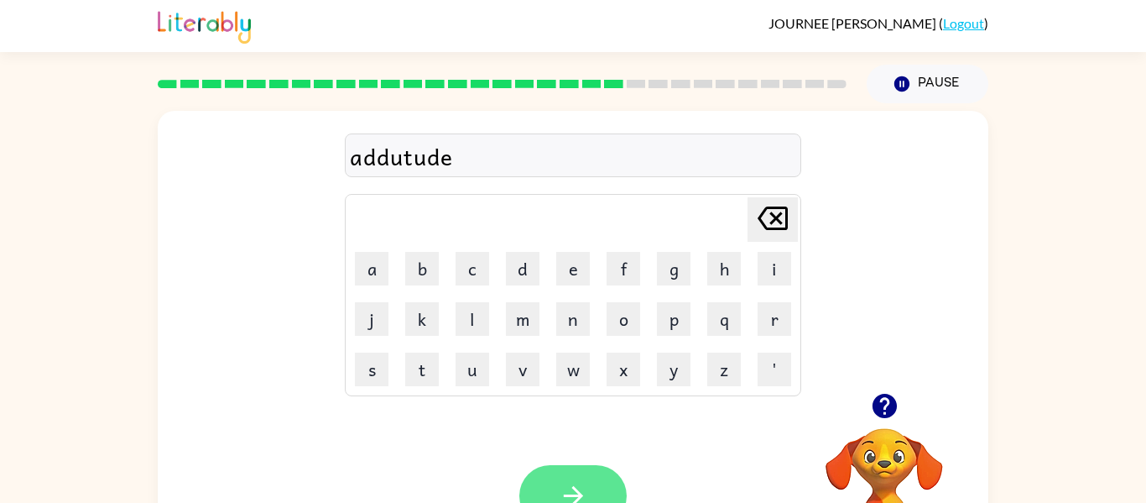
click at [578, 498] on icon "button" at bounding box center [572, 495] width 19 height 19
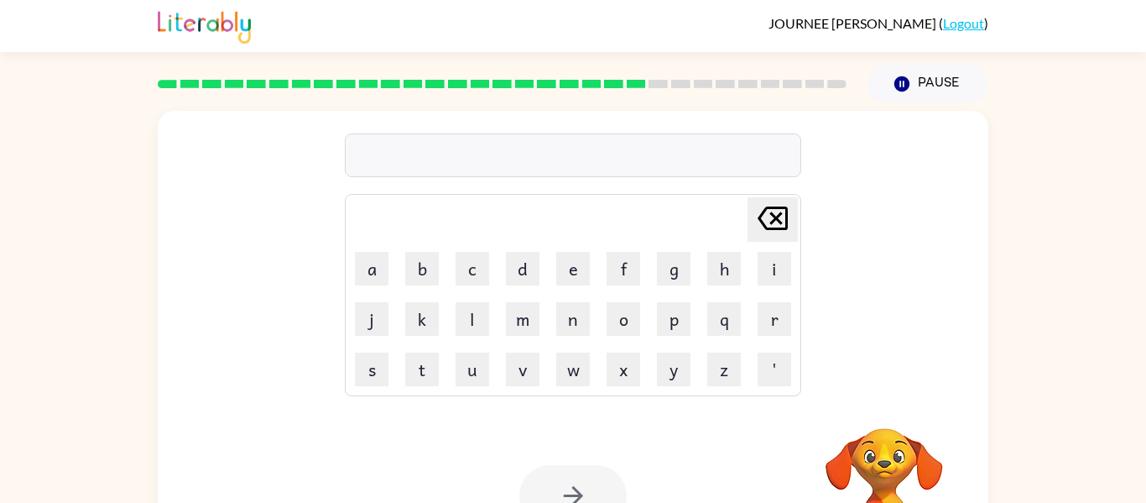
click at [565, 180] on div "Delete Delete last character input a b c d e f g h i j k l m n o p q r s t u v …" at bounding box center [573, 252] width 457 height 288
click at [630, 196] on td "Delete Delete last character input" at bounding box center [572, 219] width 451 height 46
click at [747, 185] on div "Delete Delete last character input a b c d e f g h i j k l m n o p q r s t u v …" at bounding box center [573, 252] width 457 height 288
click at [581, 488] on icon "button" at bounding box center [573, 495] width 29 height 29
click at [677, 162] on div at bounding box center [573, 155] width 457 height 44
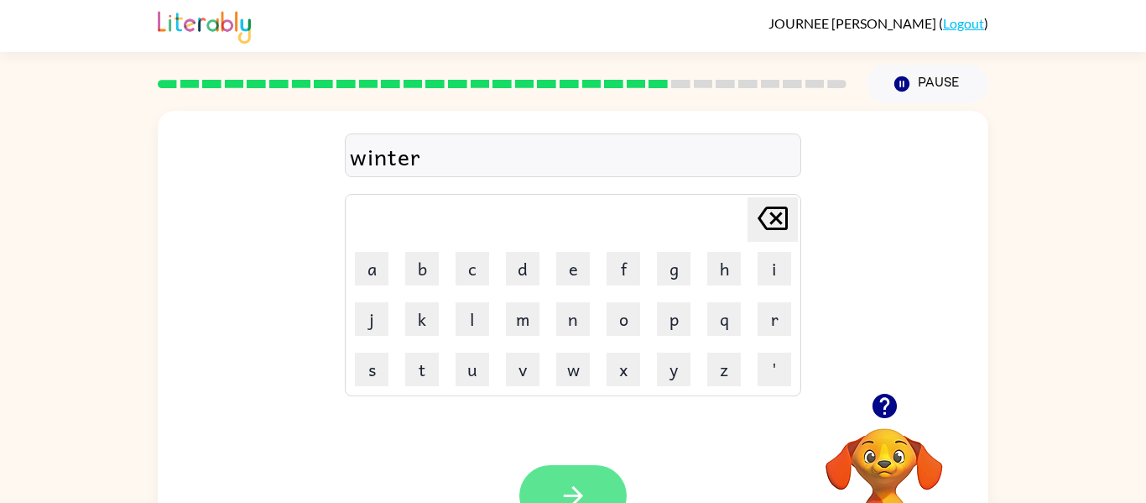
click at [596, 496] on button "button" at bounding box center [572, 495] width 107 height 61
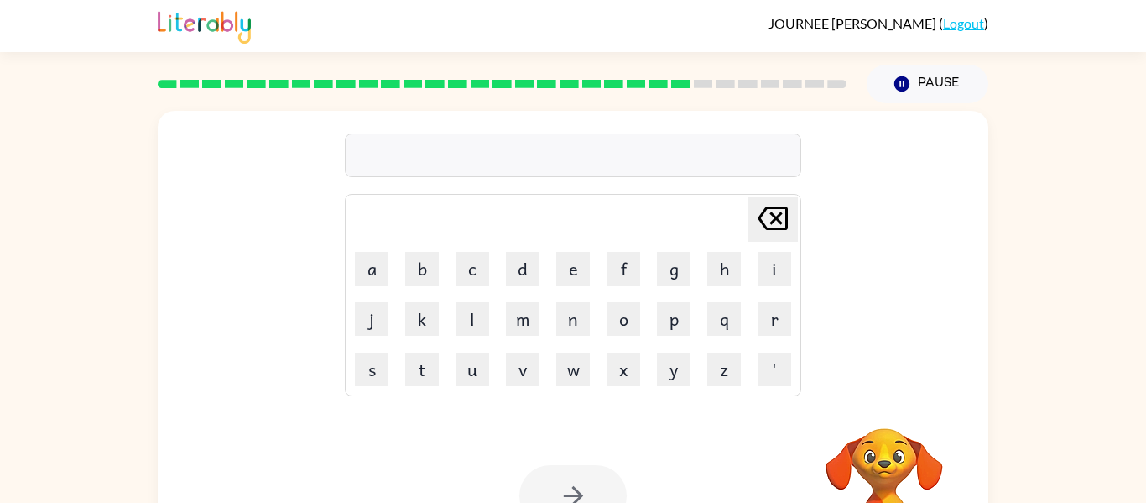
click at [619, 155] on div at bounding box center [573, 155] width 457 height 44
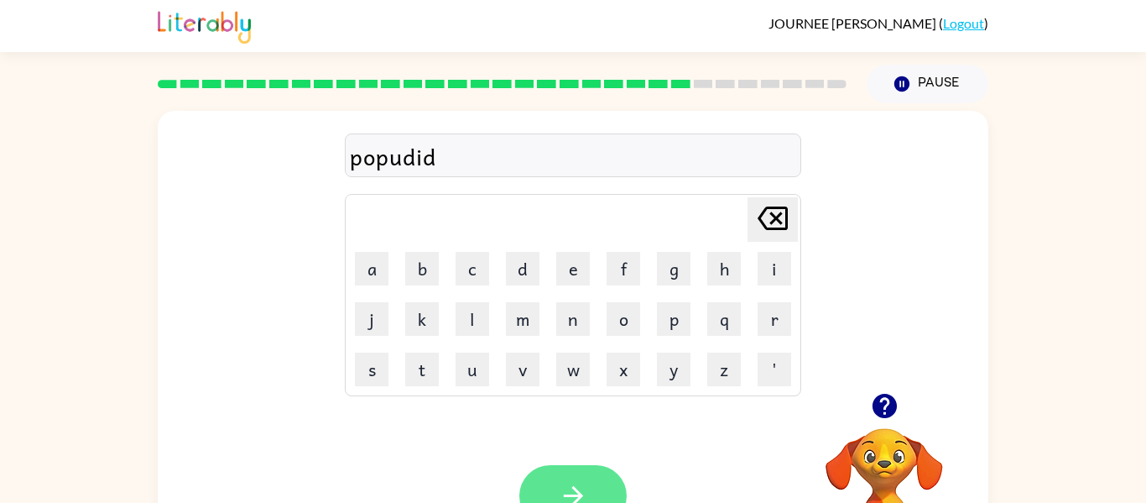
click at [591, 488] on button "button" at bounding box center [572, 495] width 107 height 61
click at [603, 477] on button "button" at bounding box center [572, 495] width 107 height 61
click at [582, 471] on button "button" at bounding box center [572, 495] width 107 height 61
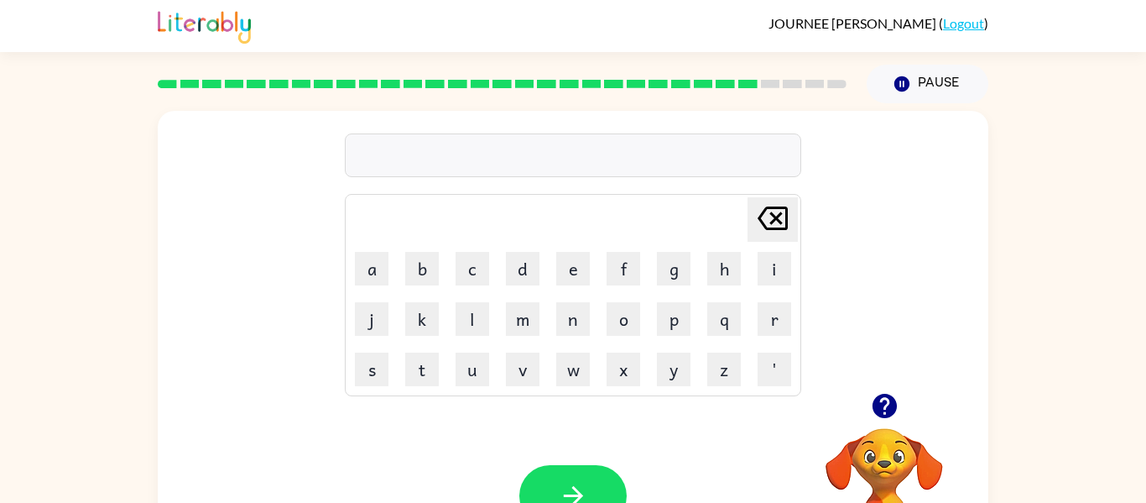
click at [629, 185] on div "Delete Delete last character input a b c d e f g h i j k l m n o p q r s t u v …" at bounding box center [573, 252] width 457 height 288
click at [606, 475] on button "button" at bounding box center [572, 495] width 107 height 61
click at [739, 154] on div at bounding box center [573, 155] width 457 height 44
click at [613, 468] on div at bounding box center [572, 495] width 107 height 61
click at [579, 468] on button "button" at bounding box center [572, 495] width 107 height 61
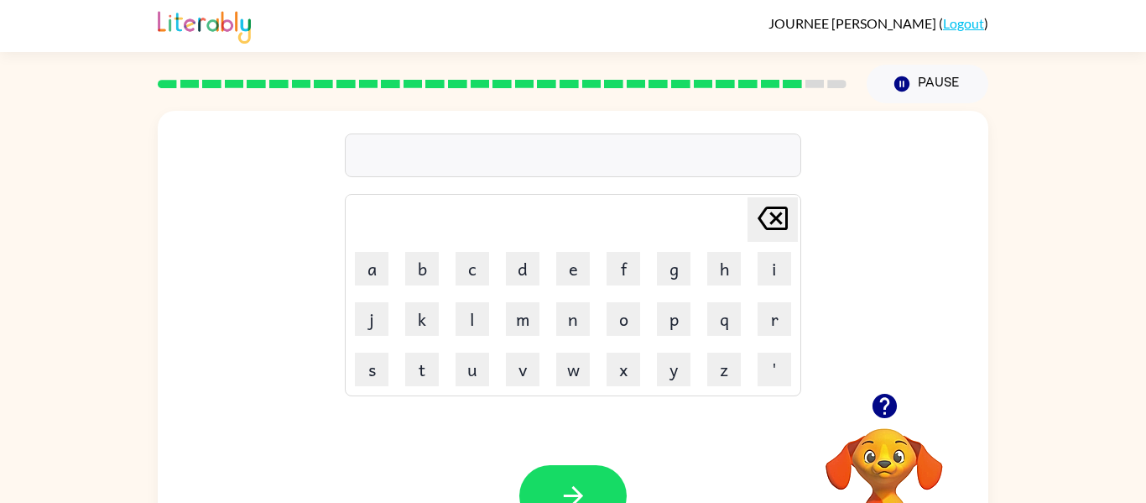
click at [399, 163] on div at bounding box center [573, 155] width 457 height 44
click at [361, 153] on div at bounding box center [573, 155] width 457 height 44
click at [545, 494] on button "button" at bounding box center [572, 495] width 107 height 61
click at [672, 137] on div at bounding box center [573, 155] width 457 height 44
click at [731, 162] on div at bounding box center [573, 155] width 457 height 44
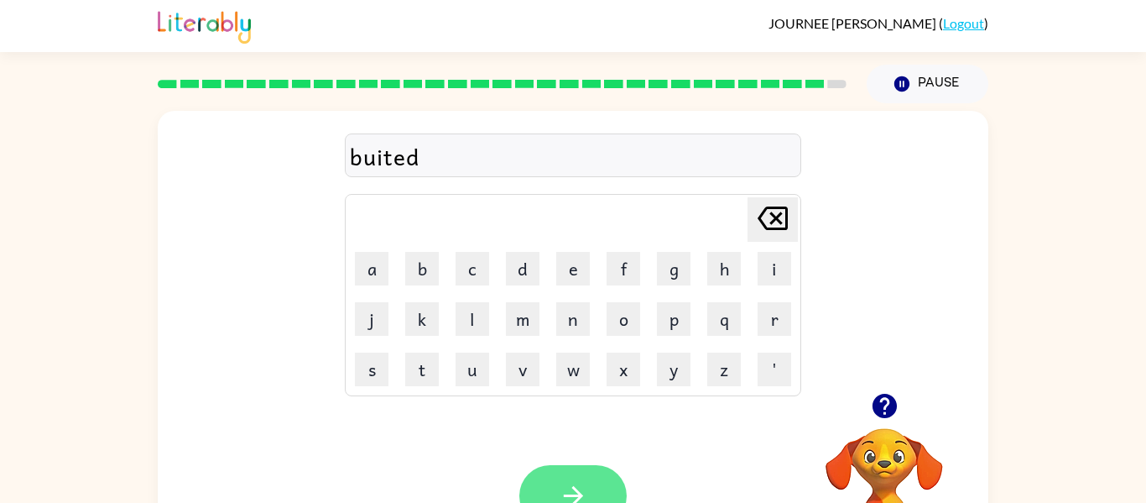
click at [547, 472] on button "button" at bounding box center [572, 495] width 107 height 61
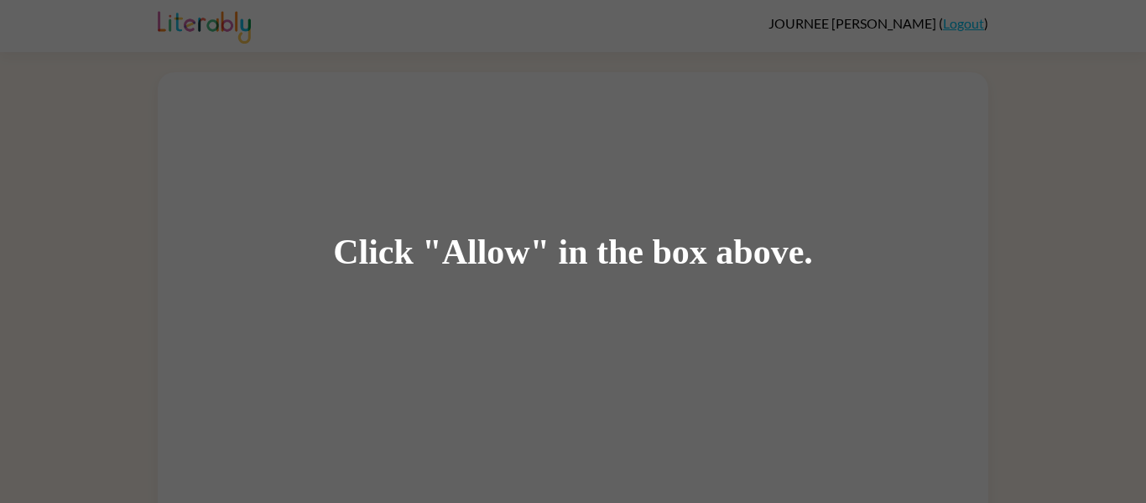
click at [620, 272] on div "Click "Allow" in the box above." at bounding box center [573, 251] width 1146 height 503
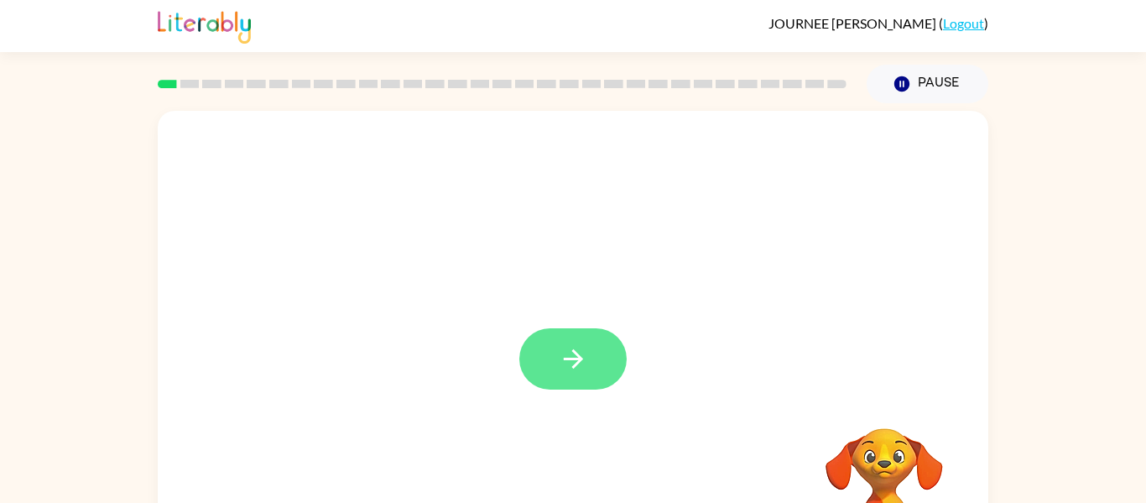
click at [581, 357] on icon "button" at bounding box center [572, 358] width 19 height 19
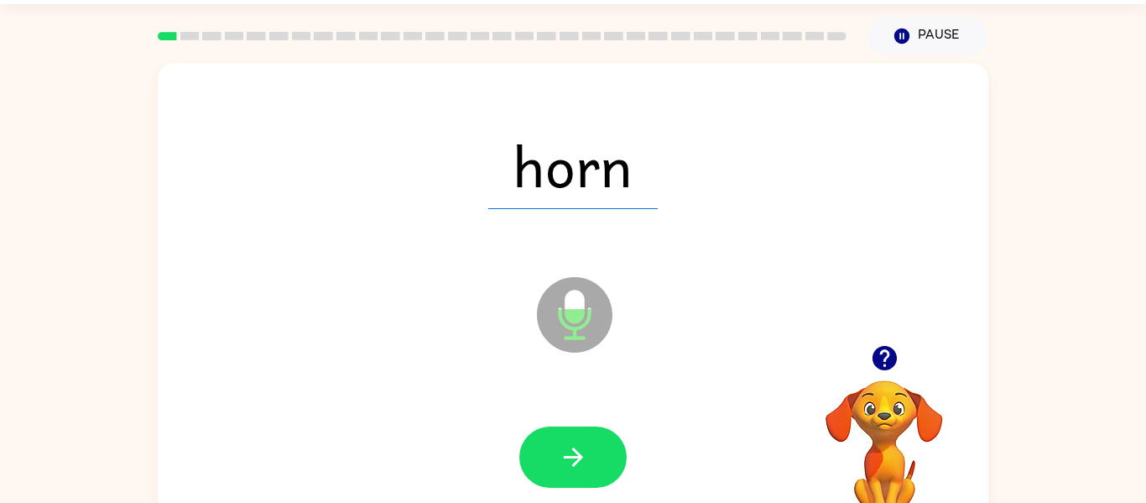
scroll to position [87, 0]
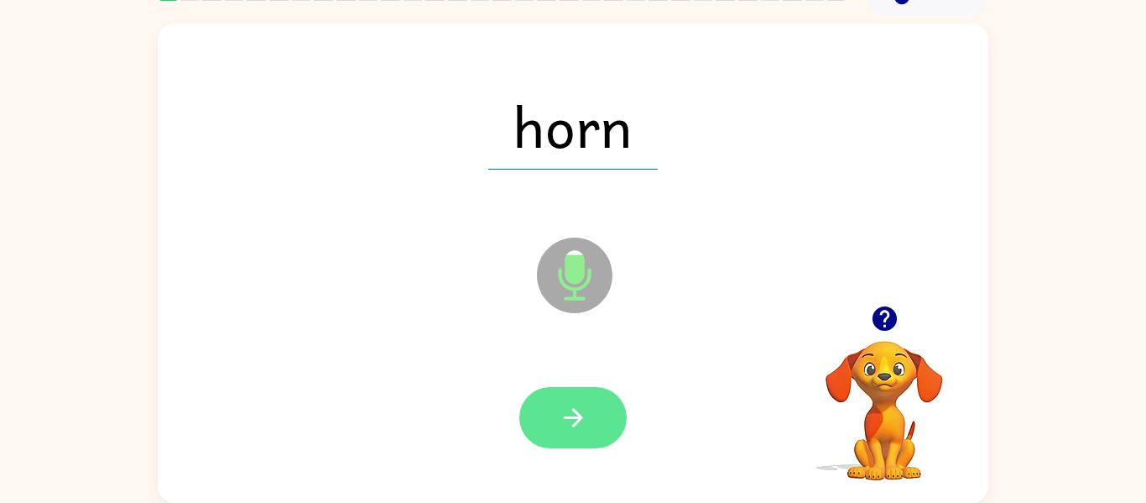
click at [570, 418] on icon "button" at bounding box center [572, 417] width 19 height 19
click at [567, 425] on icon "button" at bounding box center [573, 417] width 29 height 29
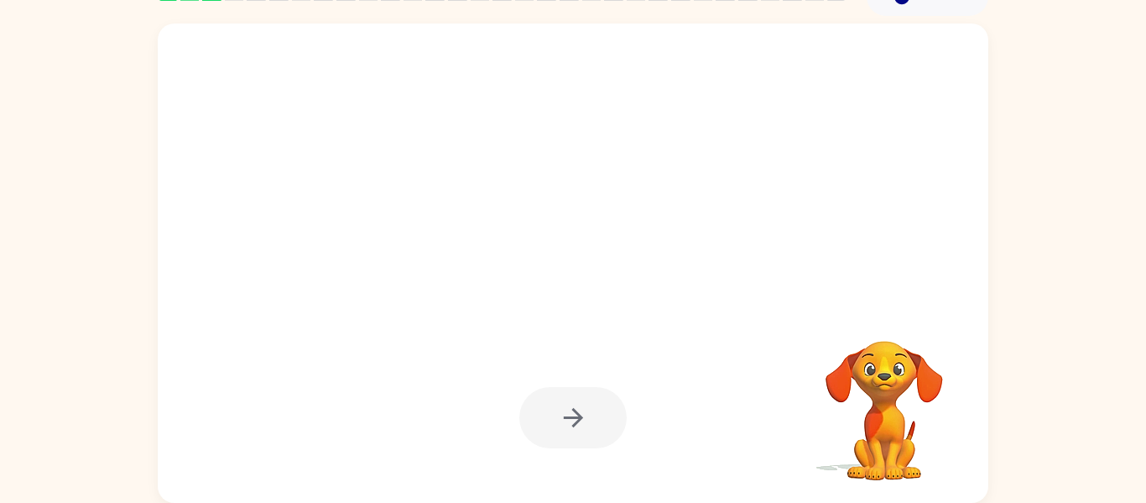
click at [884, 448] on video "Your browser must support playing .mp4 files to use Literably. Please try using…" at bounding box center [885, 399] width 168 height 168
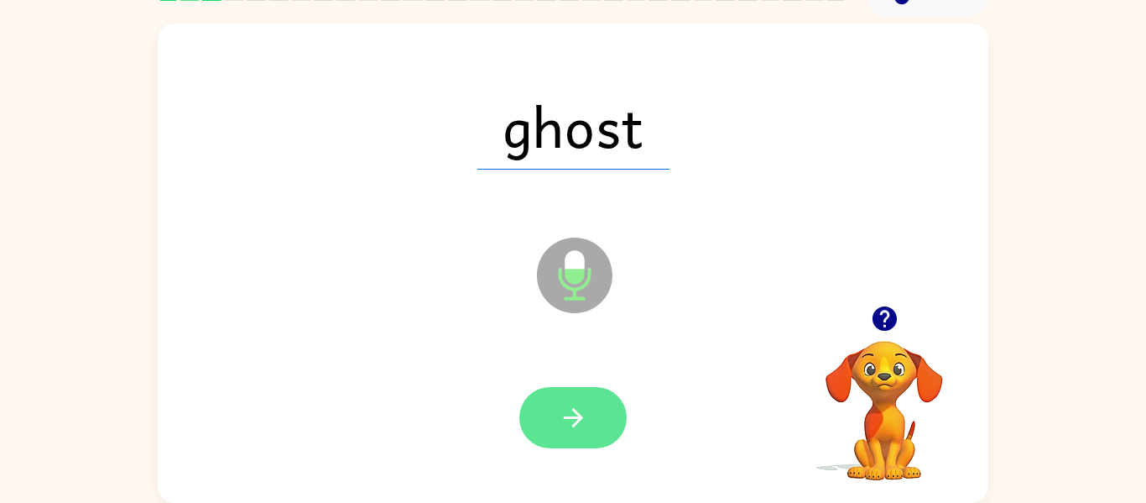
click at [577, 427] on icon "button" at bounding box center [573, 417] width 29 height 29
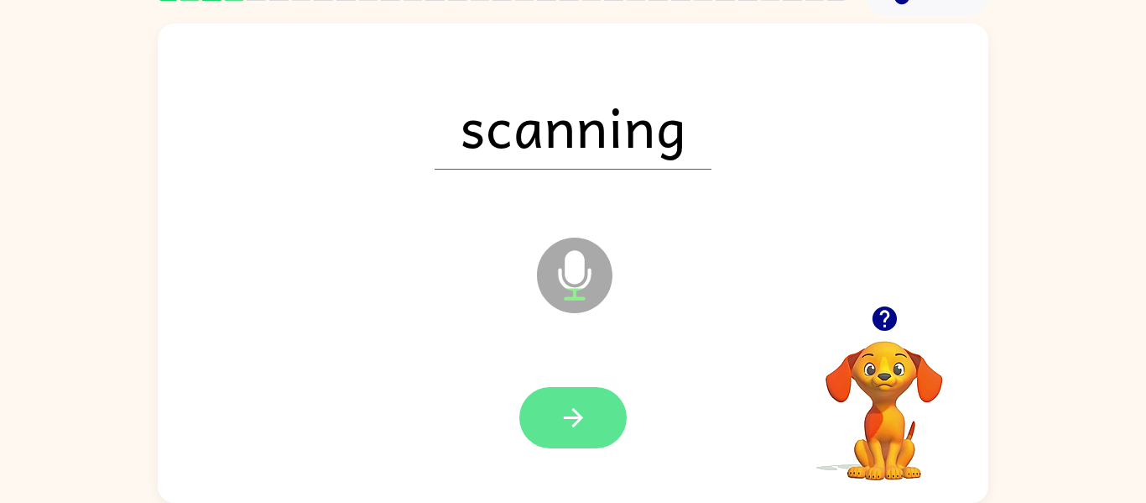
click at [583, 418] on icon "button" at bounding box center [573, 417] width 29 height 29
click at [582, 420] on icon "button" at bounding box center [573, 417] width 29 height 29
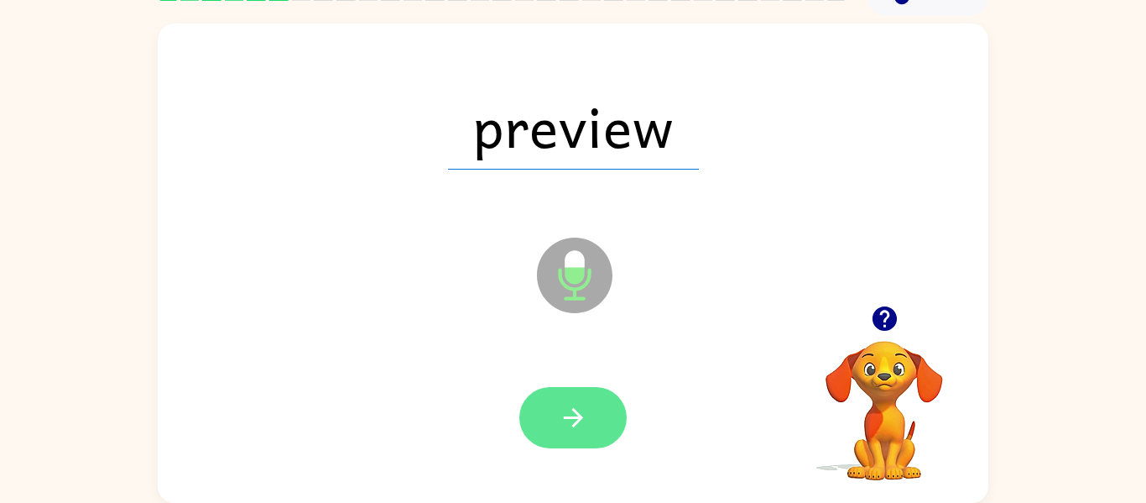
click at [587, 413] on icon "button" at bounding box center [573, 417] width 29 height 29
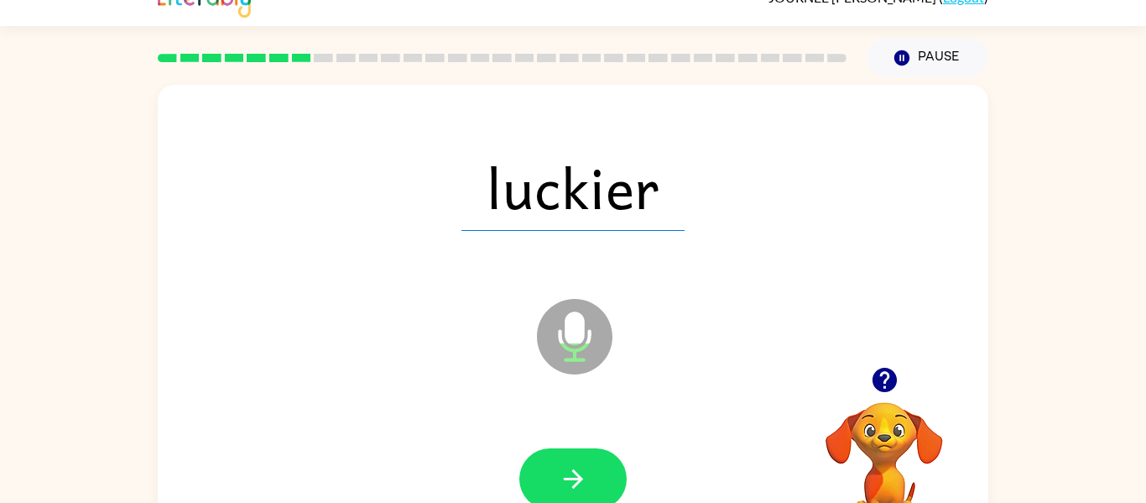
scroll to position [61, 0]
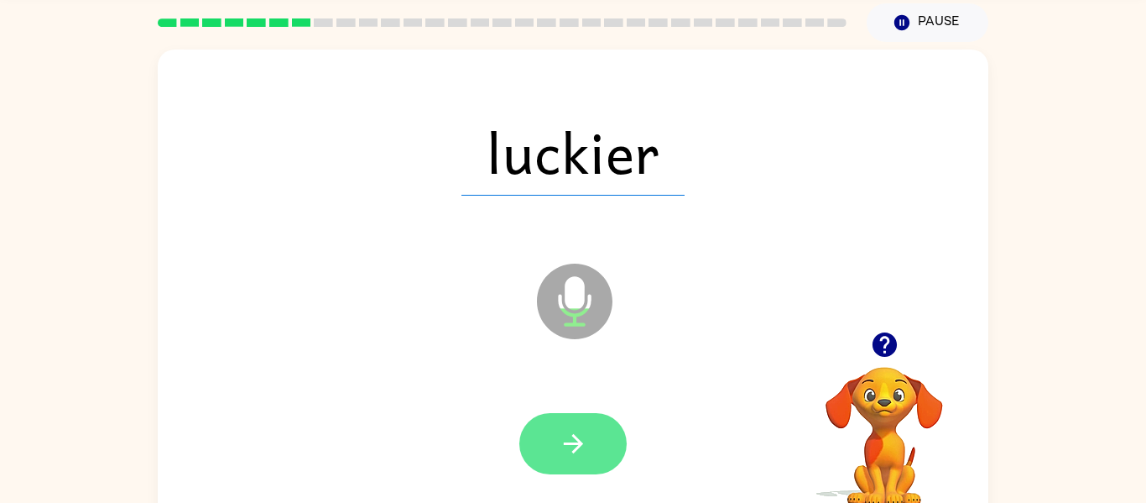
click at [584, 450] on icon "button" at bounding box center [573, 443] width 29 height 29
click at [582, 447] on icon "button" at bounding box center [573, 443] width 29 height 29
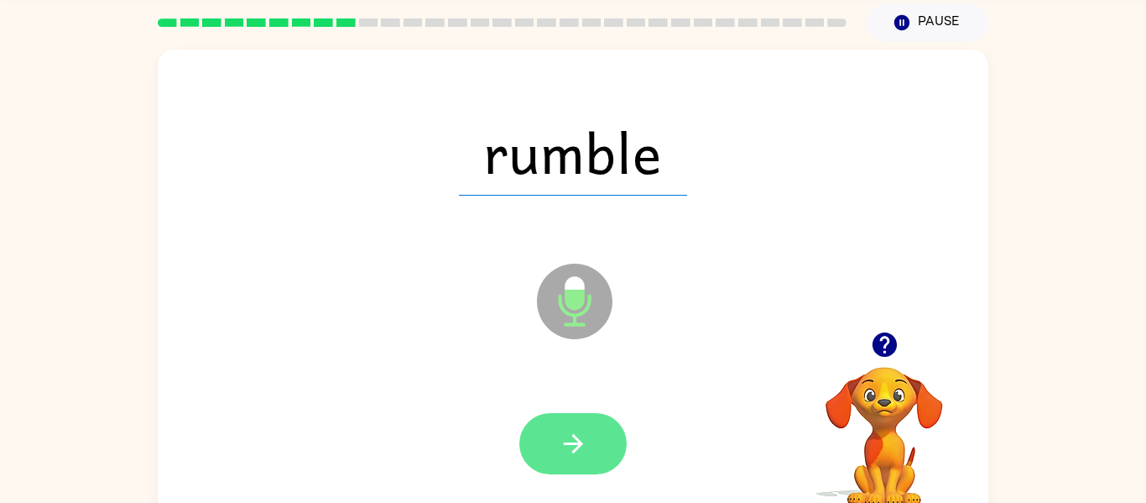
click at [592, 438] on button "button" at bounding box center [572, 443] width 107 height 61
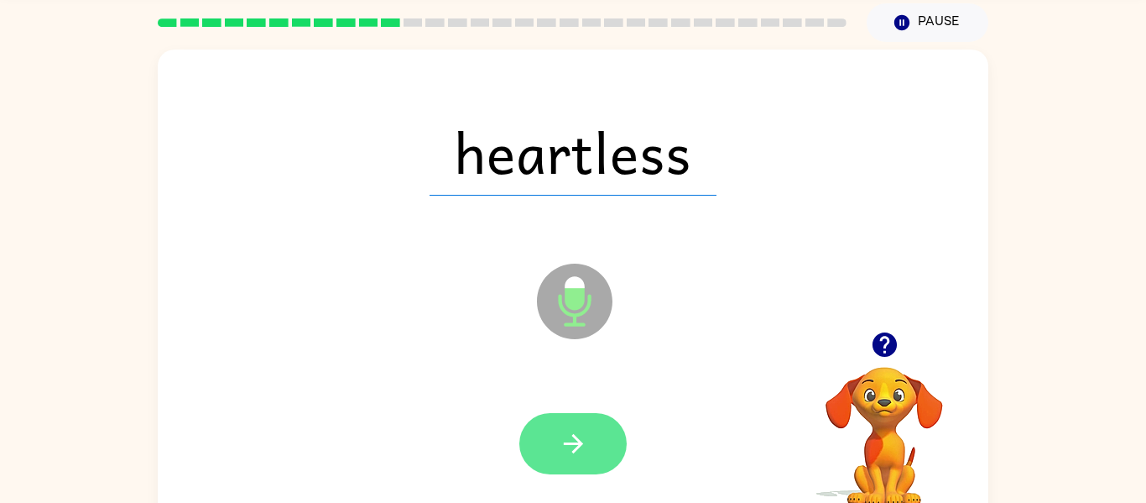
click at [560, 429] on icon "button" at bounding box center [573, 443] width 29 height 29
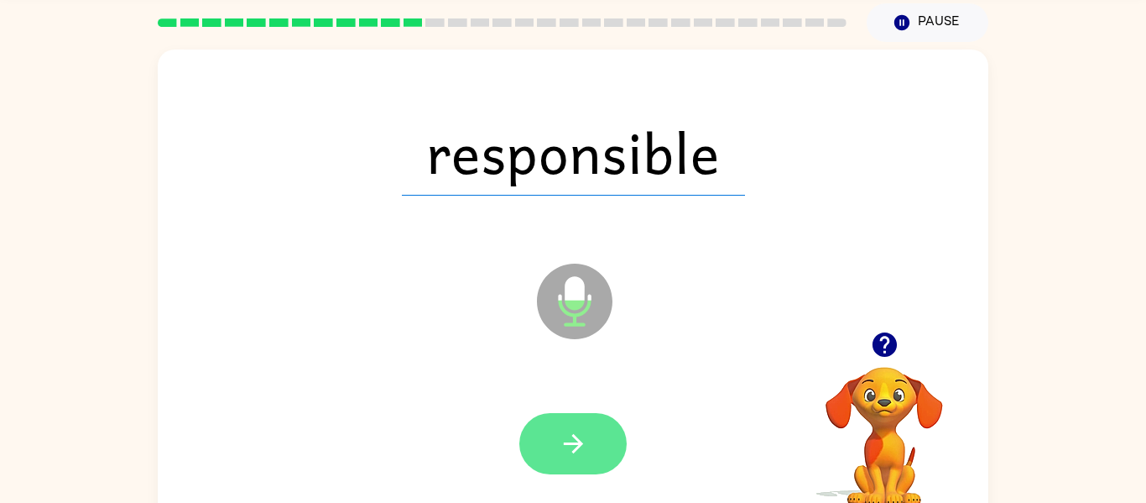
click at [561, 429] on icon "button" at bounding box center [573, 443] width 29 height 29
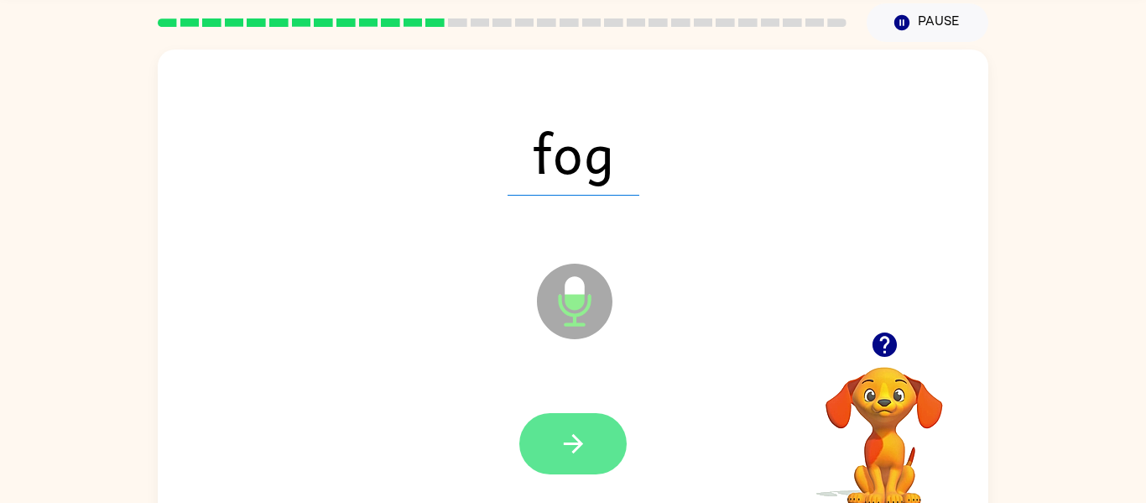
click at [582, 457] on icon "button" at bounding box center [573, 443] width 29 height 29
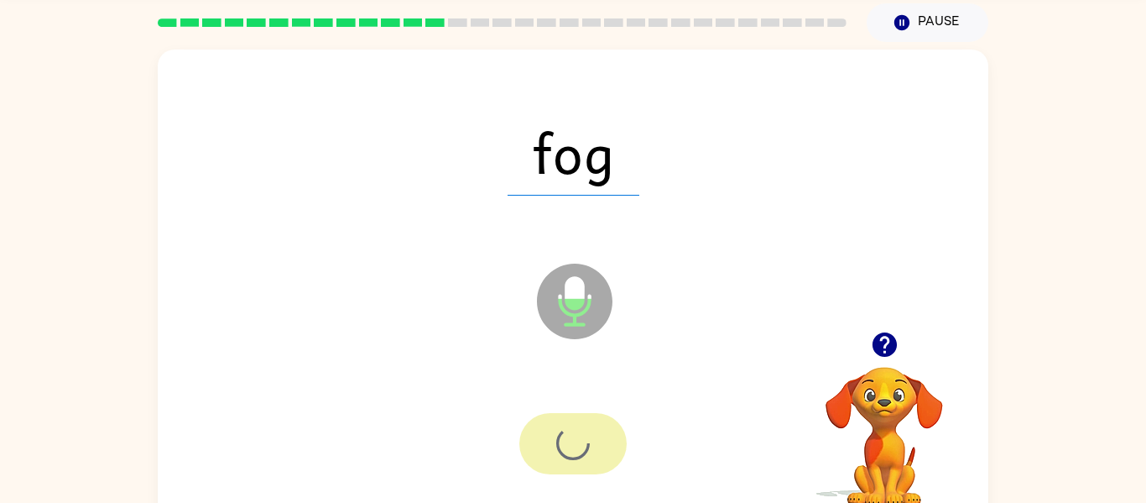
click at [588, 490] on div at bounding box center [573, 444] width 797 height 138
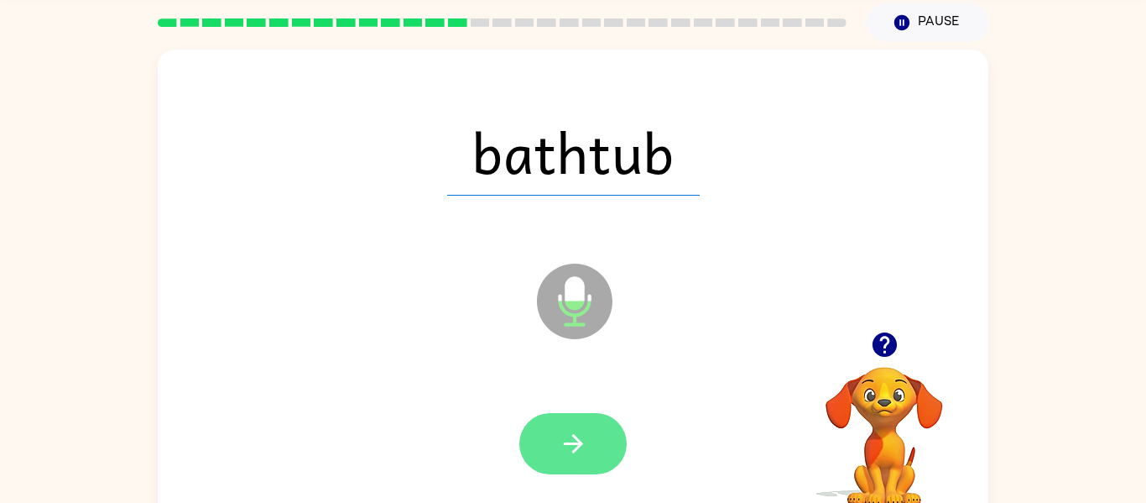
click at [575, 446] on icon "button" at bounding box center [573, 443] width 29 height 29
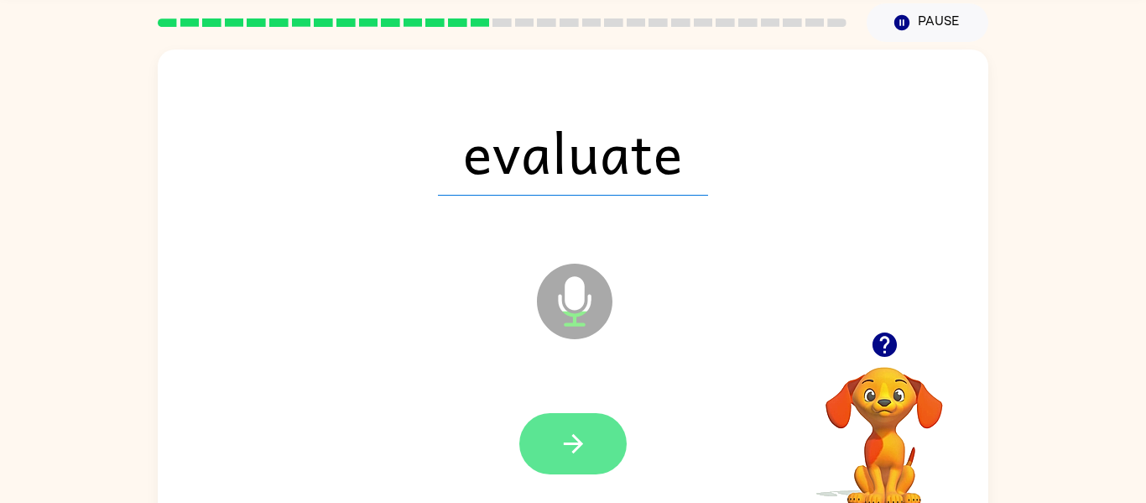
click at [594, 462] on button "button" at bounding box center [572, 443] width 107 height 61
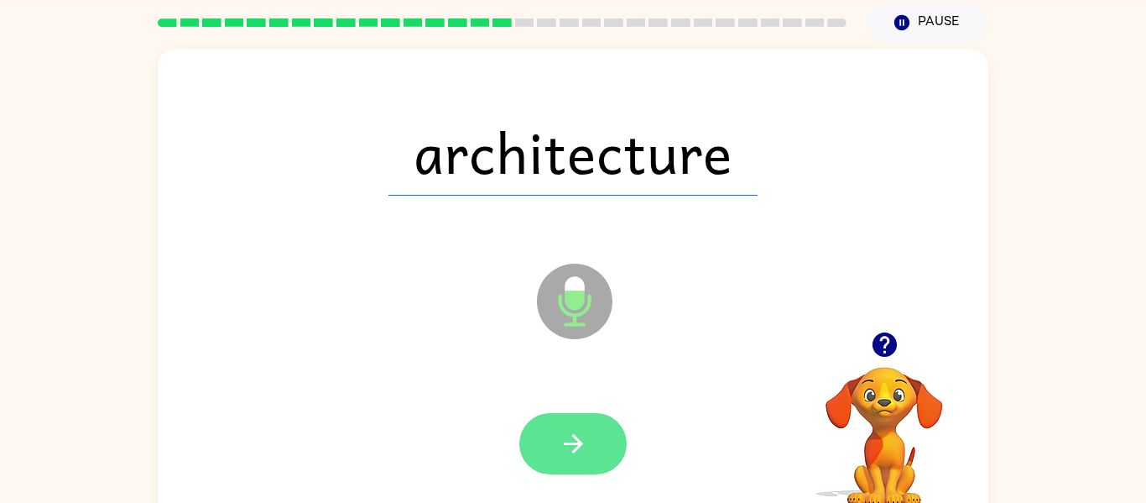
click at [598, 449] on button "button" at bounding box center [572, 443] width 107 height 61
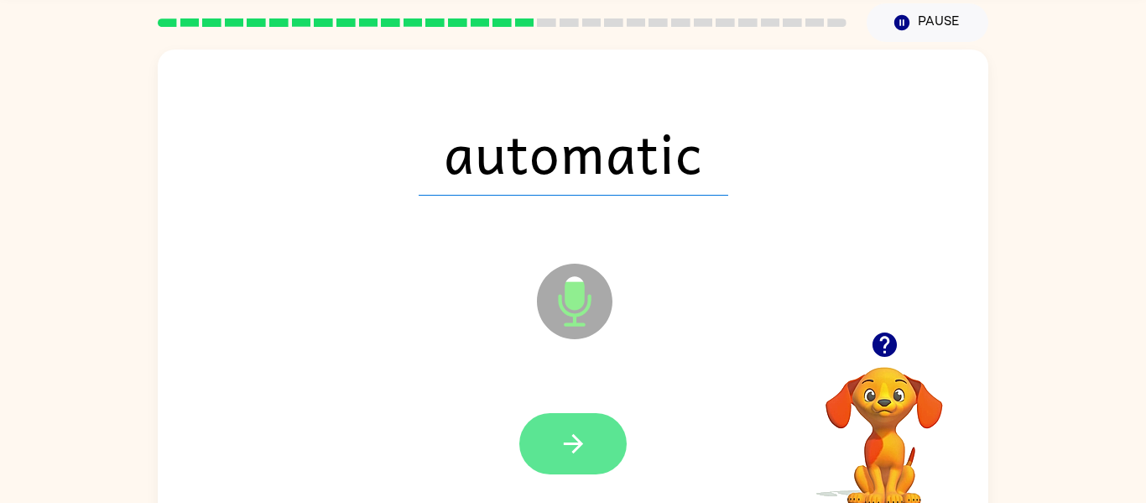
click at [578, 447] on icon "button" at bounding box center [572, 443] width 19 height 19
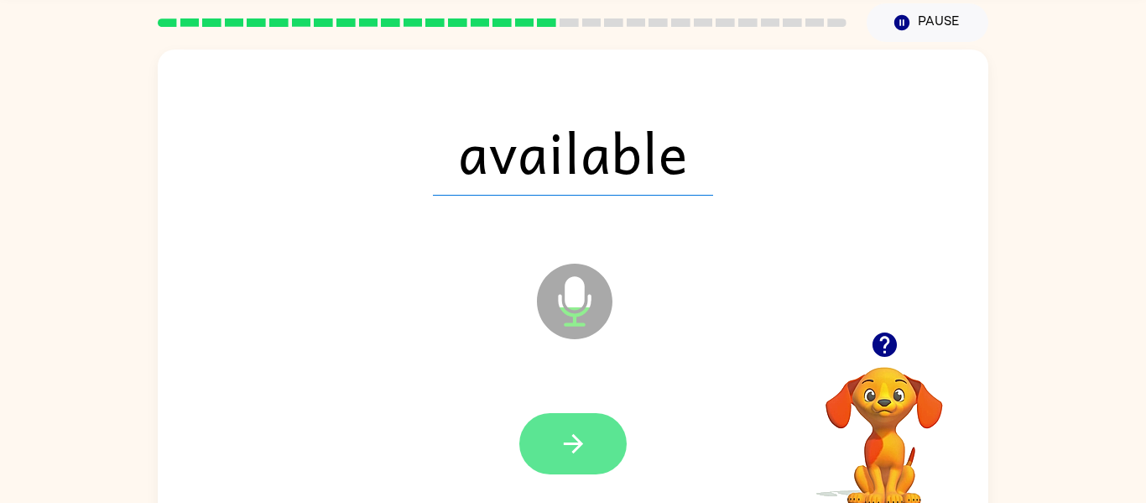
click at [587, 449] on icon "button" at bounding box center [573, 443] width 29 height 29
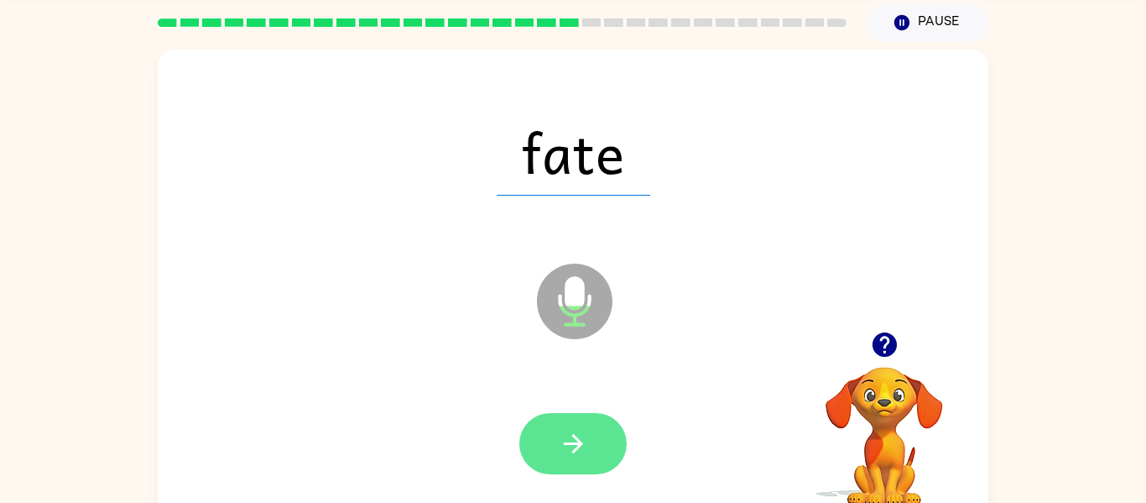
click at [583, 448] on icon "button" at bounding box center [573, 443] width 29 height 29
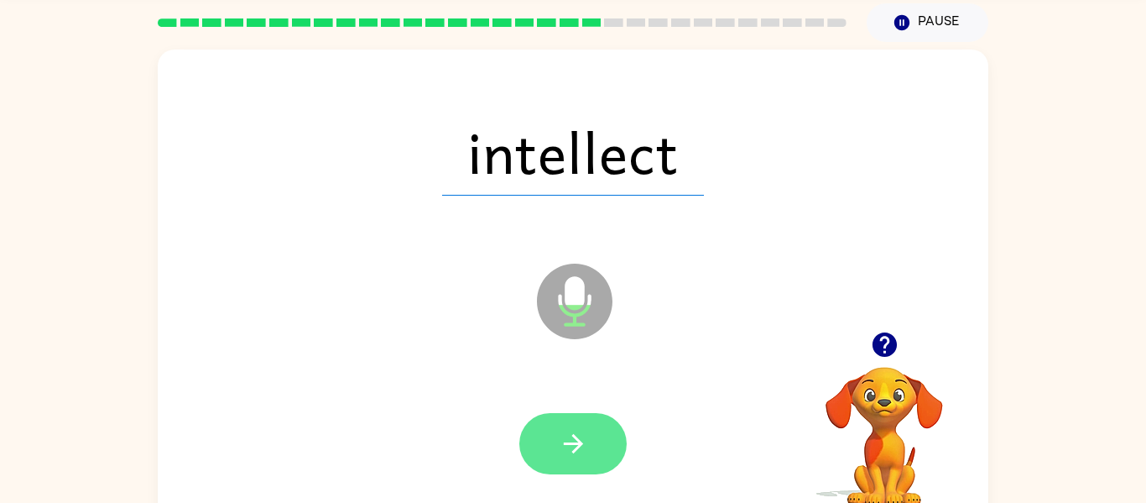
click at [592, 451] on button "button" at bounding box center [572, 443] width 107 height 61
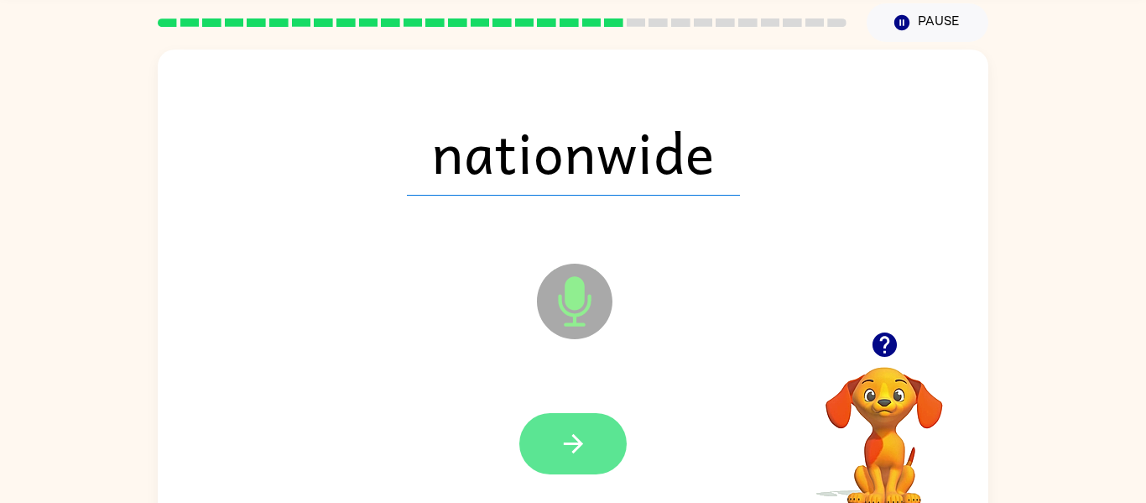
click at [596, 472] on button "button" at bounding box center [572, 443] width 107 height 61
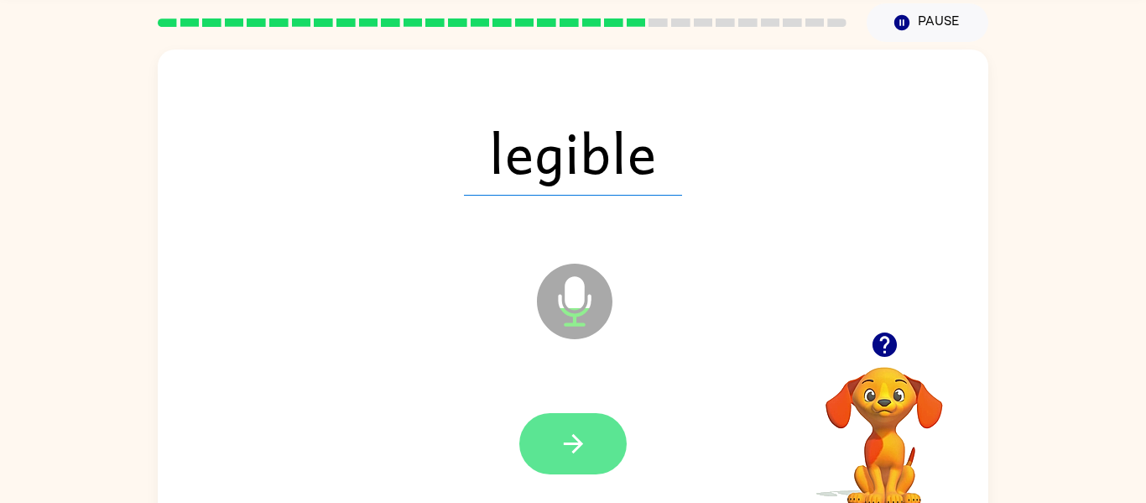
click at [591, 448] on button "button" at bounding box center [572, 443] width 107 height 61
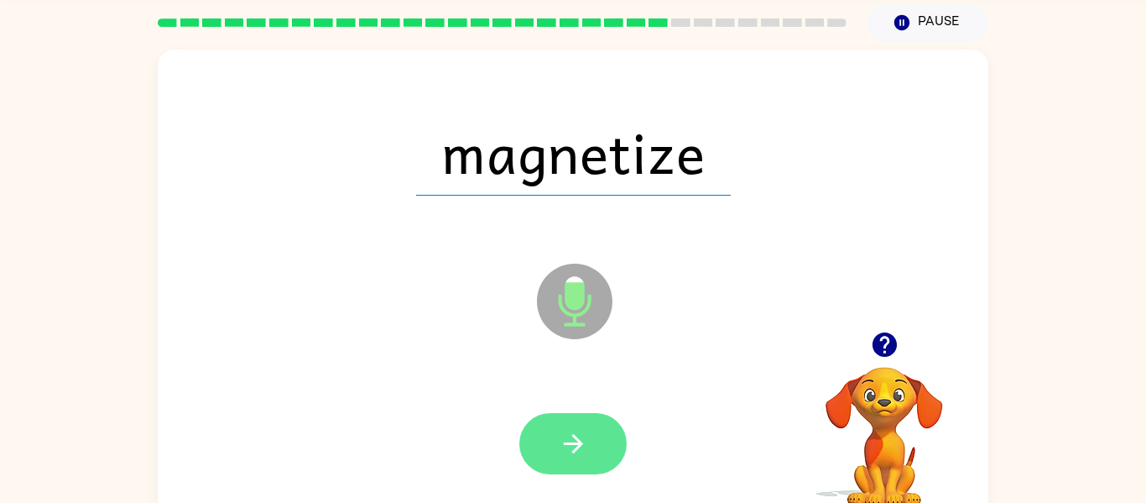
click at [576, 446] on icon "button" at bounding box center [573, 443] width 29 height 29
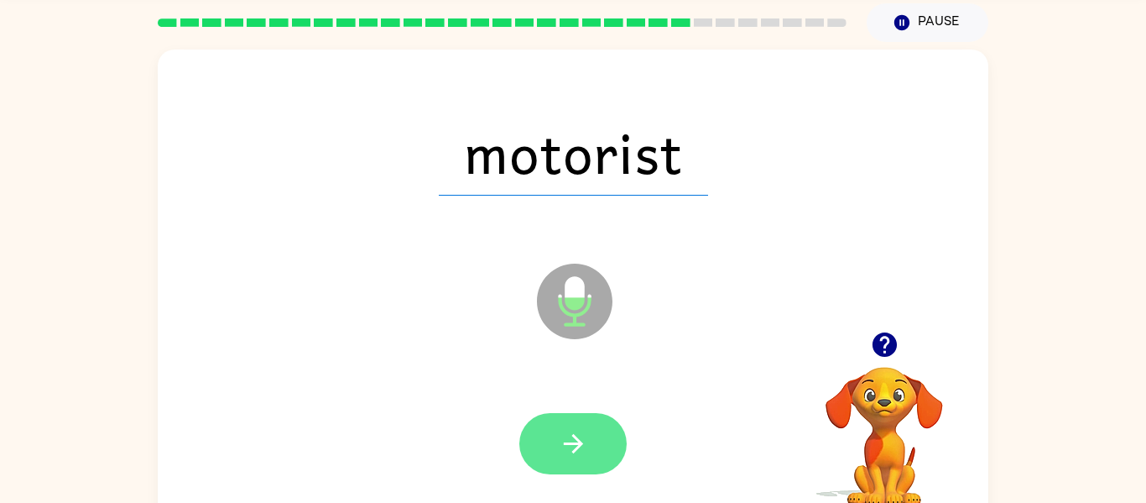
click at [572, 440] on icon "button" at bounding box center [573, 443] width 29 height 29
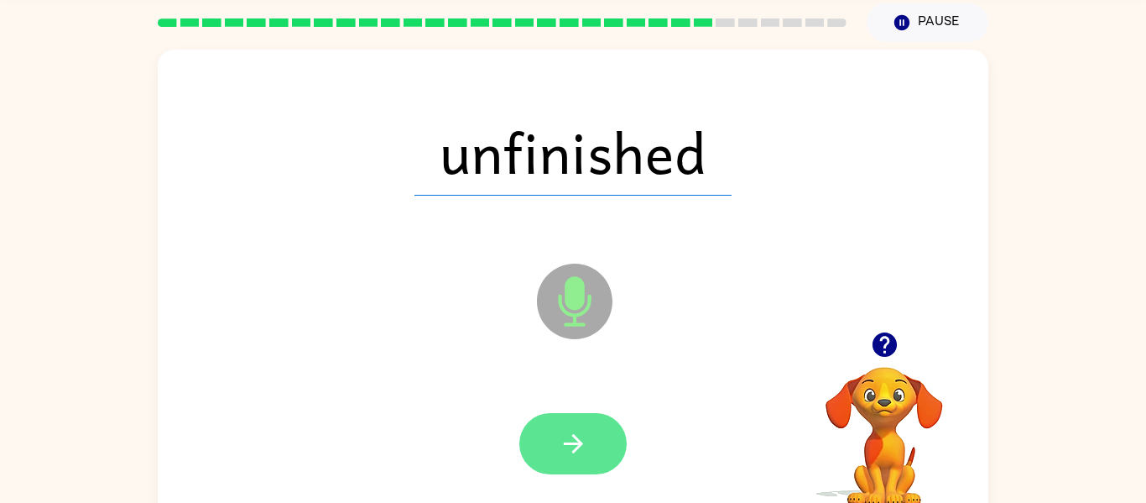
click at [597, 446] on button "button" at bounding box center [572, 443] width 107 height 61
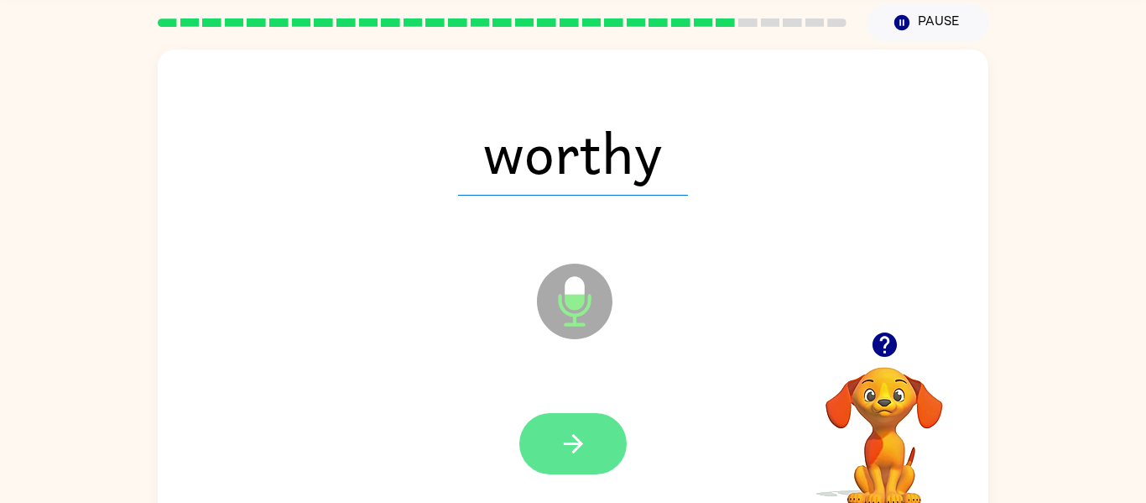
click at [580, 451] on icon "button" at bounding box center [573, 443] width 29 height 29
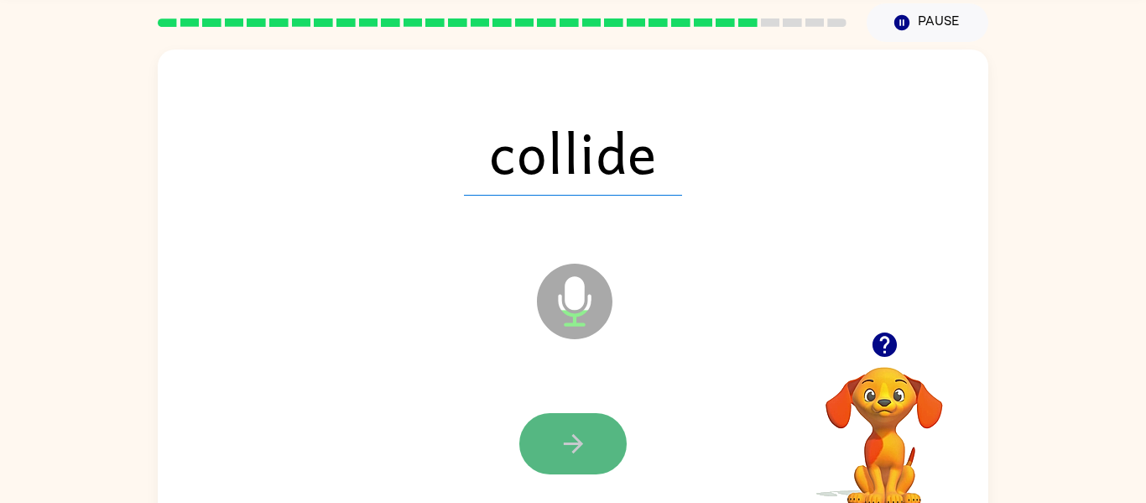
click at [588, 446] on button "button" at bounding box center [572, 443] width 107 height 61
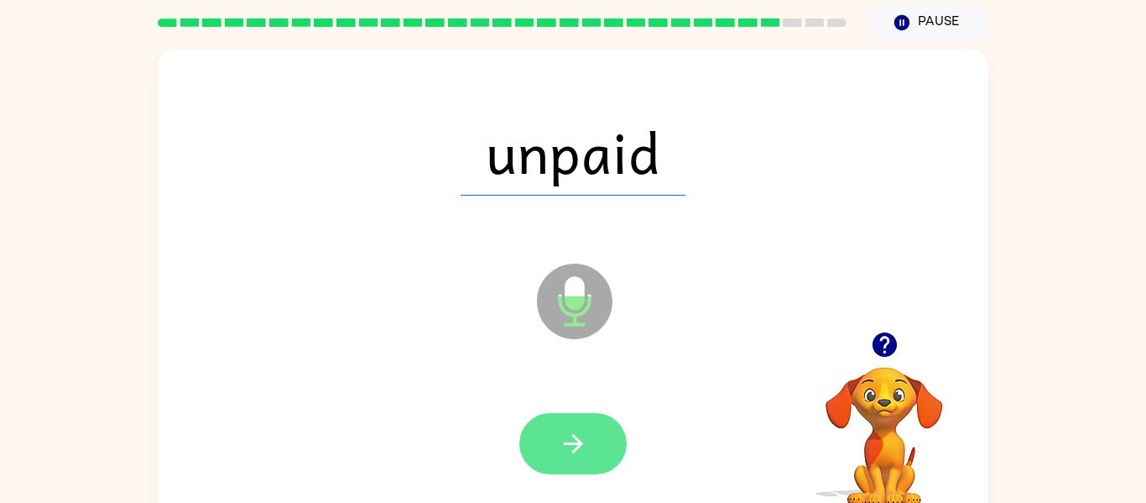
click at [572, 452] on icon "button" at bounding box center [572, 443] width 19 height 19
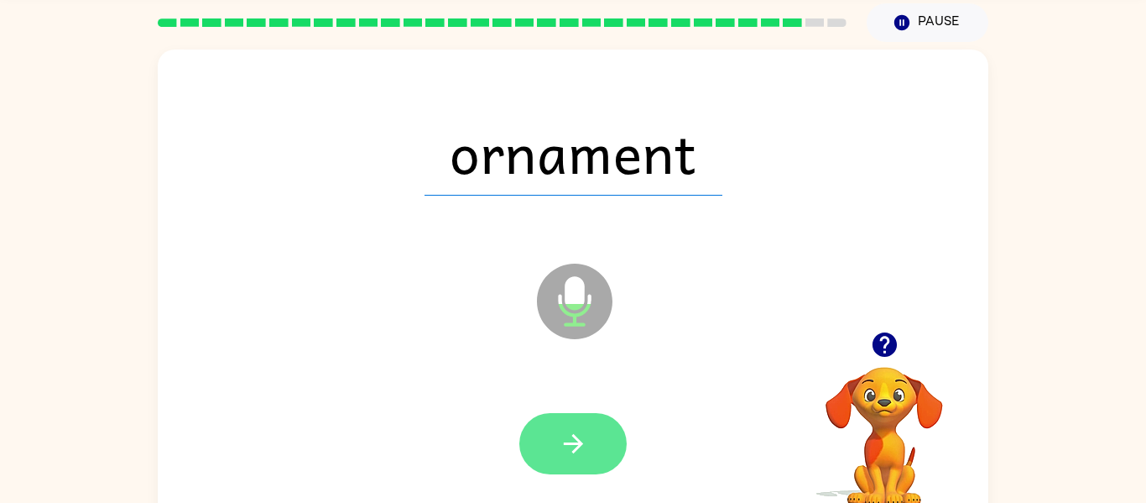
click at [586, 448] on icon "button" at bounding box center [573, 443] width 29 height 29
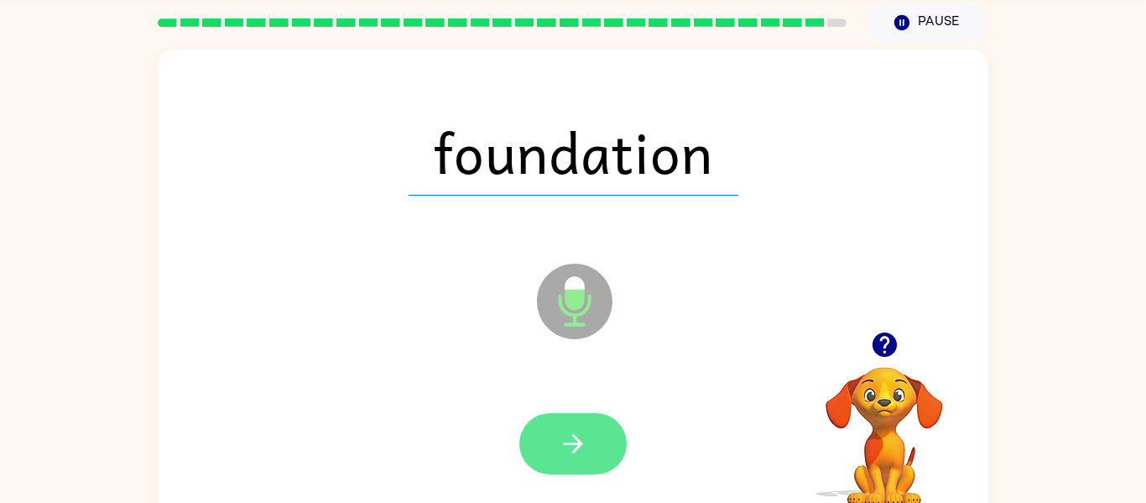
click at [575, 455] on icon "button" at bounding box center [573, 443] width 29 height 29
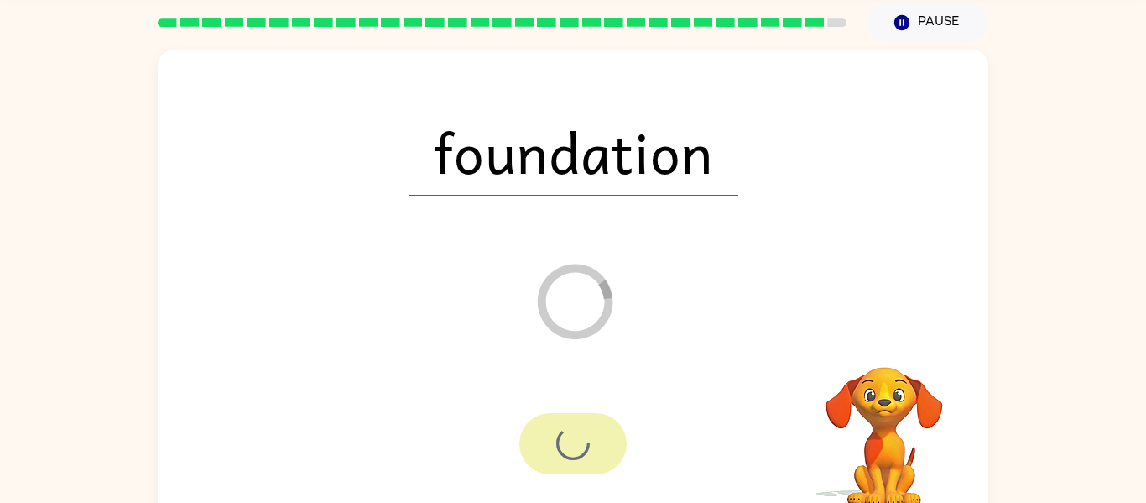
scroll to position [46, 0]
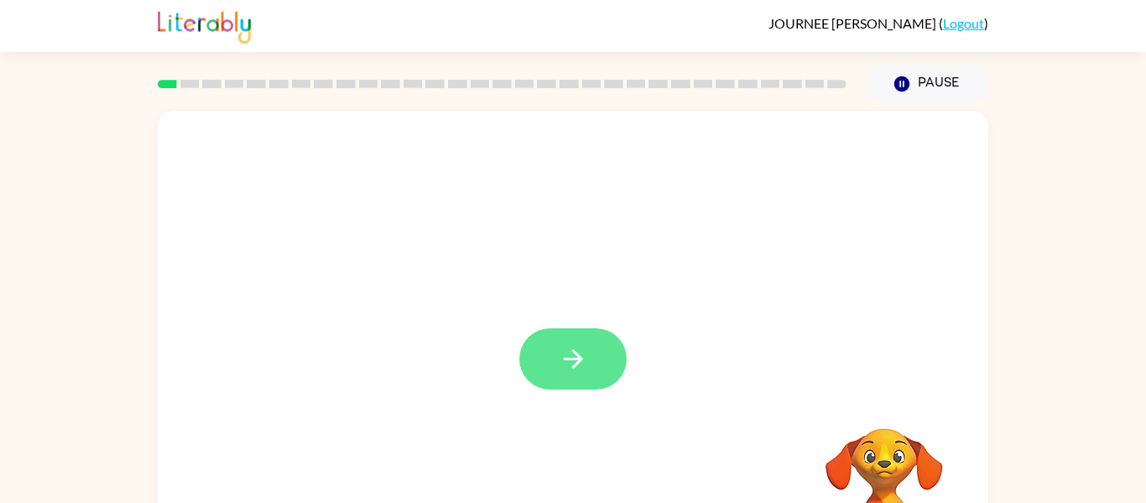
click at [588, 344] on button "button" at bounding box center [572, 358] width 107 height 61
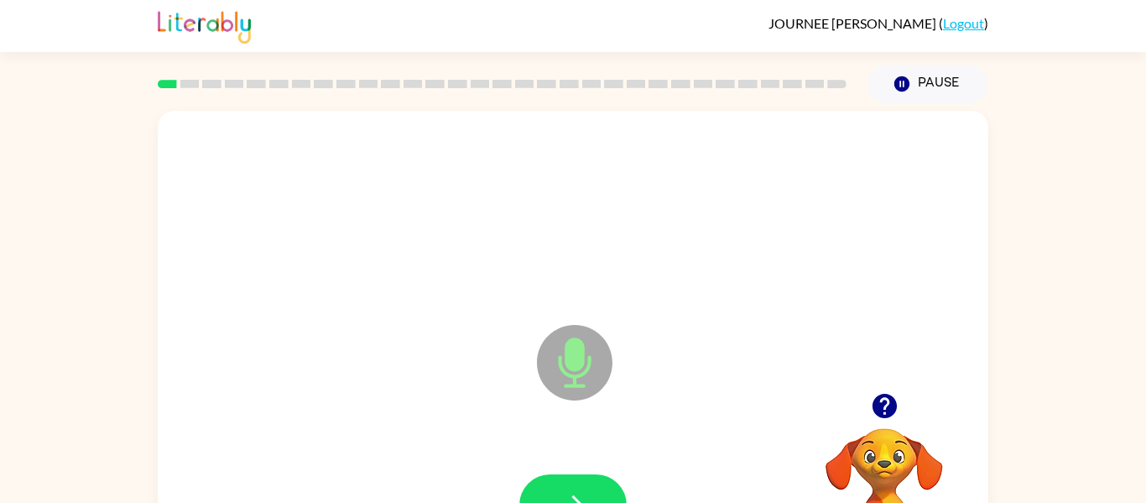
scroll to position [87, 0]
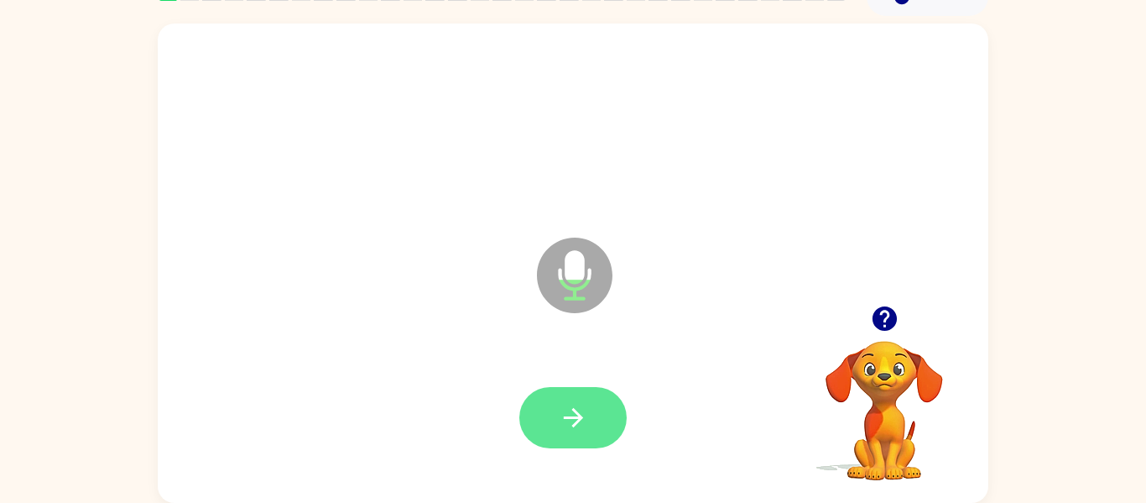
click at [597, 423] on button "button" at bounding box center [572, 417] width 107 height 61
click at [348, 74] on div at bounding box center [573, 126] width 797 height 138
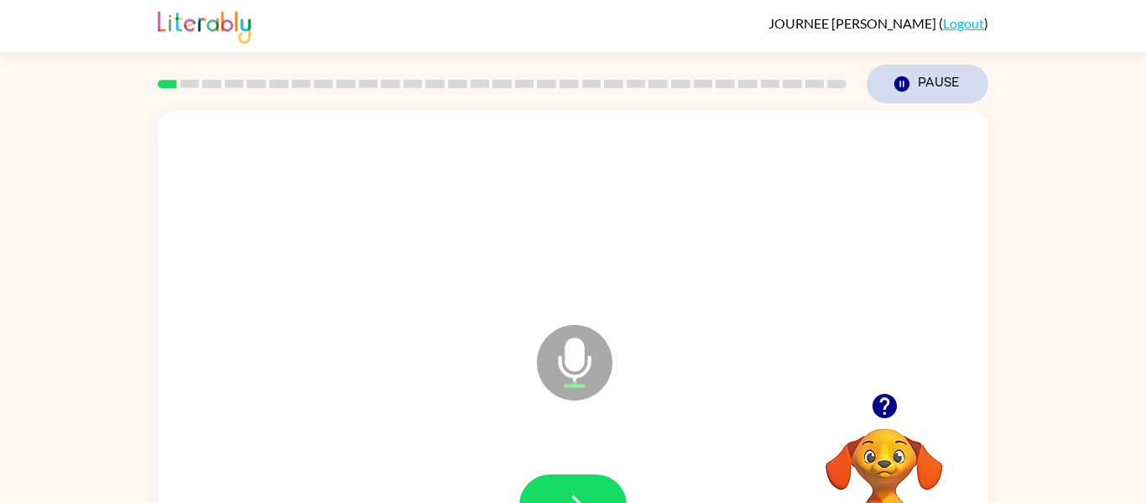
click at [944, 86] on button "Pause Pause" at bounding box center [928, 84] width 122 height 39
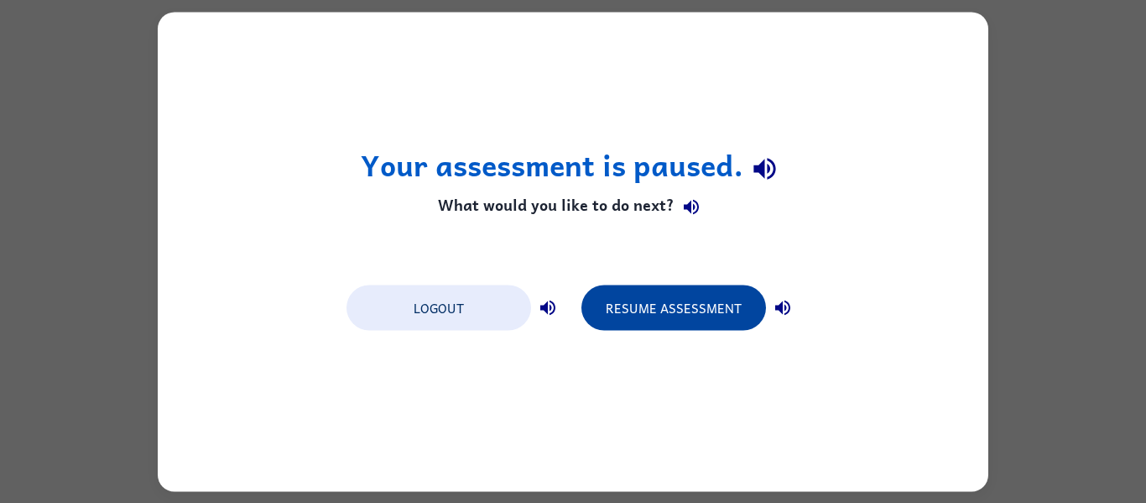
click at [693, 325] on button "Resume Assessment" at bounding box center [674, 306] width 185 height 45
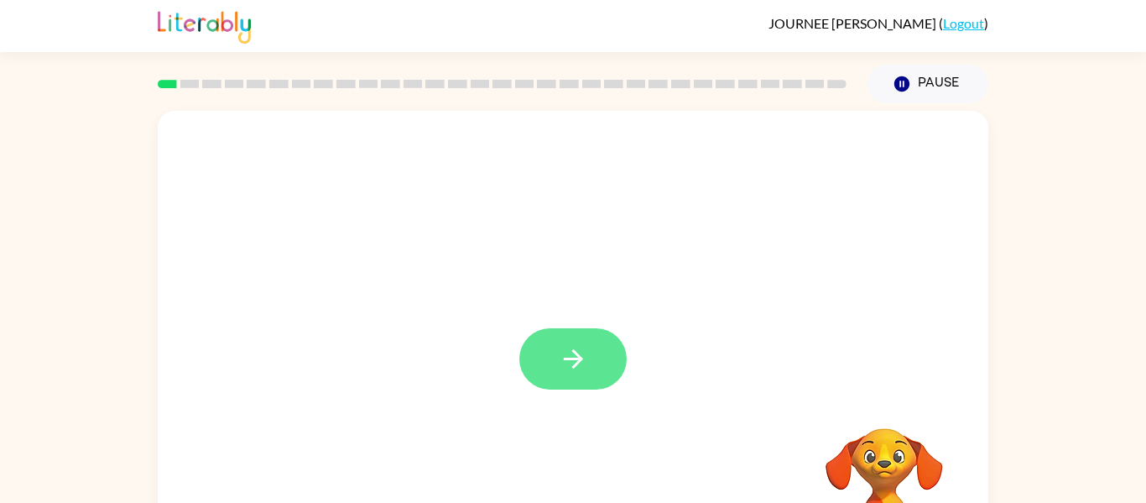
click at [597, 389] on button "button" at bounding box center [572, 358] width 107 height 61
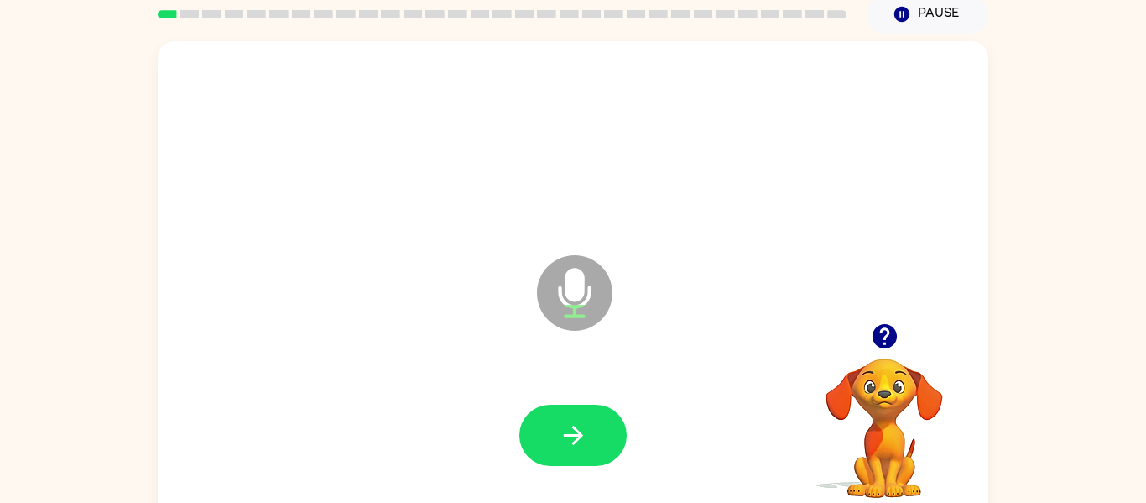
scroll to position [54, 0]
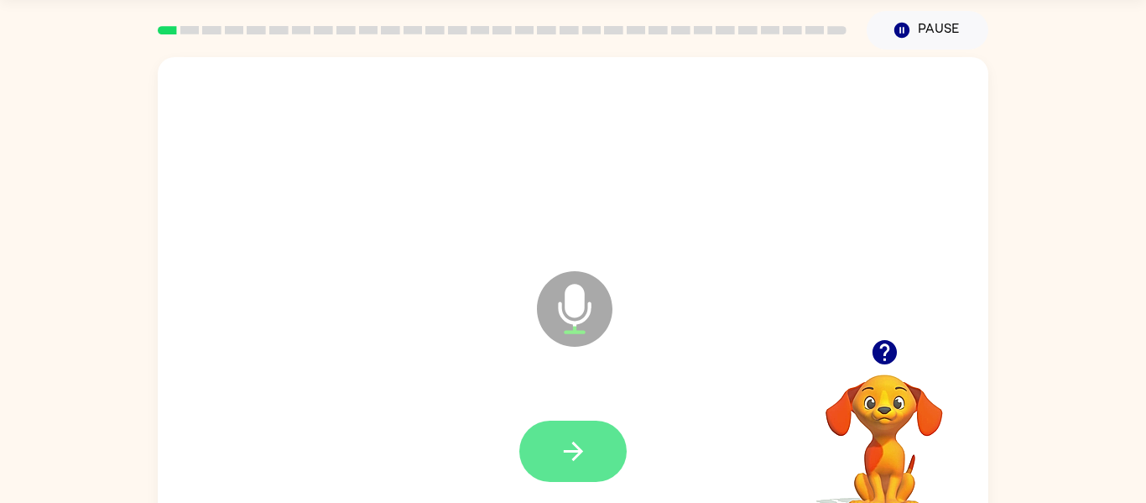
click at [576, 453] on icon "button" at bounding box center [573, 450] width 29 height 29
click at [613, 438] on button "button" at bounding box center [572, 450] width 107 height 61
click at [577, 469] on button "button" at bounding box center [572, 450] width 107 height 61
click at [572, 445] on icon "button" at bounding box center [573, 450] width 29 height 29
click at [562, 432] on button "button" at bounding box center [572, 450] width 107 height 61
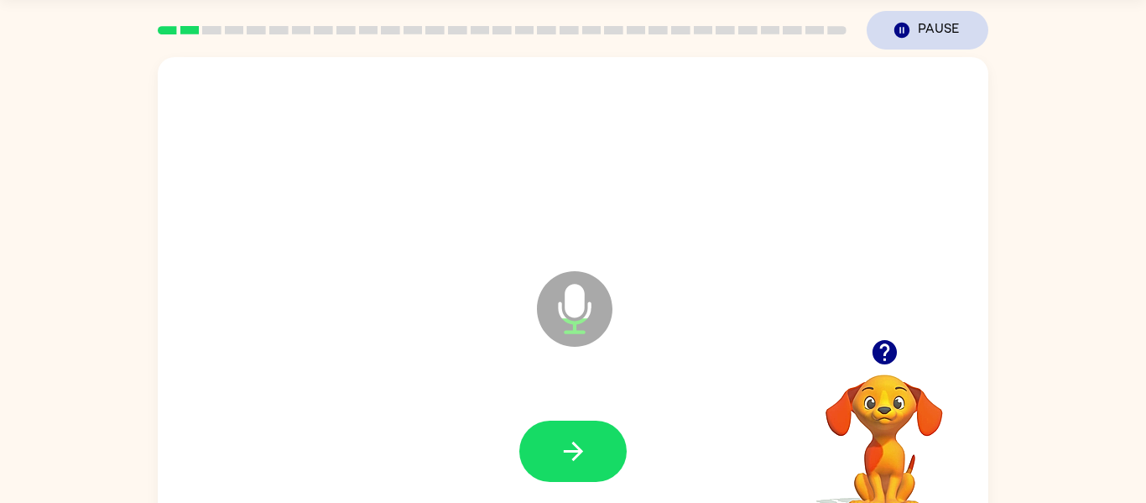
click at [917, 34] on button "Pause Pause" at bounding box center [928, 30] width 122 height 39
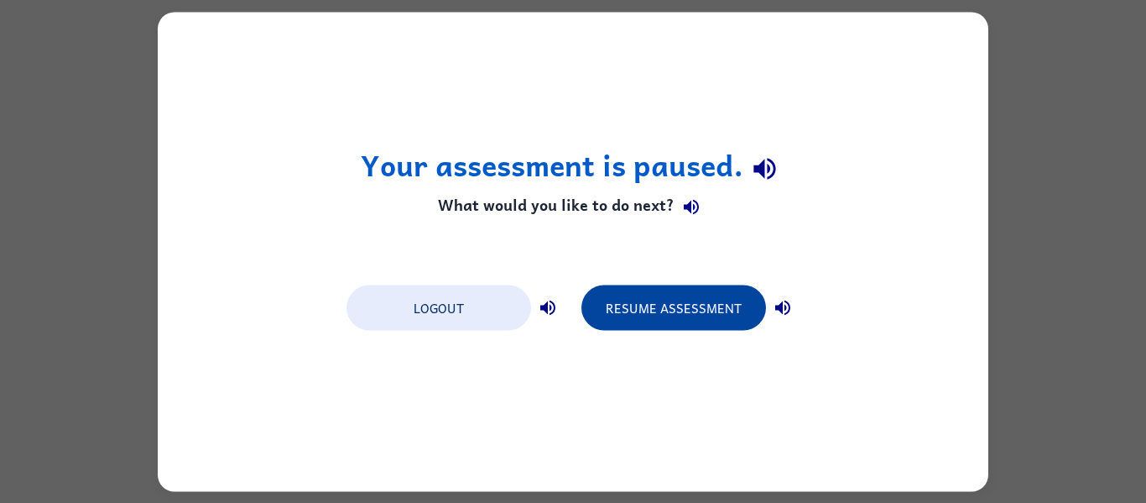
click at [718, 316] on button "Resume Assessment" at bounding box center [674, 306] width 185 height 45
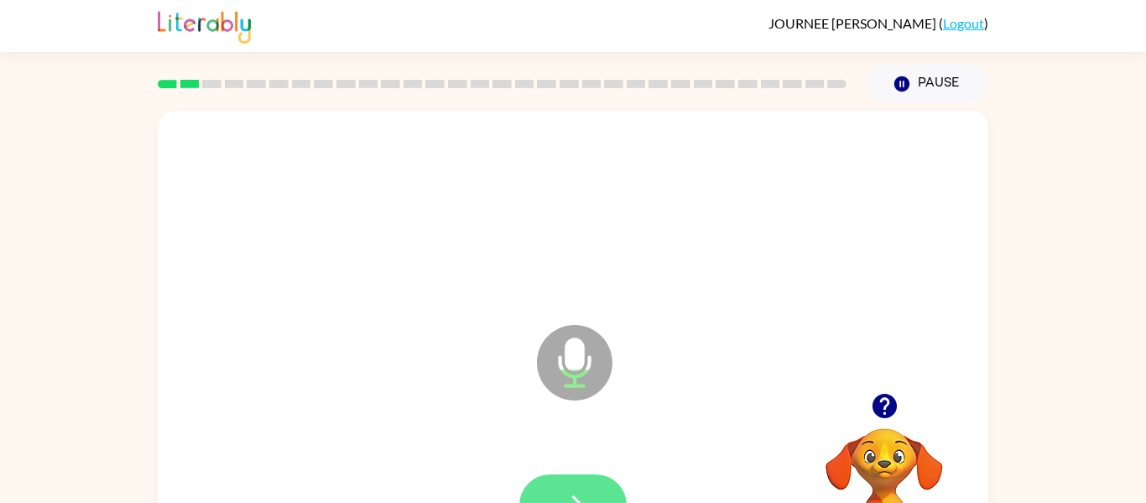
click at [597, 492] on button "button" at bounding box center [572, 504] width 107 height 61
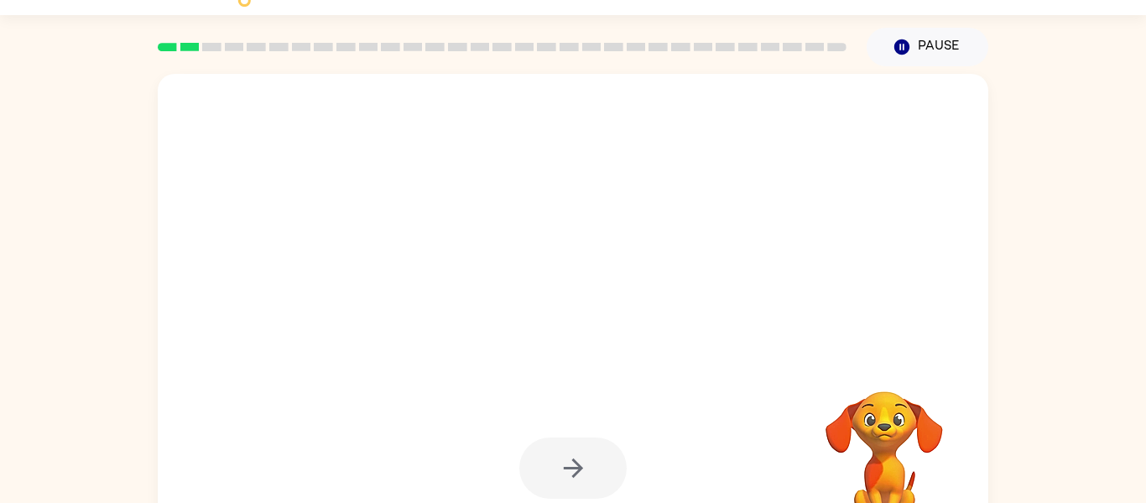
scroll to position [87, 0]
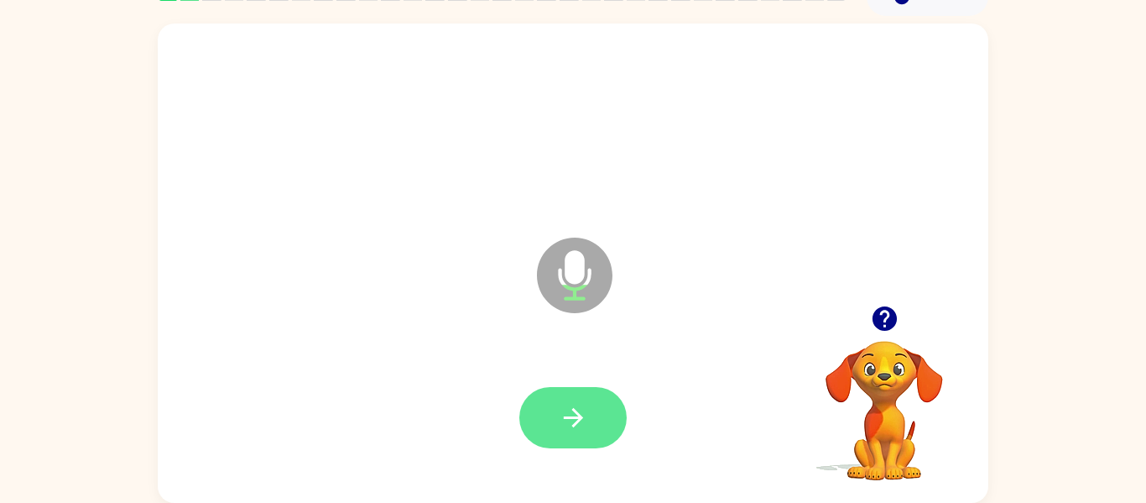
click at [587, 422] on icon "button" at bounding box center [573, 417] width 29 height 29
click at [592, 399] on button "button" at bounding box center [572, 417] width 107 height 61
click at [570, 425] on icon "button" at bounding box center [573, 417] width 29 height 29
click at [590, 429] on button "button" at bounding box center [572, 417] width 107 height 61
click at [598, 397] on button "button" at bounding box center [572, 417] width 107 height 61
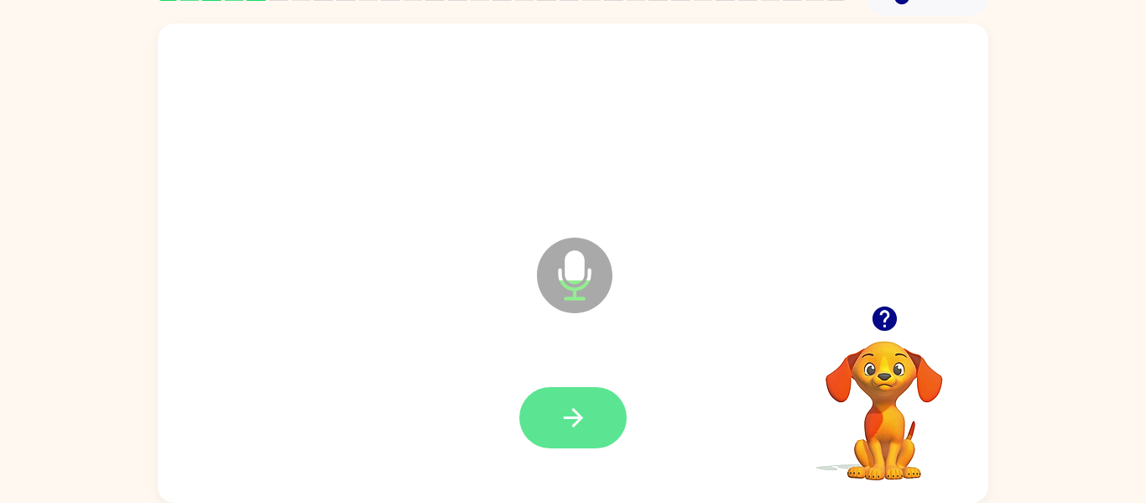
click at [592, 403] on button "button" at bounding box center [572, 417] width 107 height 61
click at [587, 397] on button "button" at bounding box center [572, 417] width 107 height 61
click at [567, 406] on icon "button" at bounding box center [573, 417] width 29 height 29
click at [587, 413] on icon "button" at bounding box center [573, 417] width 29 height 29
click at [618, 432] on button "button" at bounding box center [572, 417] width 107 height 61
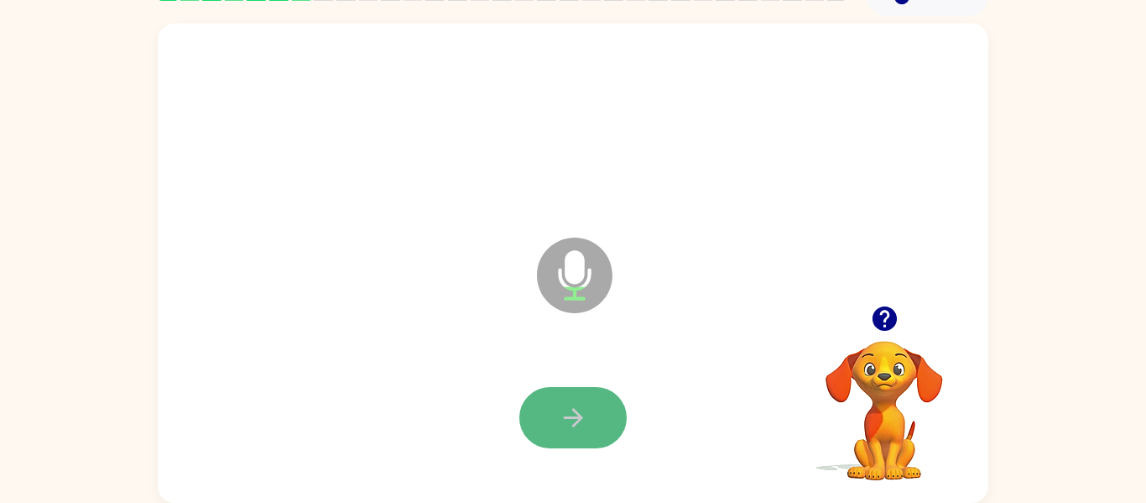
click at [593, 420] on button "button" at bounding box center [572, 417] width 107 height 61
click at [551, 410] on button "button" at bounding box center [572, 417] width 107 height 61
click at [605, 417] on button "button" at bounding box center [572, 417] width 107 height 61
click at [566, 421] on icon "button" at bounding box center [573, 417] width 29 height 29
click at [606, 407] on button "button" at bounding box center [572, 417] width 107 height 61
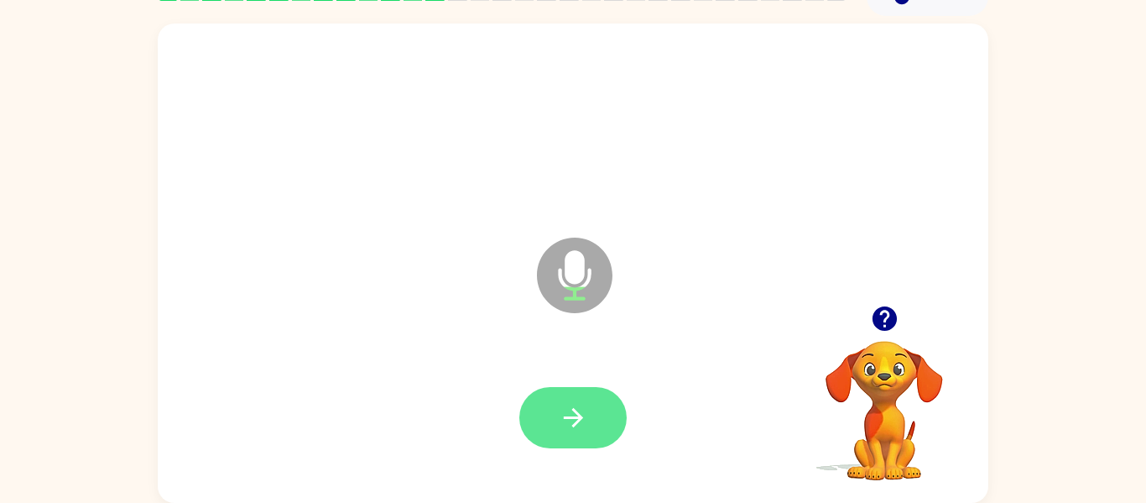
click at [582, 407] on icon "button" at bounding box center [573, 417] width 29 height 29
click at [617, 420] on button "button" at bounding box center [572, 417] width 107 height 61
click at [595, 423] on button "button" at bounding box center [572, 417] width 107 height 61
click at [600, 432] on button "button" at bounding box center [572, 417] width 107 height 61
click at [580, 443] on button "button" at bounding box center [572, 417] width 107 height 61
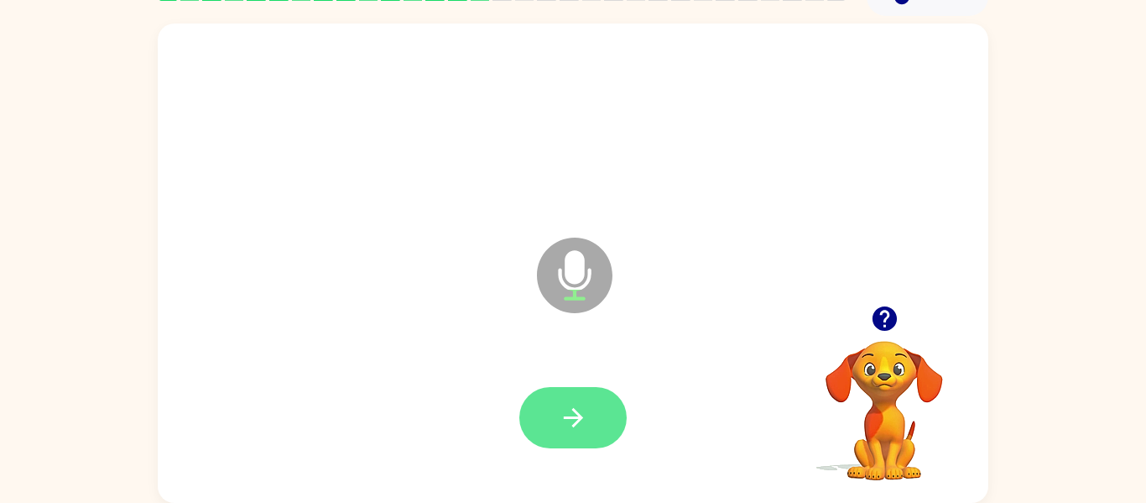
click at [603, 436] on button "button" at bounding box center [572, 417] width 107 height 61
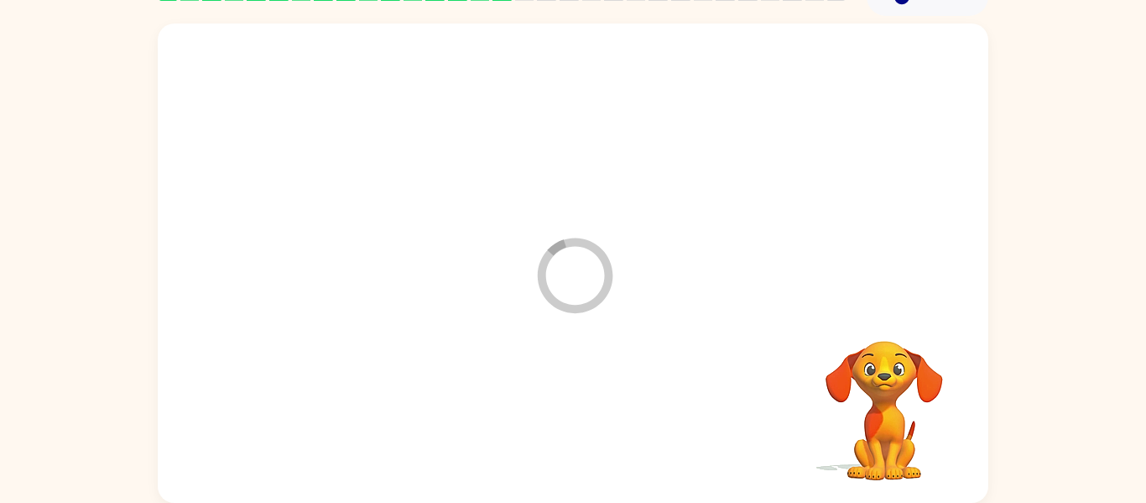
click at [931, 220] on div "Loader Your response is being sent to our graders" at bounding box center [573, 262] width 831 height 479
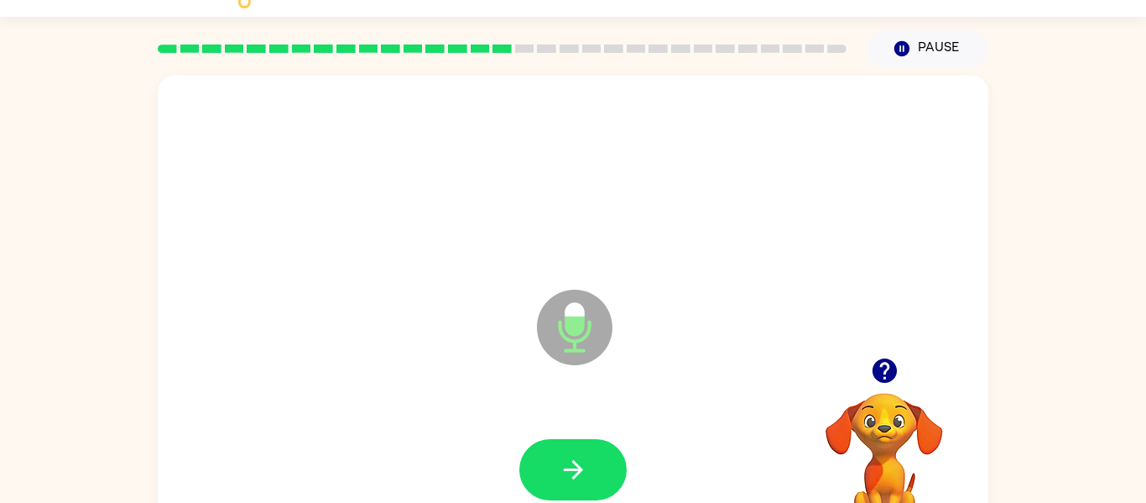
scroll to position [0, 0]
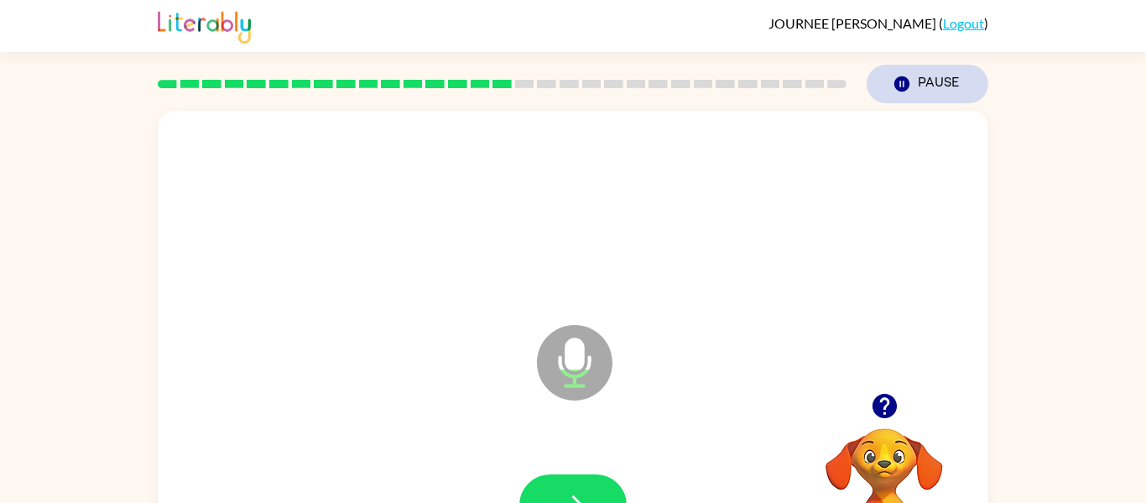
click at [904, 82] on icon "Pause" at bounding box center [902, 84] width 18 height 18
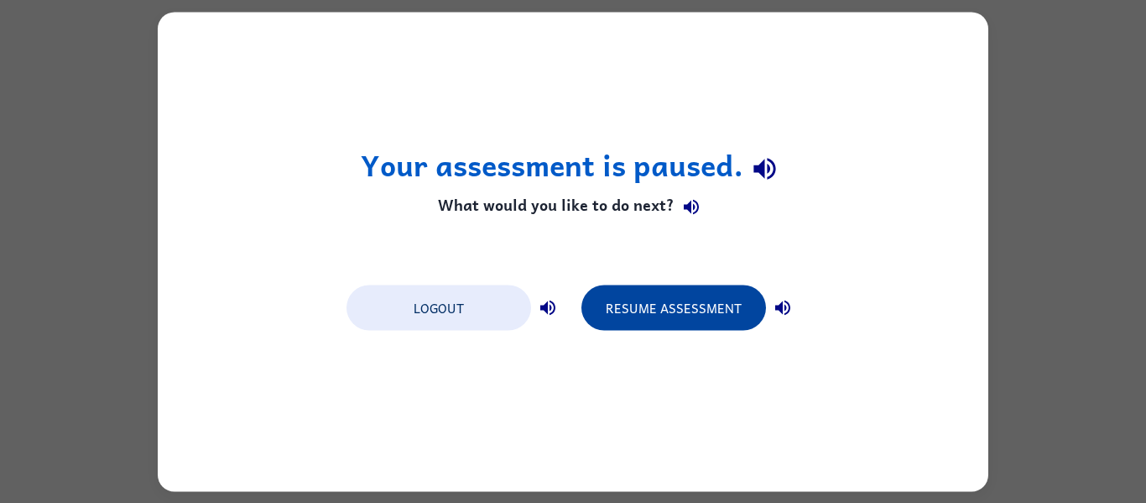
click at [687, 316] on button "Resume Assessment" at bounding box center [674, 306] width 185 height 45
click at [688, 301] on button "Resume Assessment" at bounding box center [674, 306] width 185 height 45
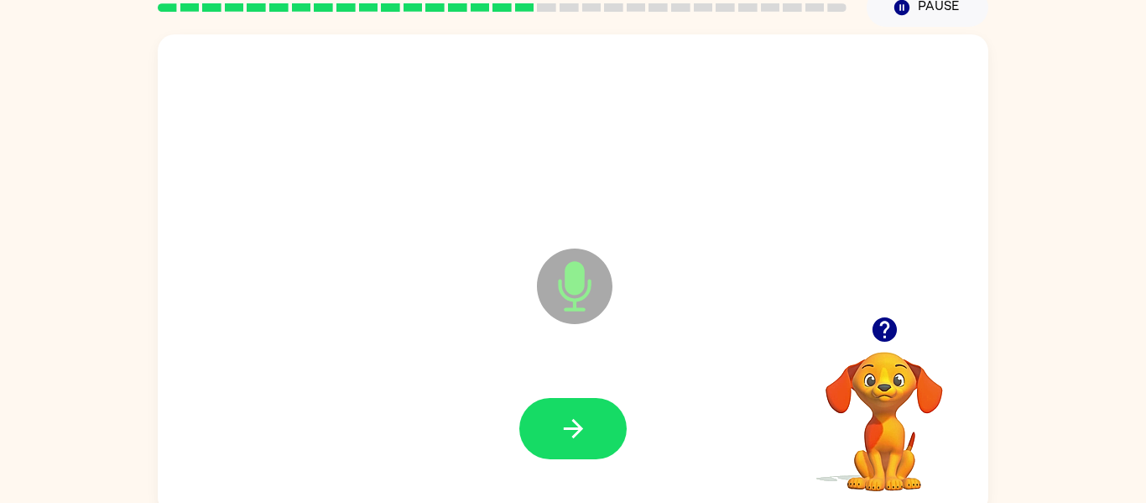
scroll to position [85, 0]
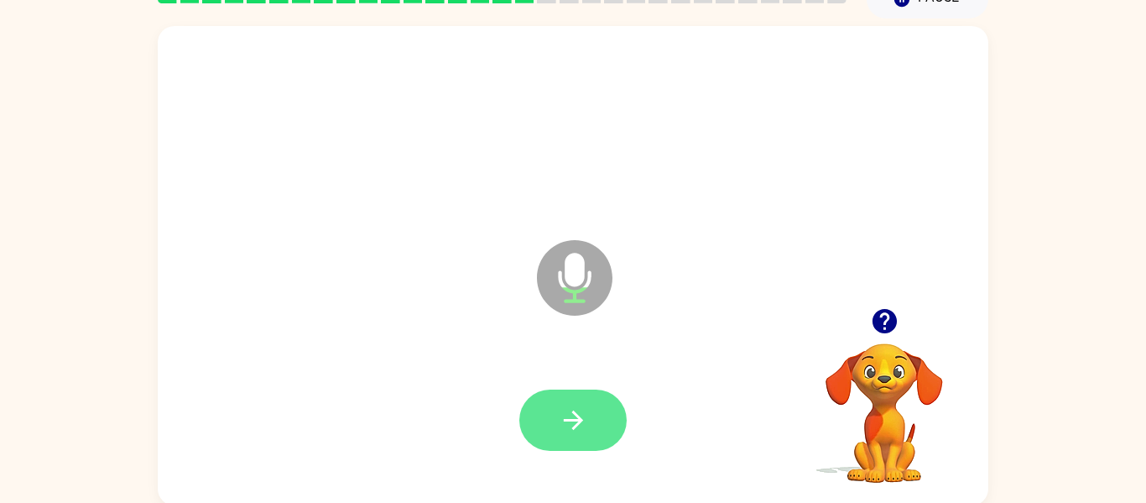
click at [580, 419] on icon "button" at bounding box center [572, 419] width 19 height 19
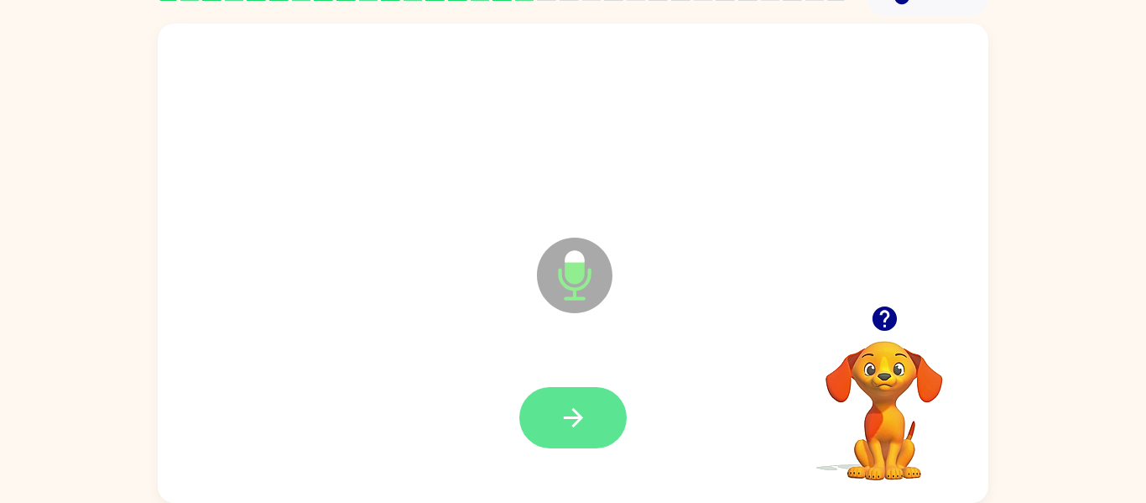
click at [563, 399] on button "button" at bounding box center [572, 417] width 107 height 61
click at [597, 418] on button "button" at bounding box center [572, 417] width 107 height 61
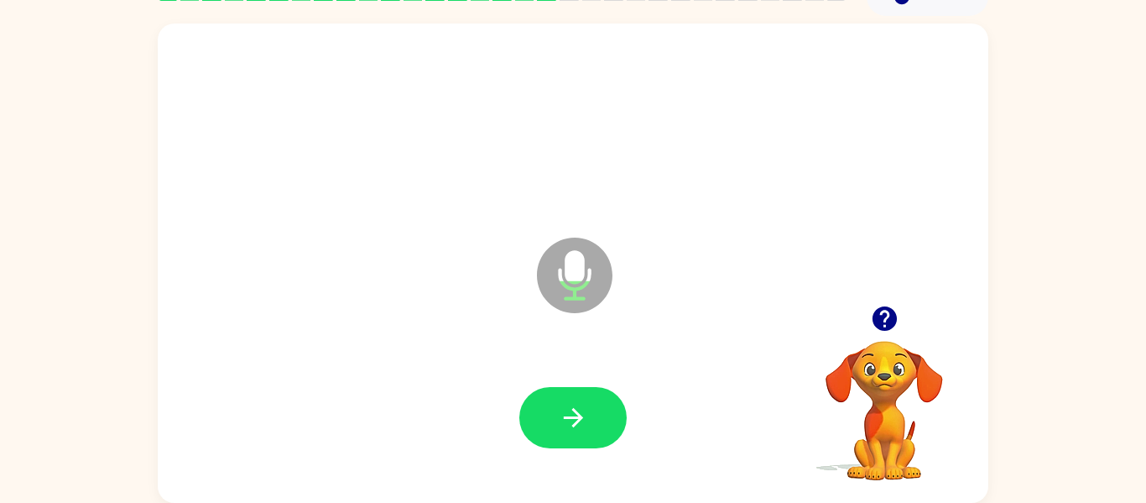
scroll to position [0, 0]
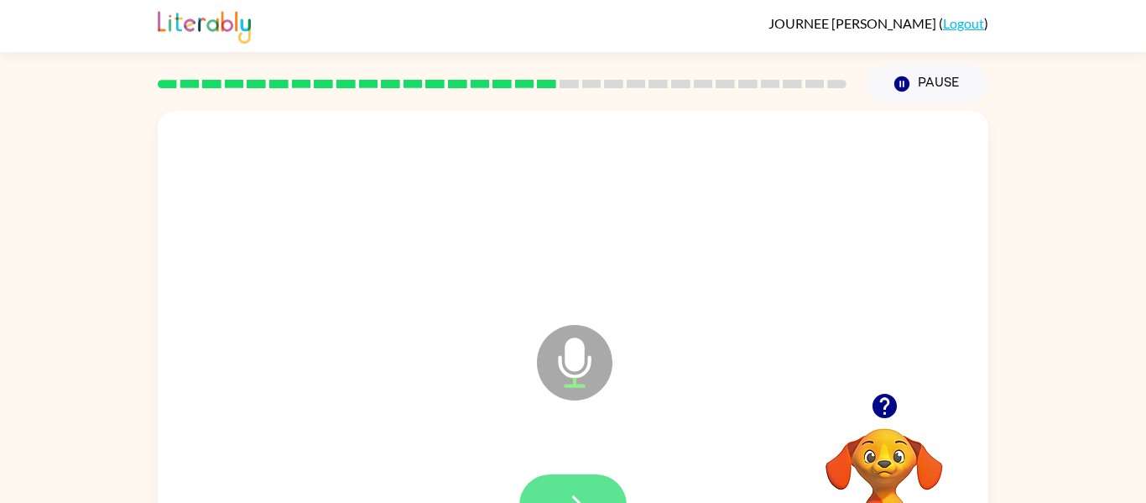
click at [582, 479] on button "button" at bounding box center [572, 504] width 107 height 61
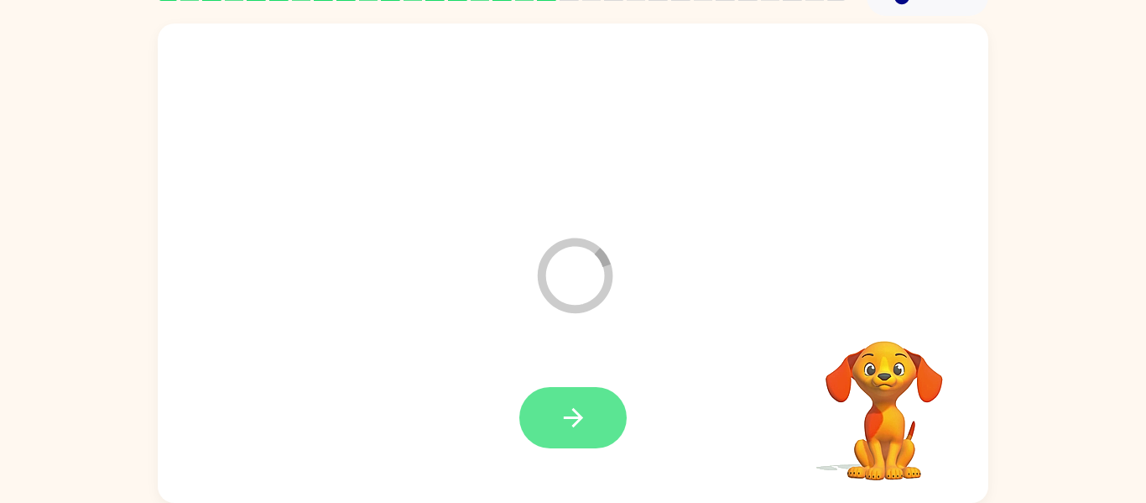
click at [558, 440] on button "button" at bounding box center [572, 417] width 107 height 61
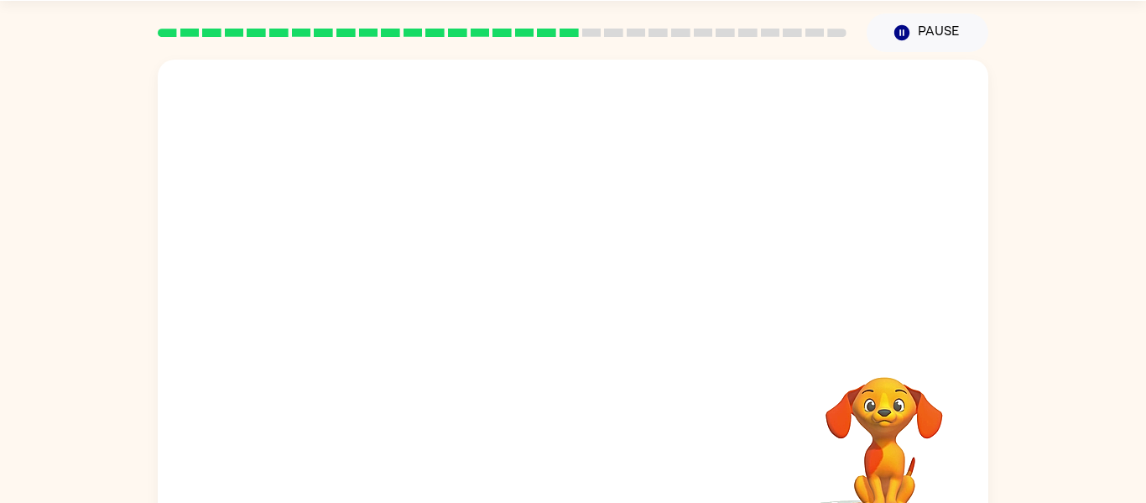
scroll to position [53, 0]
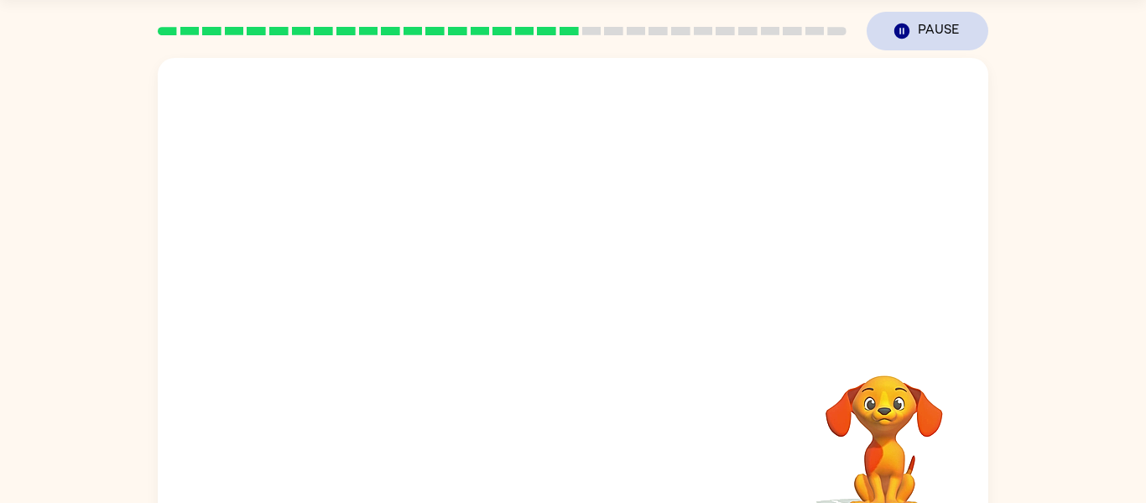
click at [929, 28] on button "Pause Pause" at bounding box center [928, 31] width 122 height 39
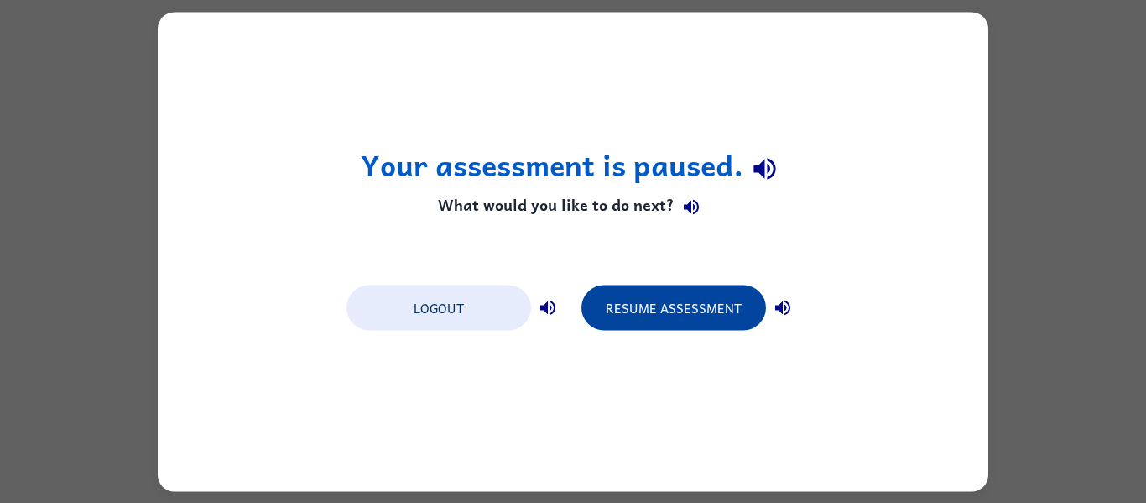
click at [722, 304] on button "Resume Assessment" at bounding box center [674, 306] width 185 height 45
click at [665, 322] on button "Resume Assessment" at bounding box center [674, 306] width 185 height 45
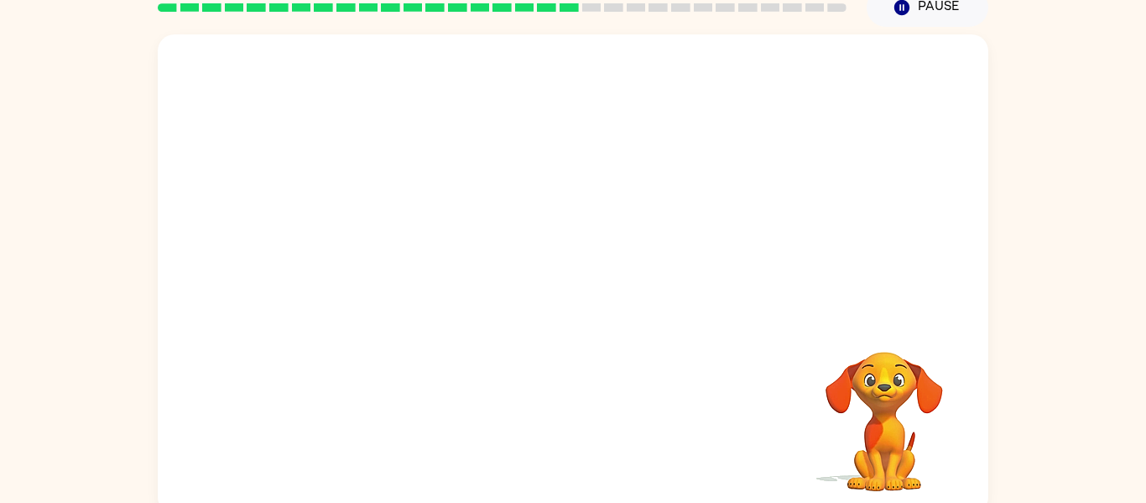
scroll to position [77, 0]
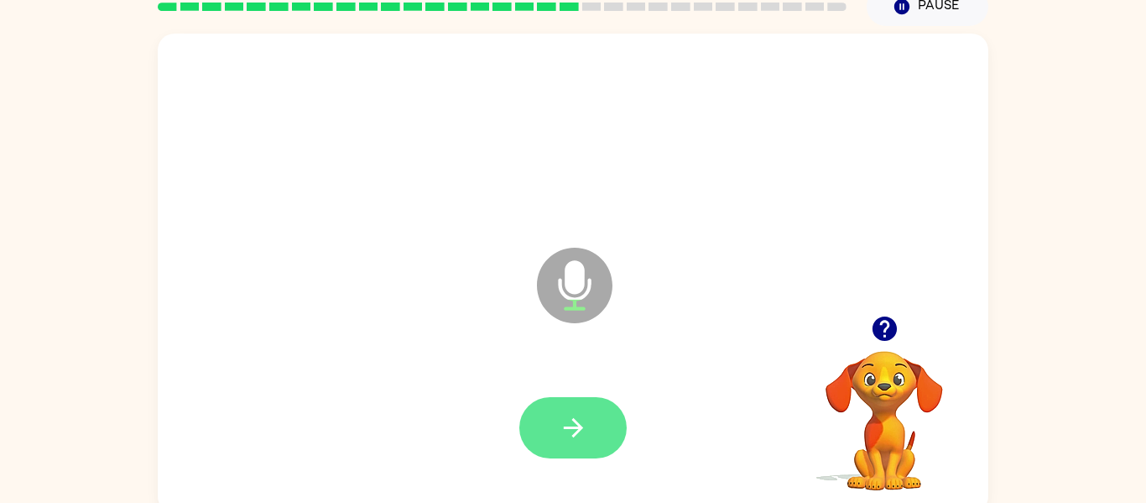
click at [576, 423] on icon "button" at bounding box center [572, 427] width 19 height 19
click at [591, 428] on button "button" at bounding box center [572, 427] width 107 height 61
click at [583, 398] on button "button" at bounding box center [572, 427] width 107 height 61
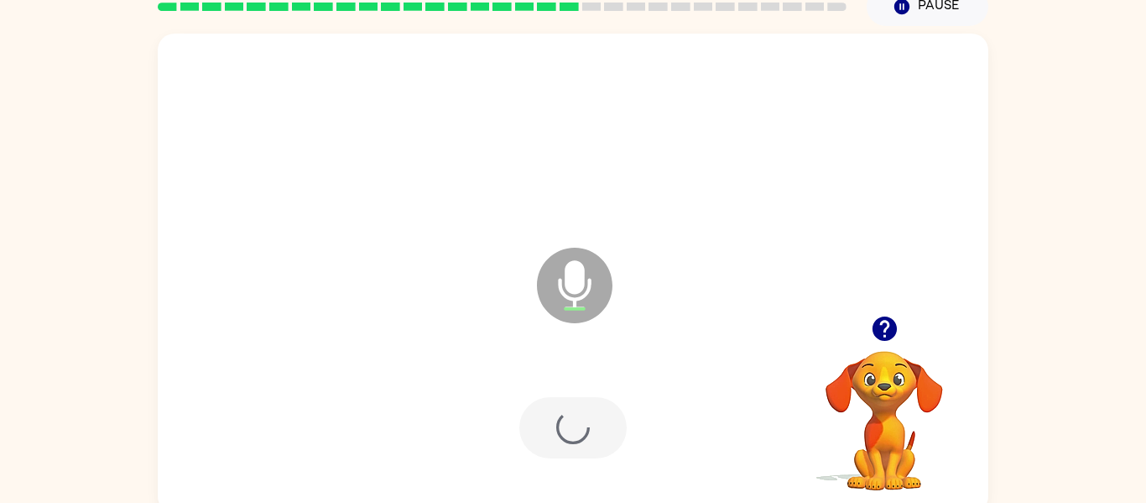
click at [574, 429] on div at bounding box center [572, 427] width 107 height 61
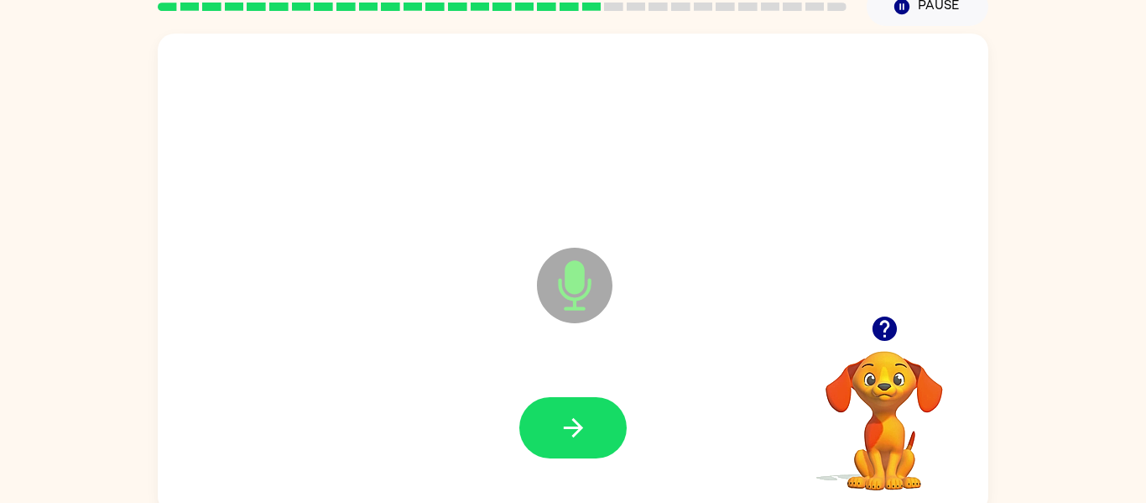
click at [582, 479] on div at bounding box center [573, 428] width 797 height 138
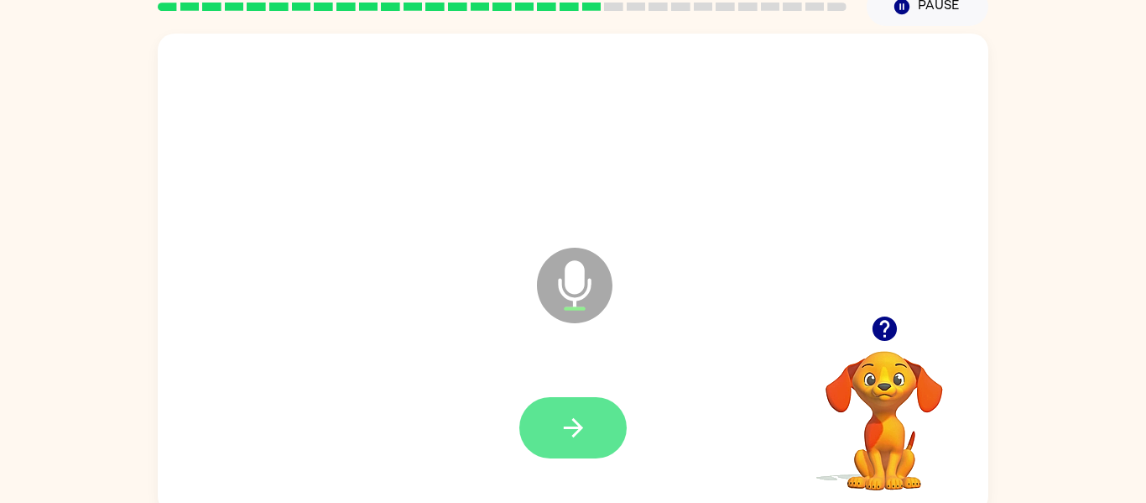
click at [578, 436] on icon "button" at bounding box center [573, 427] width 29 height 29
click at [580, 427] on icon "button" at bounding box center [572, 427] width 19 height 19
click at [571, 424] on icon "button" at bounding box center [573, 427] width 29 height 29
click at [571, 418] on icon "button" at bounding box center [573, 427] width 29 height 29
click at [575, 425] on icon "button" at bounding box center [573, 427] width 29 height 29
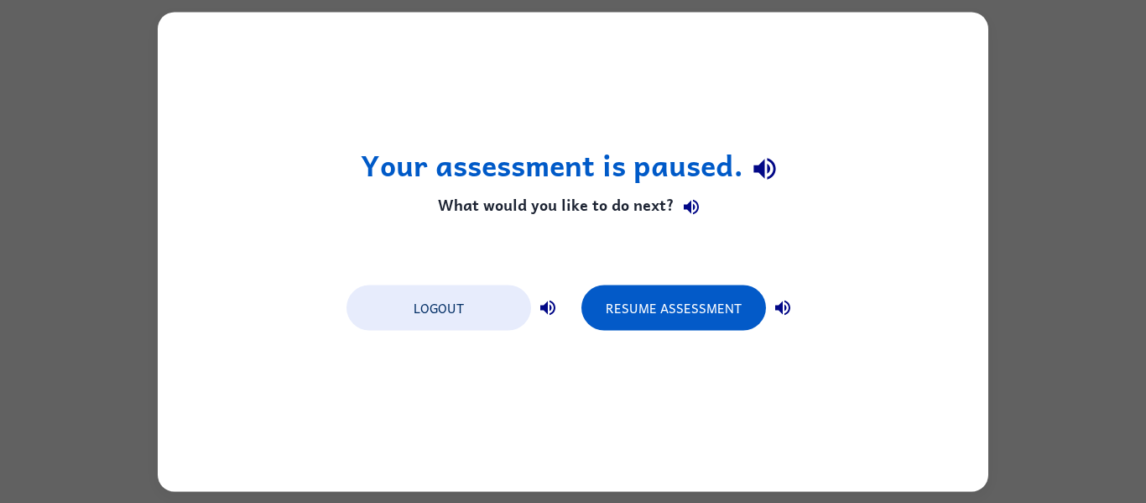
scroll to position [0, 0]
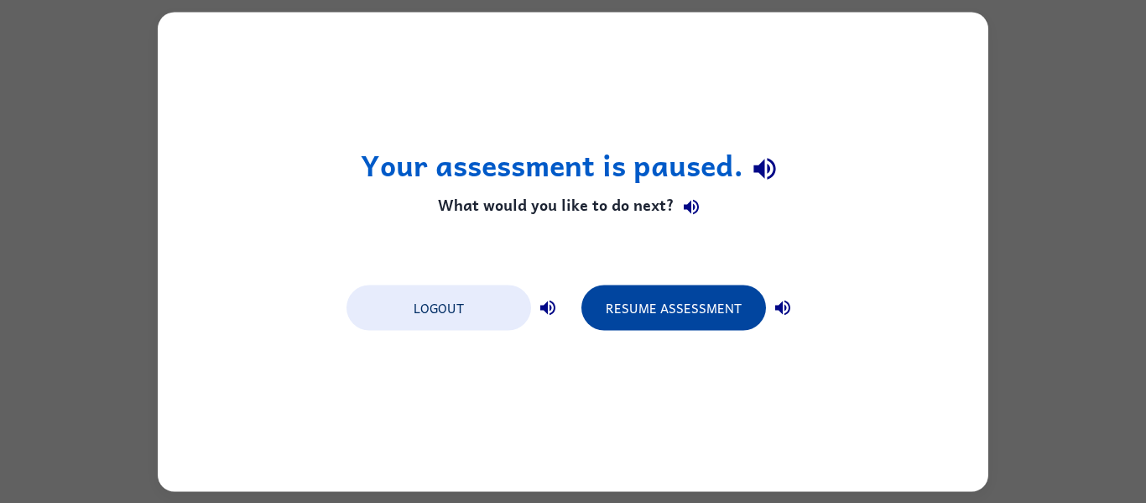
click at [706, 316] on button "Resume Assessment" at bounding box center [674, 306] width 185 height 45
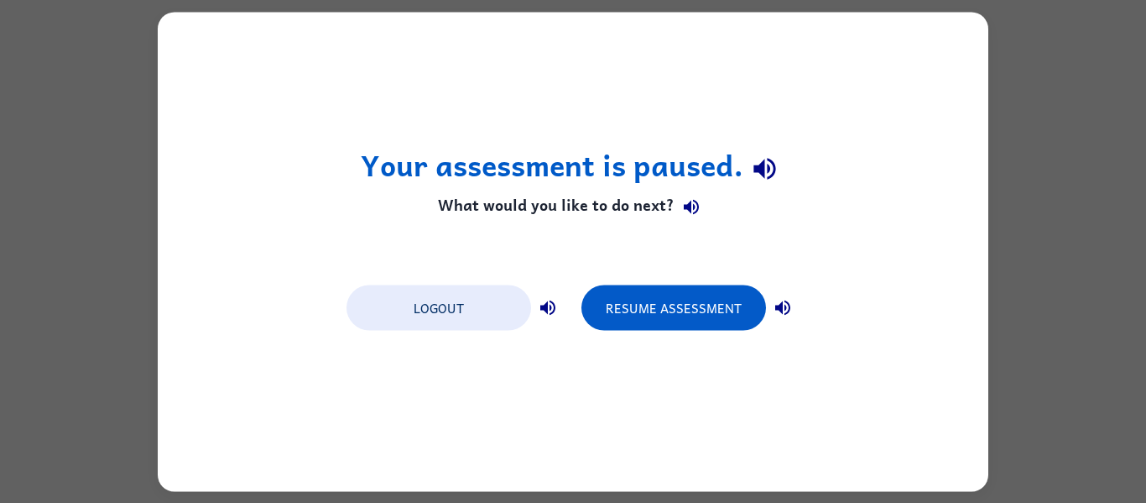
click at [1082, 169] on div "Your assessment is paused. What would you like to do next? Logout Resume Assess…" at bounding box center [573, 251] width 1146 height 503
click at [60, 150] on div "Your assessment is paused. What would you like to do next? Logout Resume Assess…" at bounding box center [573, 251] width 1146 height 503
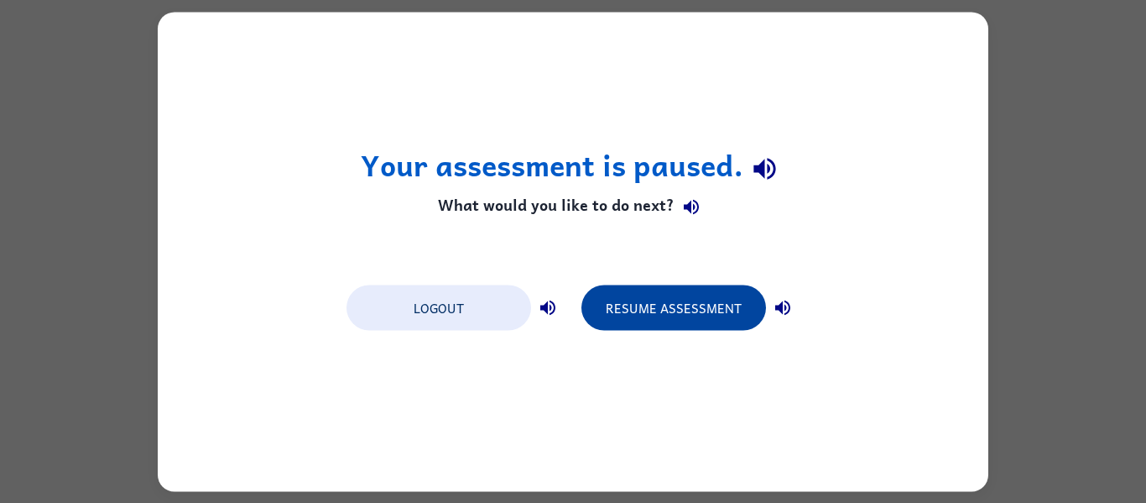
click at [712, 323] on button "Resume Assessment" at bounding box center [674, 306] width 185 height 45
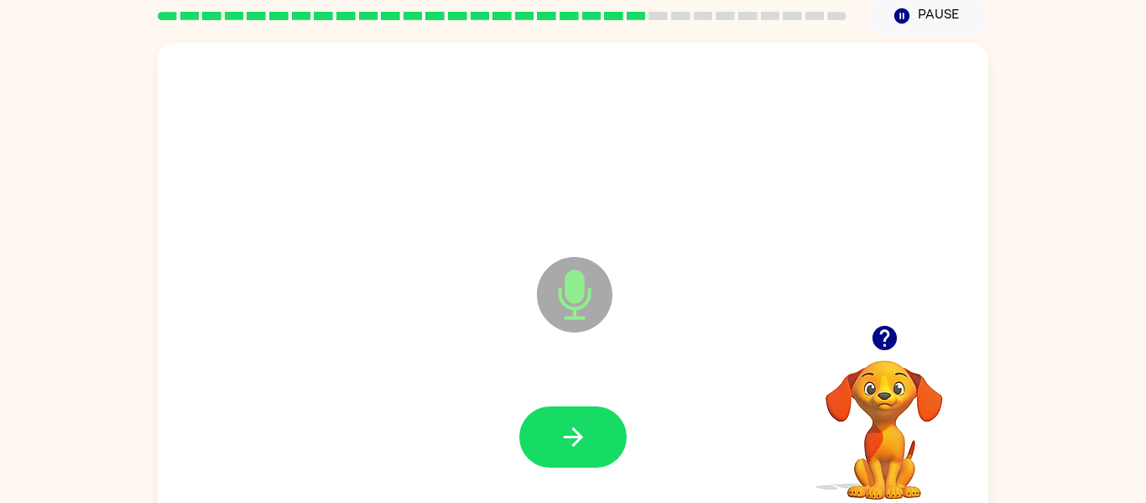
scroll to position [87, 0]
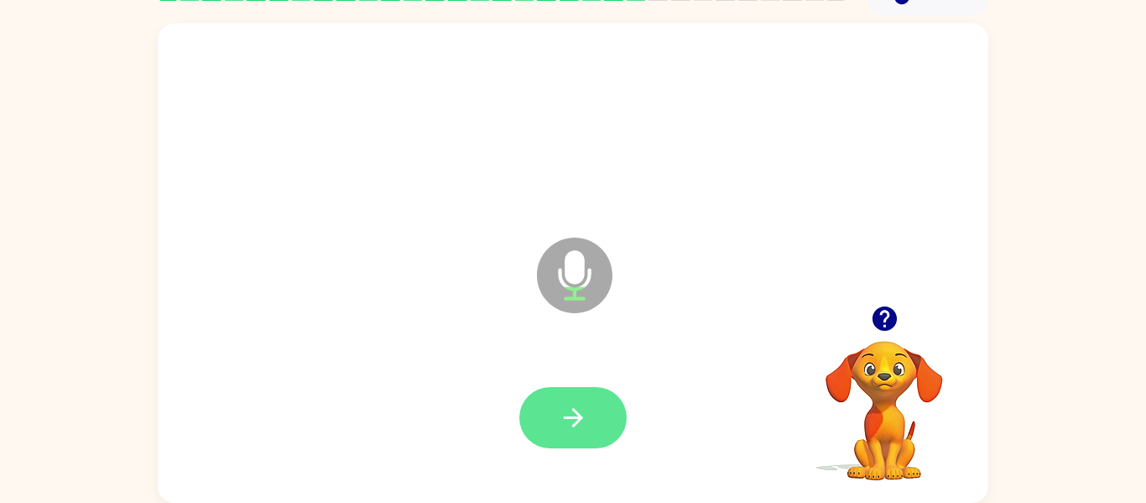
click at [593, 407] on button "button" at bounding box center [572, 417] width 107 height 61
click at [621, 420] on button "button" at bounding box center [572, 417] width 107 height 61
click at [587, 428] on icon "button" at bounding box center [573, 417] width 29 height 29
click at [580, 406] on icon "button" at bounding box center [573, 417] width 29 height 29
click at [618, 403] on button "button" at bounding box center [572, 417] width 107 height 61
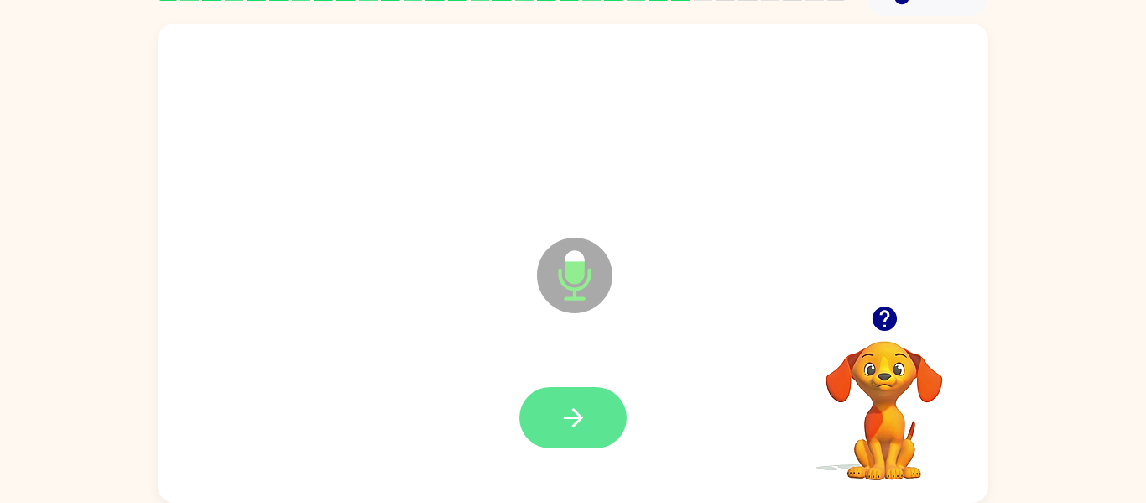
click at [584, 425] on icon "button" at bounding box center [573, 417] width 29 height 29
click at [555, 431] on button "button" at bounding box center [572, 417] width 107 height 61
click at [574, 403] on icon "button" at bounding box center [573, 417] width 29 height 29
click at [564, 420] on icon "button" at bounding box center [573, 417] width 29 height 29
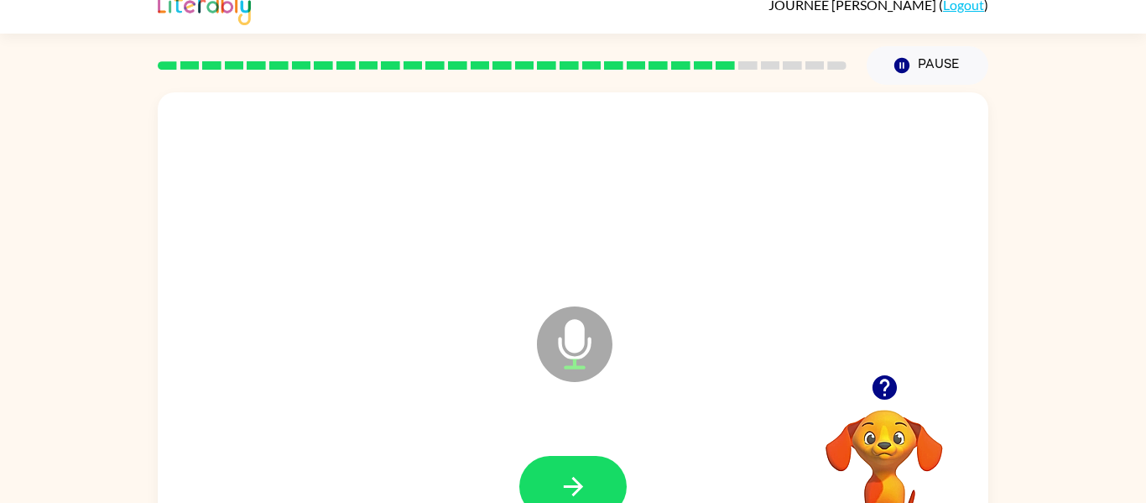
scroll to position [0, 0]
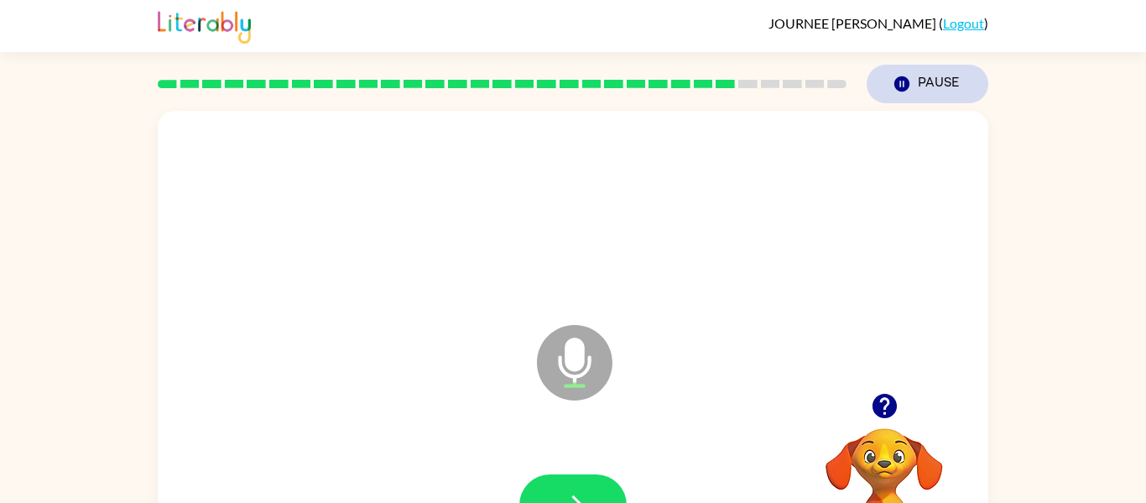
click at [943, 98] on button "Pause Pause" at bounding box center [928, 84] width 122 height 39
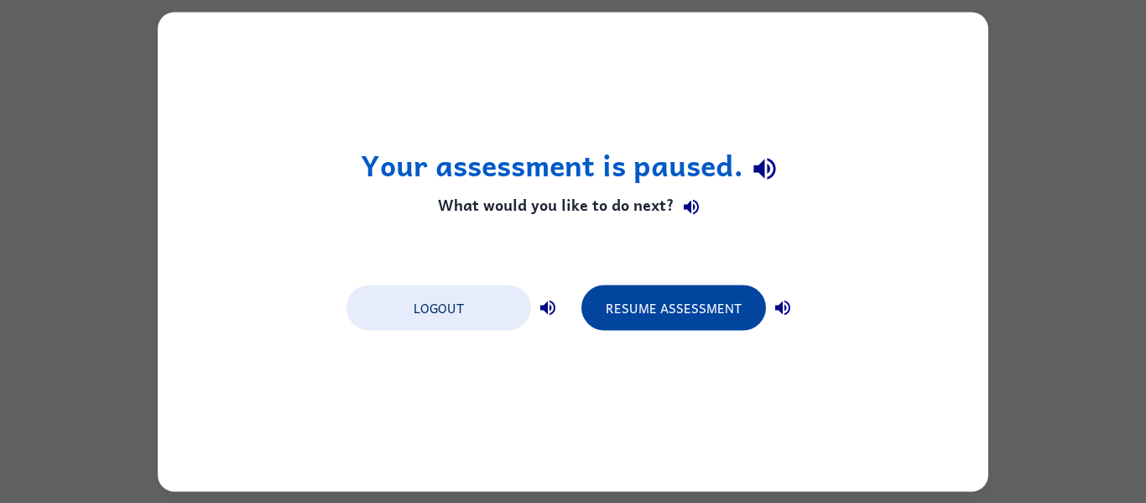
click at [687, 305] on button "Resume Assessment" at bounding box center [674, 306] width 185 height 45
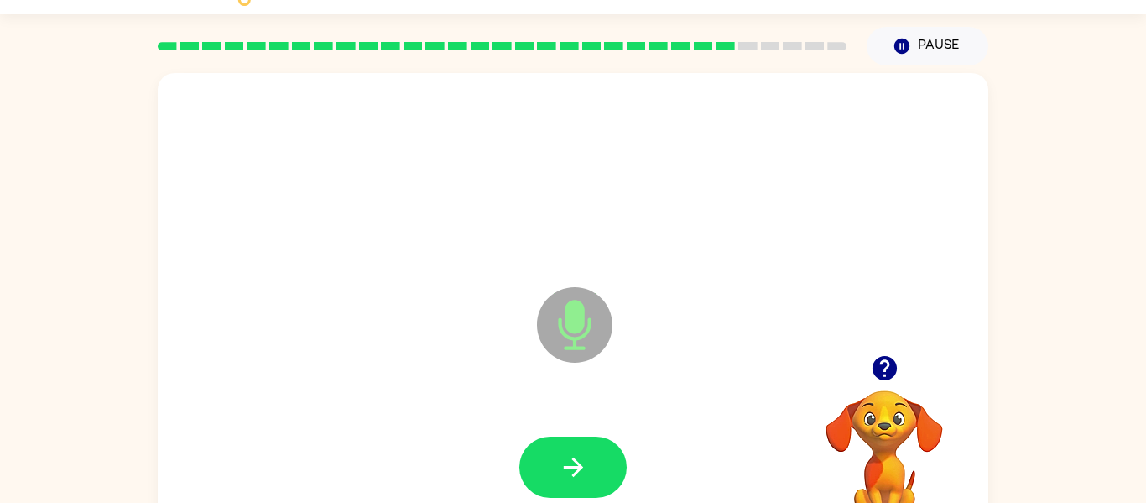
scroll to position [87, 0]
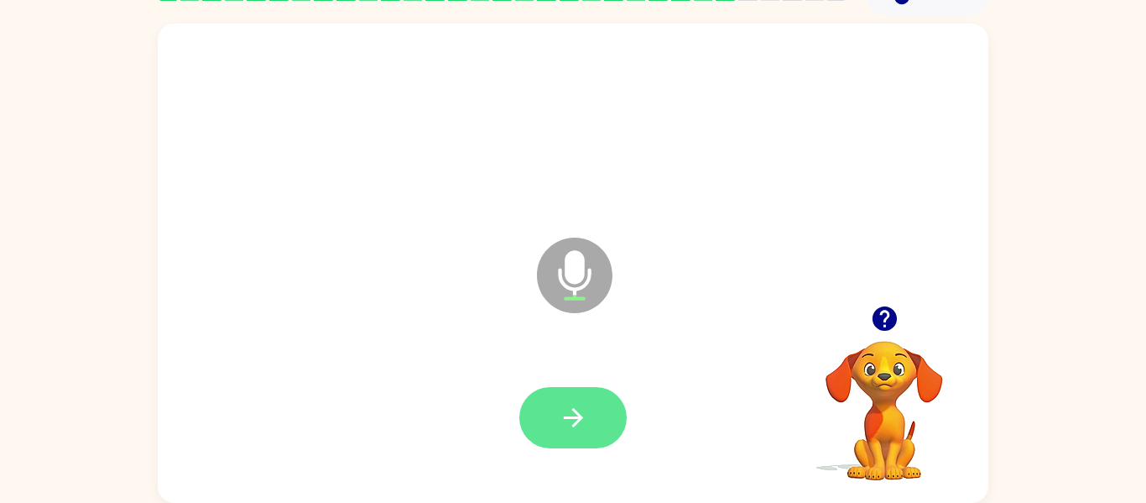
click at [587, 420] on icon "button" at bounding box center [573, 417] width 29 height 29
click at [575, 405] on icon "button" at bounding box center [573, 417] width 29 height 29
click at [589, 418] on button "button" at bounding box center [572, 417] width 107 height 61
click at [572, 421] on icon "button" at bounding box center [573, 417] width 29 height 29
click at [592, 418] on button "button" at bounding box center [572, 417] width 107 height 61
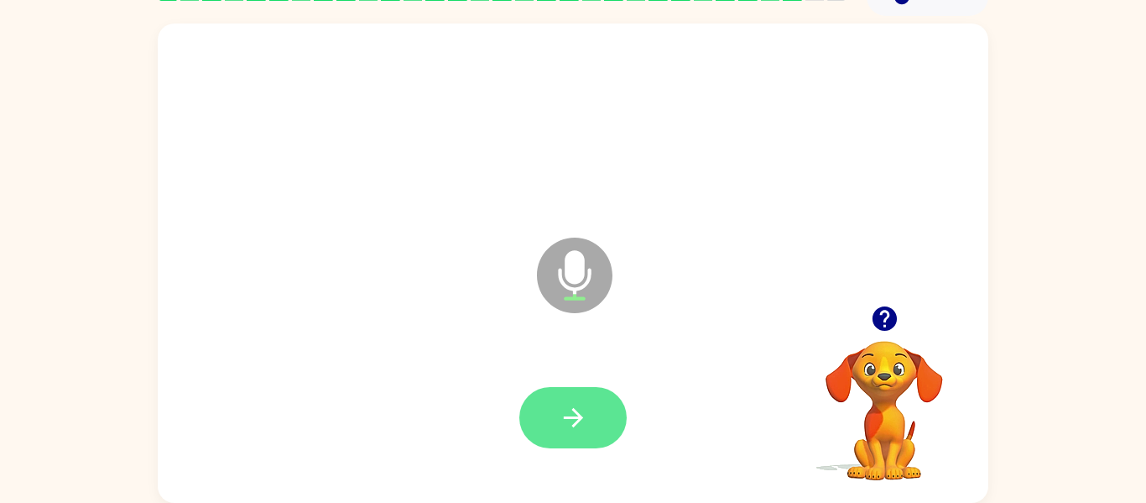
click at [577, 433] on button "button" at bounding box center [572, 417] width 107 height 61
click at [557, 397] on button "button" at bounding box center [572, 417] width 107 height 61
click at [555, 423] on button "button" at bounding box center [572, 417] width 107 height 61
click at [566, 421] on icon "button" at bounding box center [573, 417] width 29 height 29
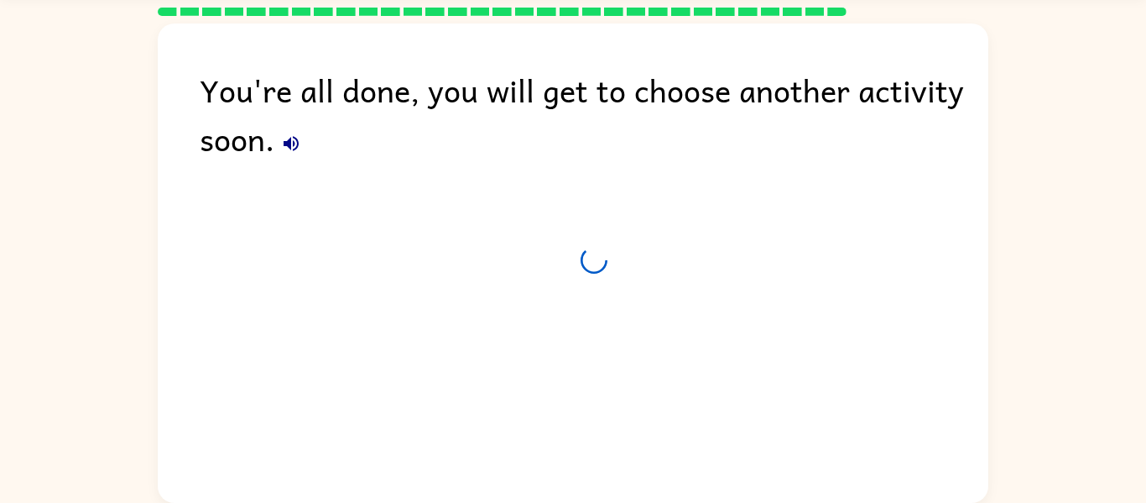
scroll to position [57, 0]
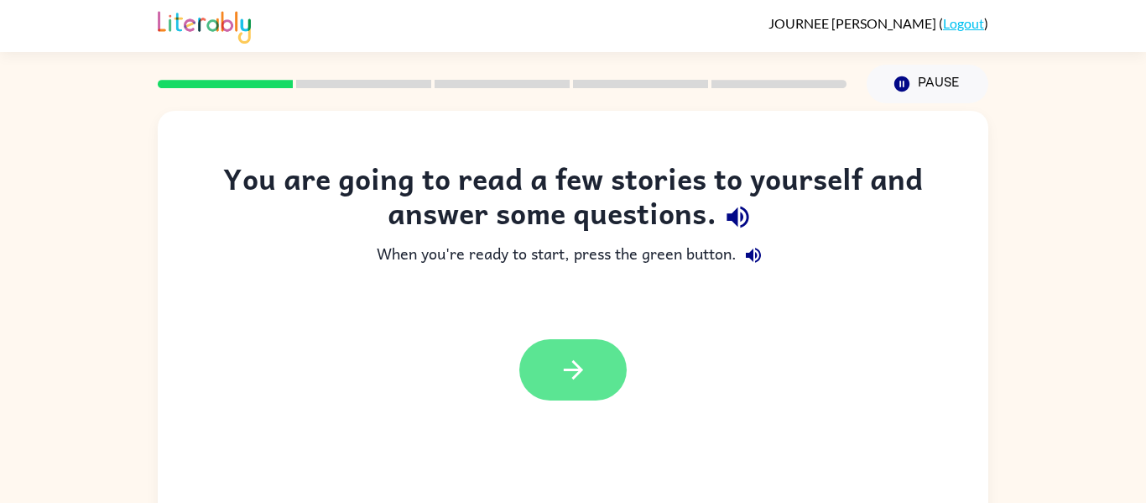
click at [547, 373] on button "button" at bounding box center [572, 369] width 107 height 61
